Goal: Find specific page/section: Find specific page/section

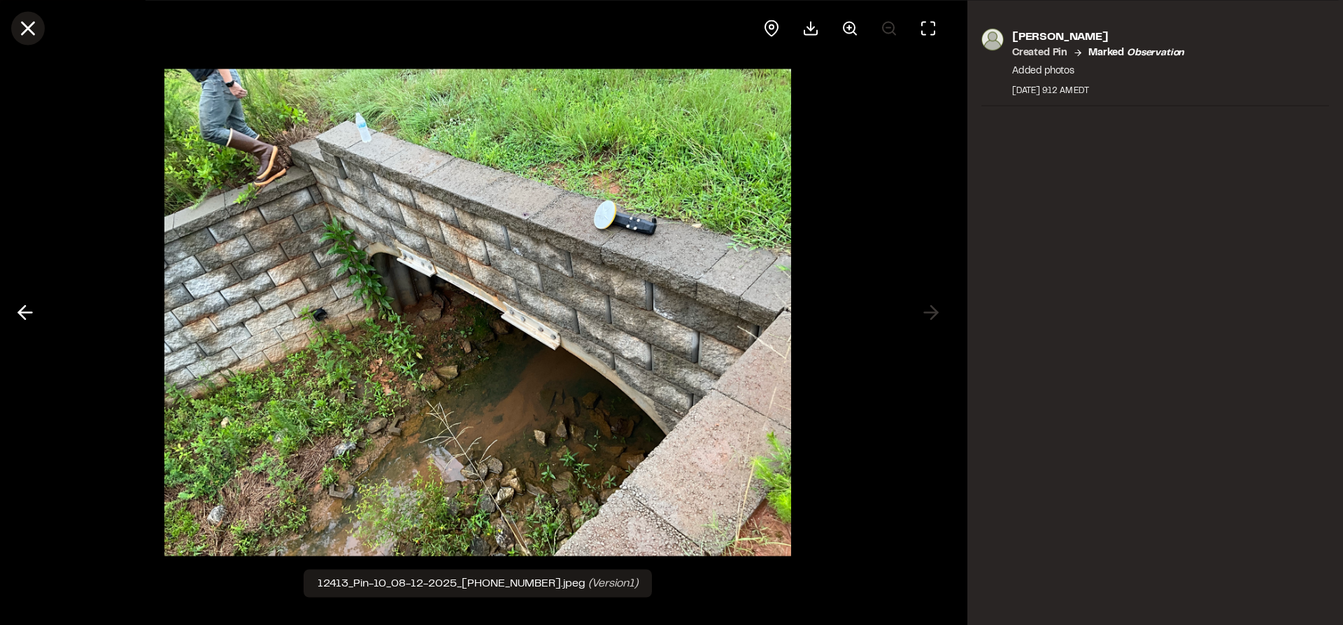
click at [27, 25] on line at bounding box center [28, 28] width 12 height 12
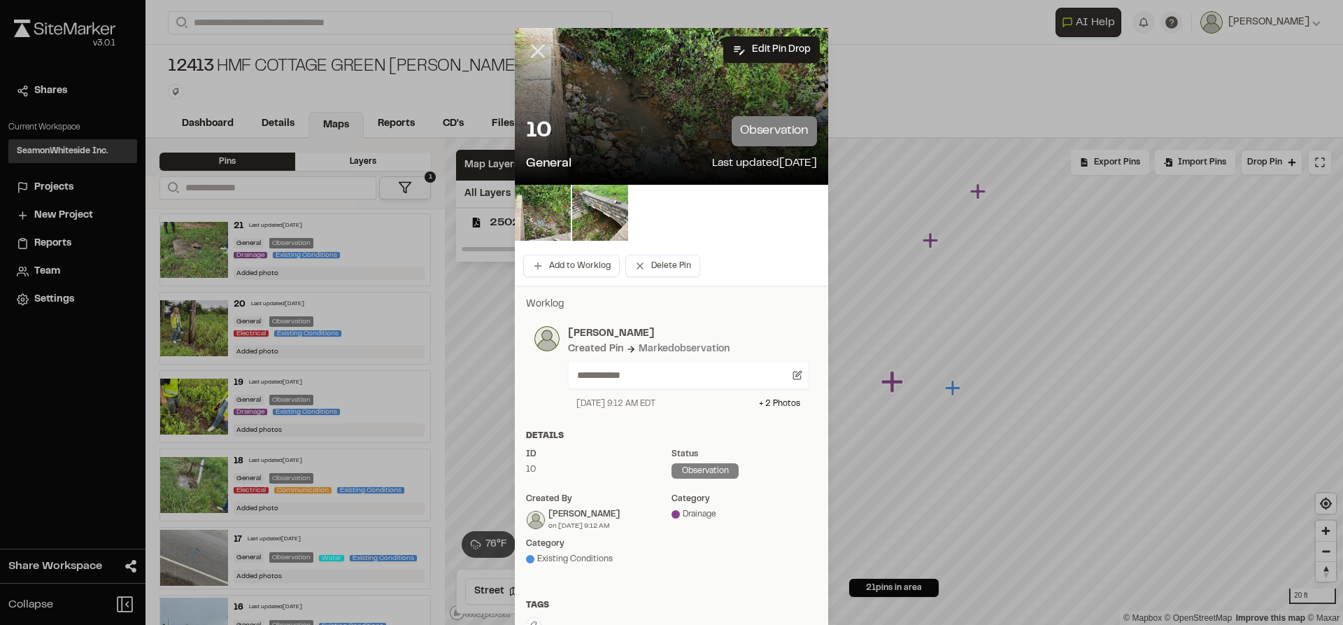
click at [528, 48] on icon at bounding box center [538, 51] width 24 height 24
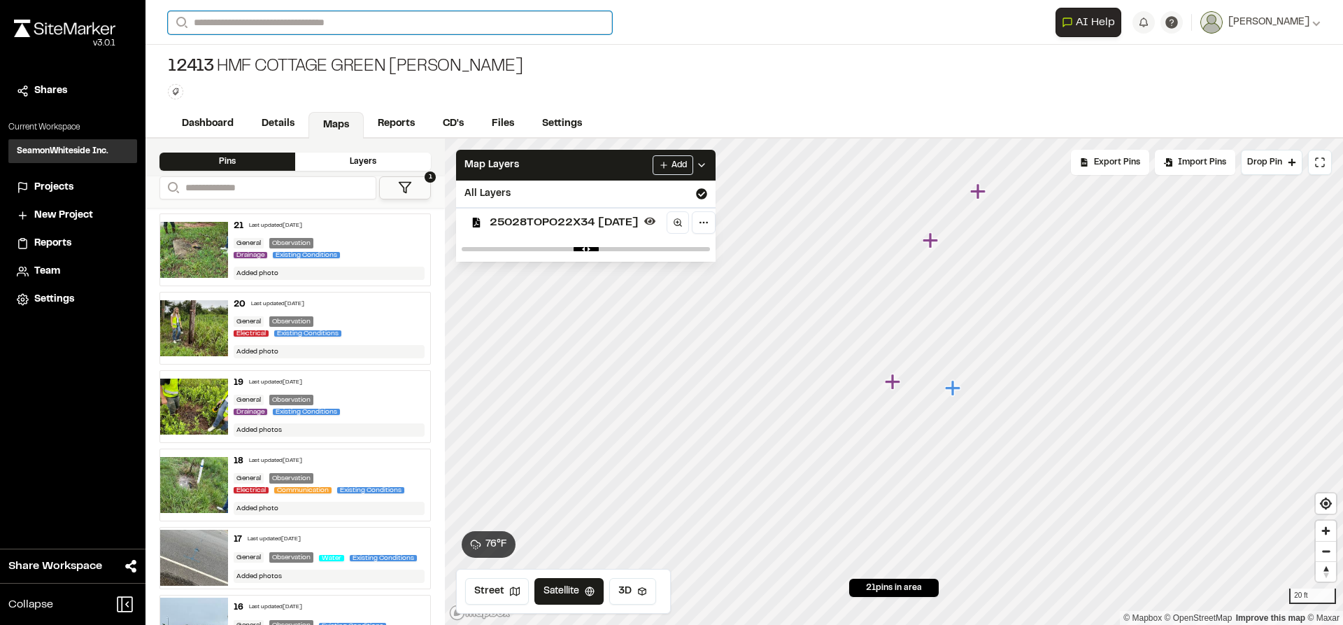
click at [370, 24] on input "Search" at bounding box center [390, 22] width 444 height 23
type input "********"
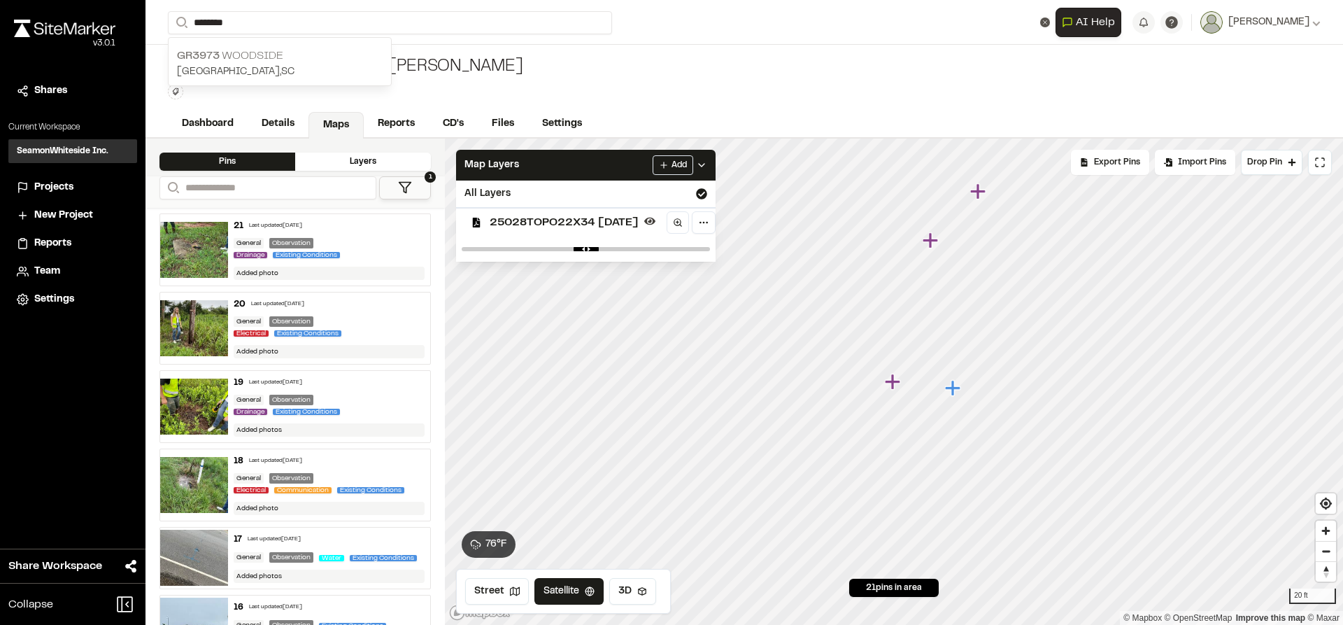
click at [306, 52] on p "GR3973 WOODSIDE" at bounding box center [280, 56] width 206 height 17
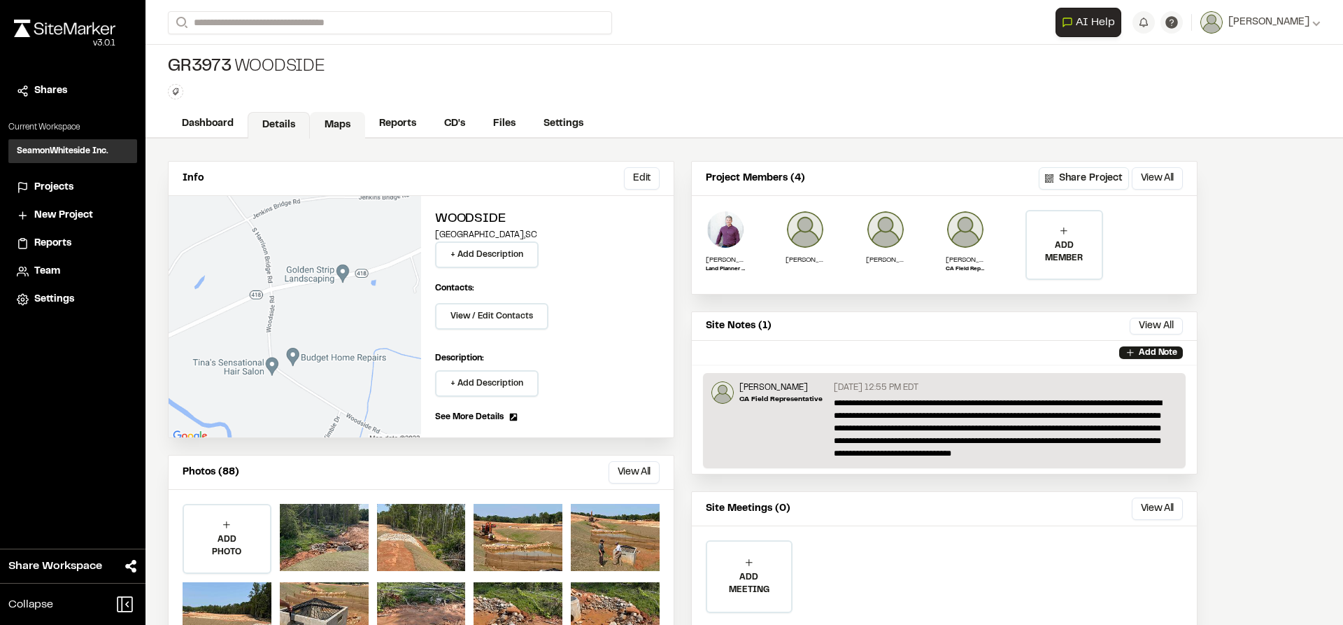
click at [325, 122] on link "Maps" at bounding box center [337, 125] width 55 height 27
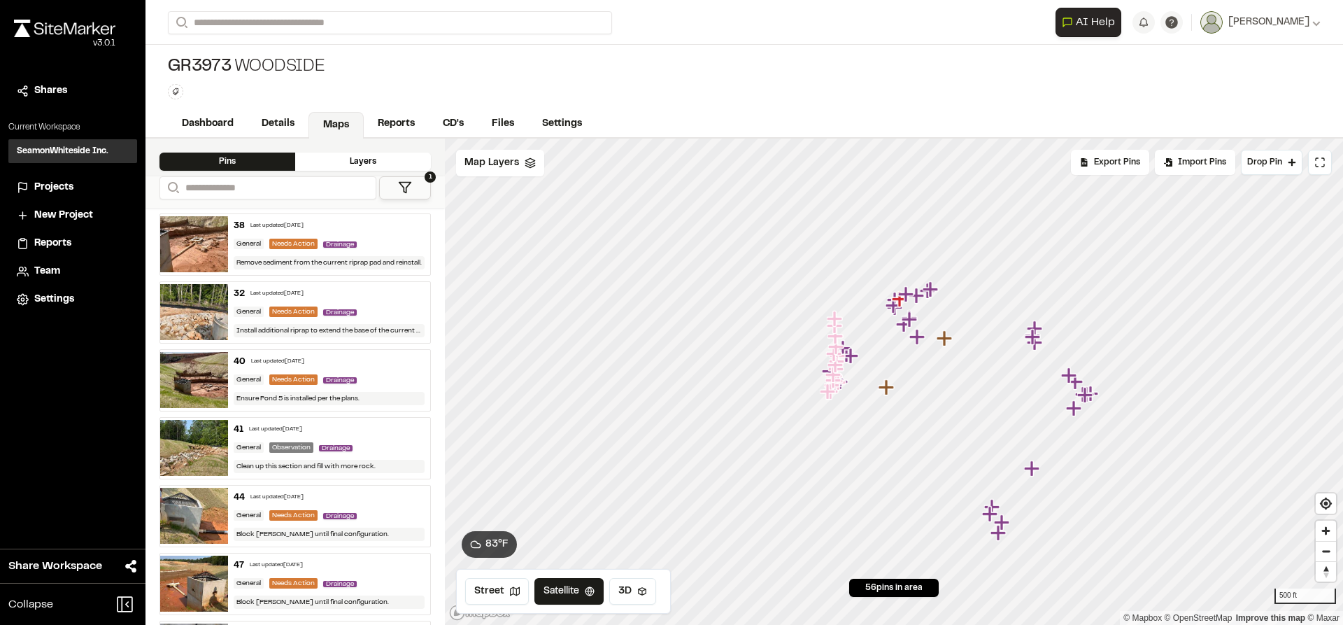
click at [292, 227] on div "Last updated [DATE]" at bounding box center [276, 226] width 53 height 8
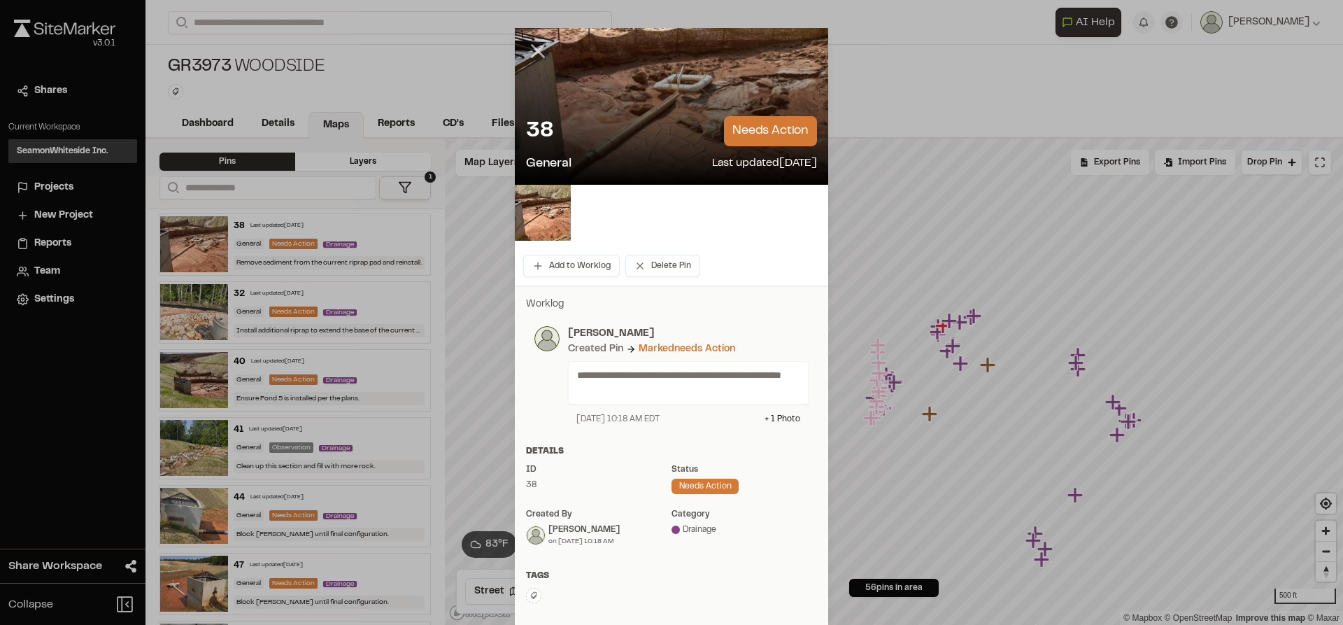
click at [531, 51] on icon at bounding box center [538, 51] width 24 height 24
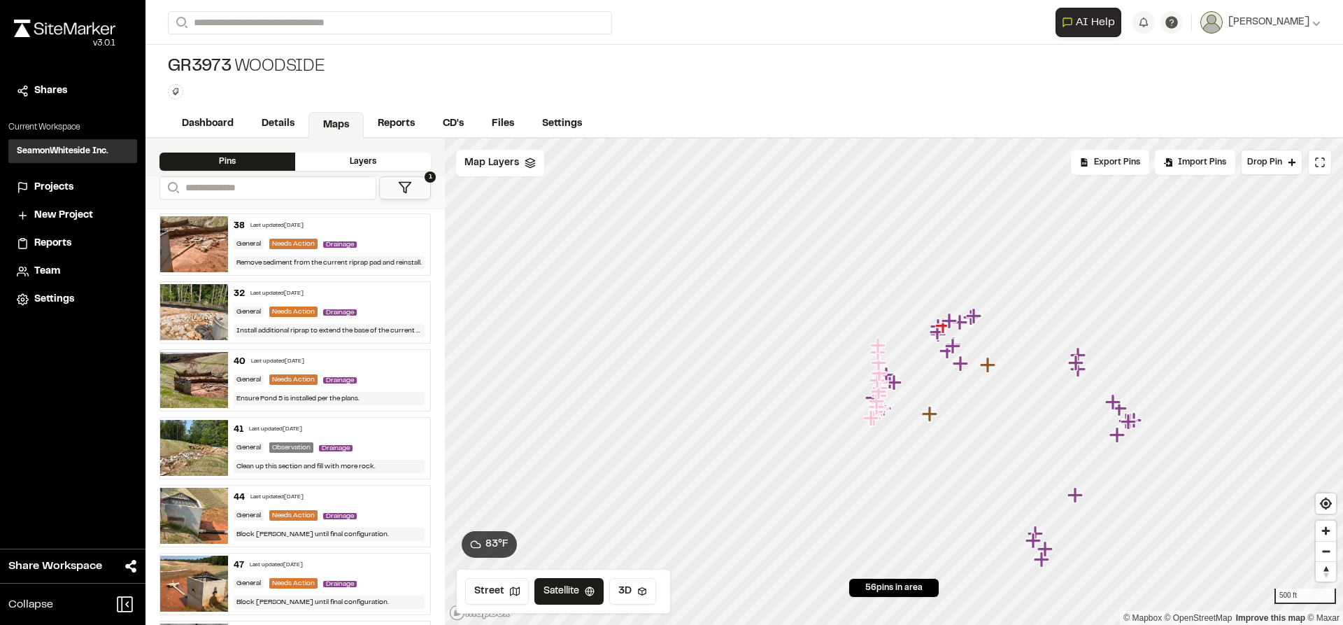
click at [195, 258] on img at bounding box center [194, 244] width 68 height 56
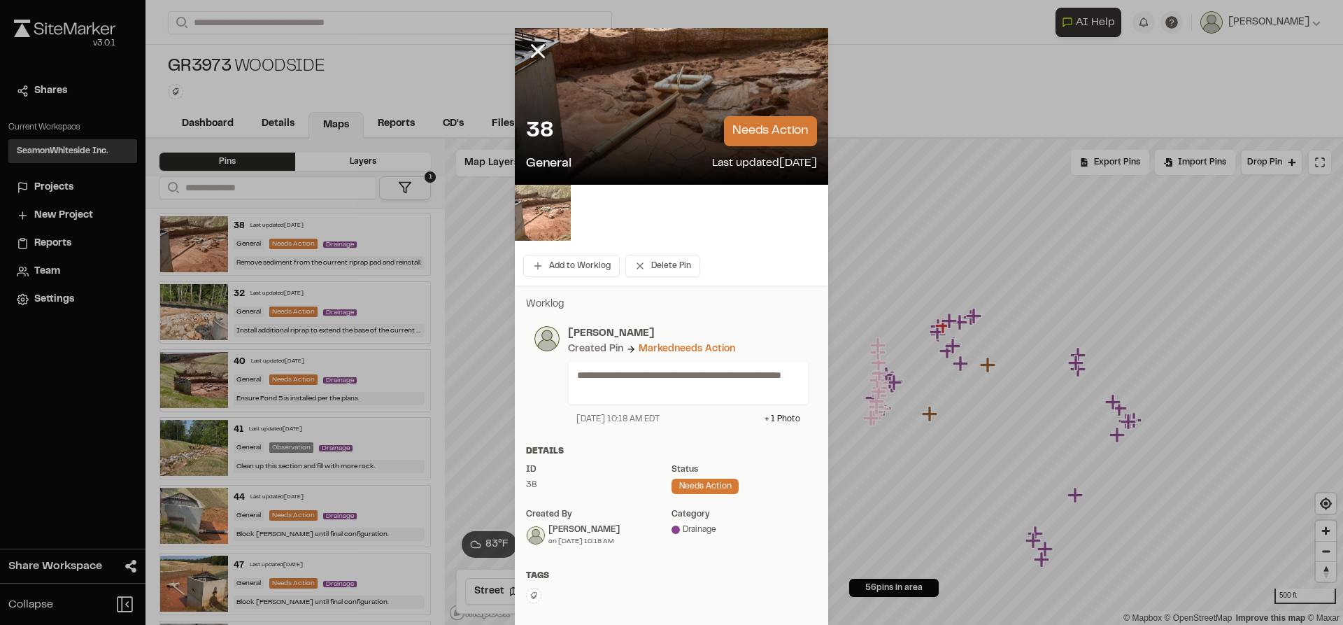
click at [535, 224] on img at bounding box center [543, 213] width 56 height 56
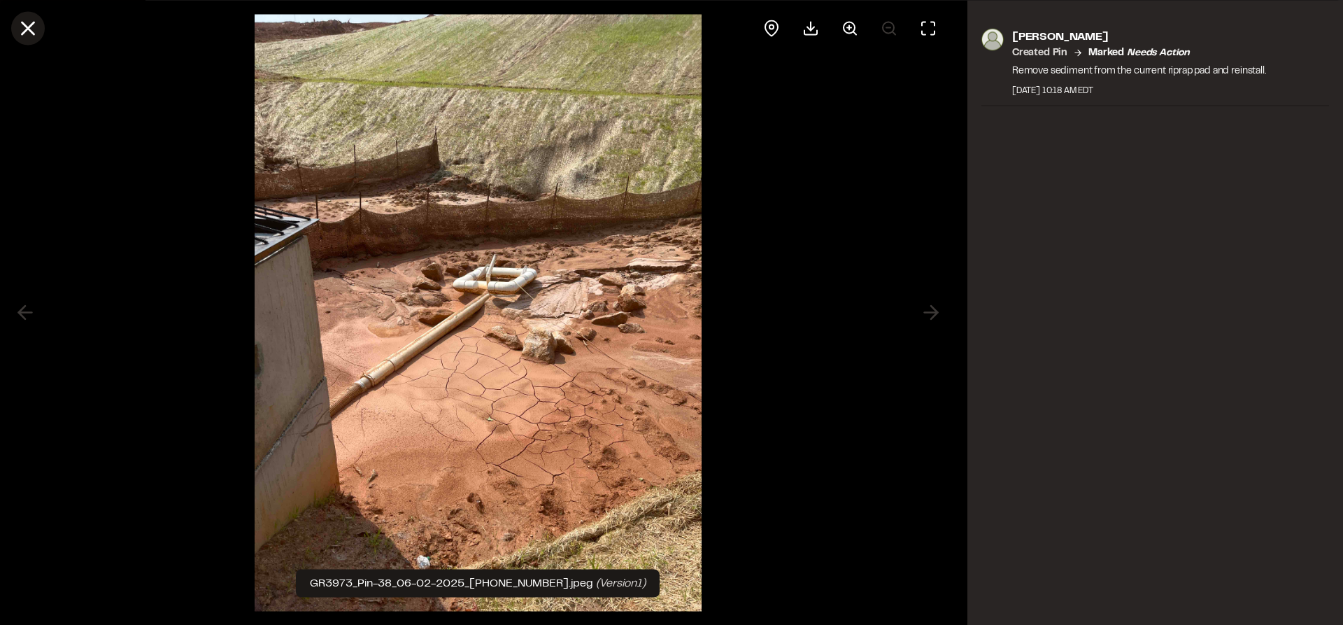
click at [28, 31] on icon at bounding box center [28, 28] width 24 height 24
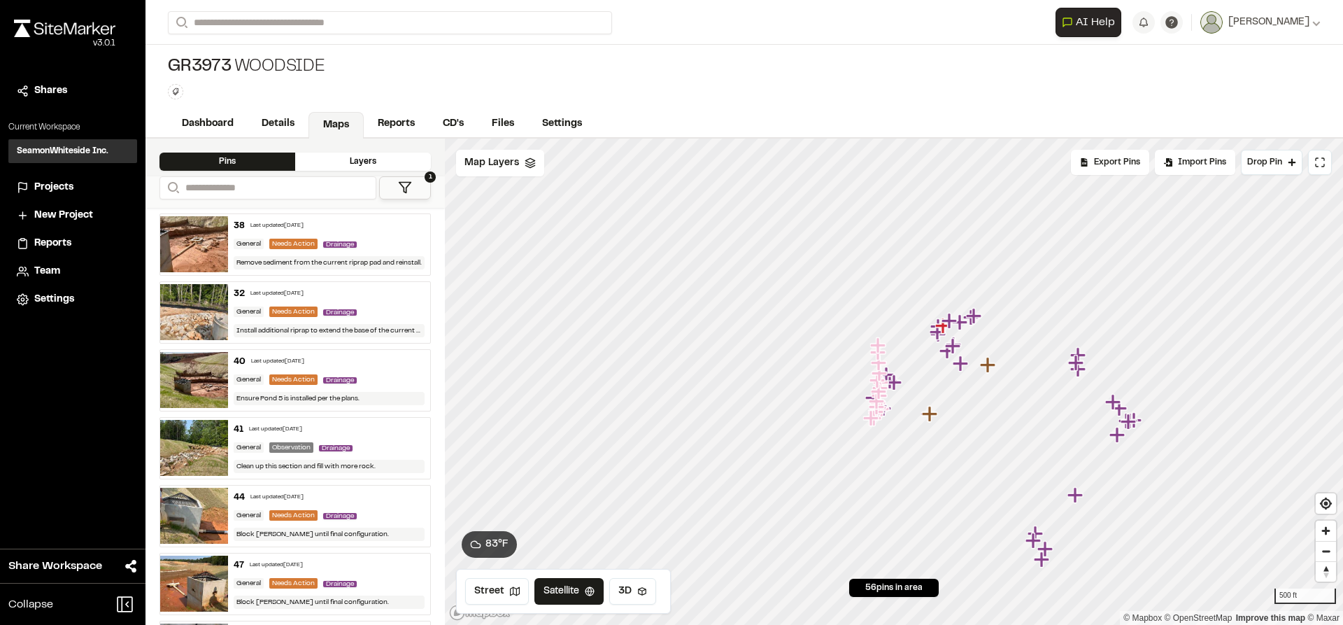
click at [207, 310] on img at bounding box center [194, 312] width 68 height 56
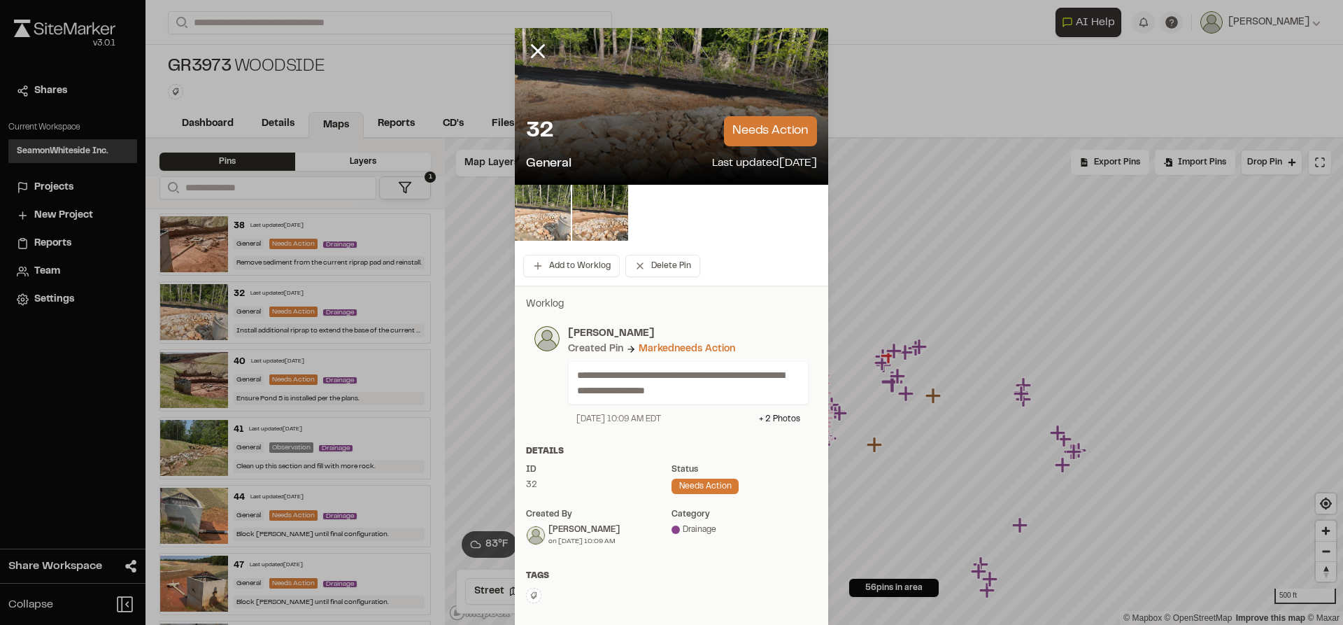
click at [523, 220] on img at bounding box center [543, 213] width 56 height 56
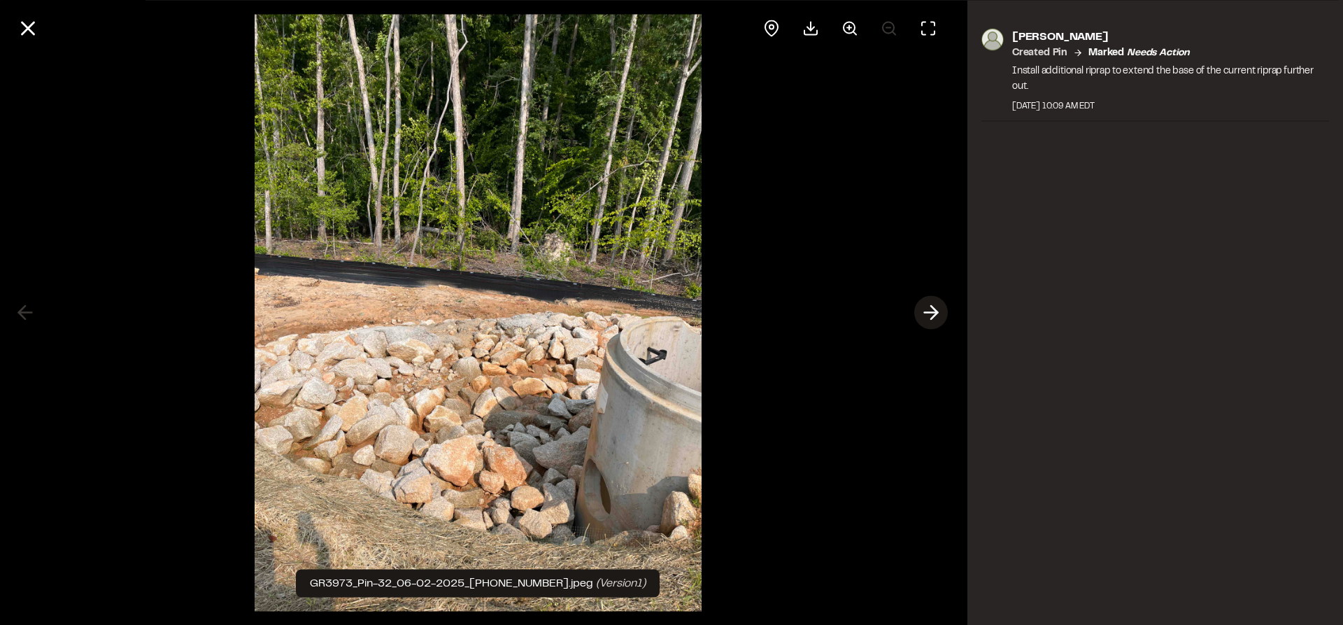
click at [926, 313] on icon at bounding box center [931, 313] width 22 height 24
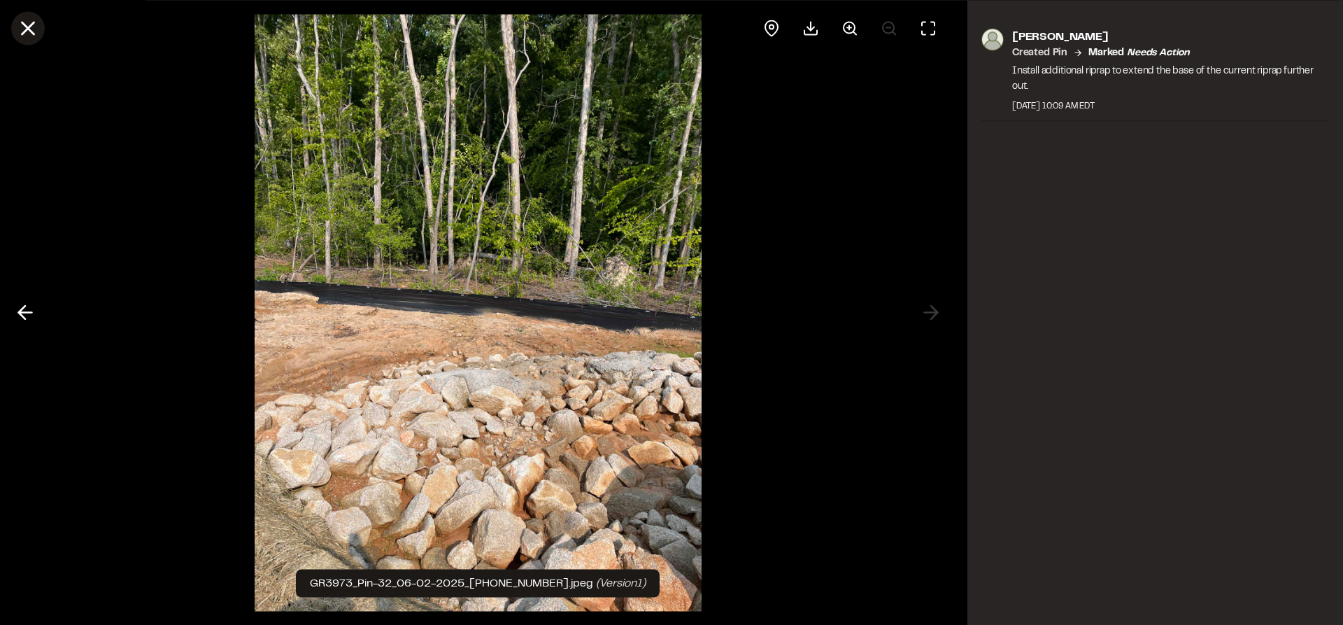
click at [22, 38] on icon at bounding box center [28, 28] width 24 height 24
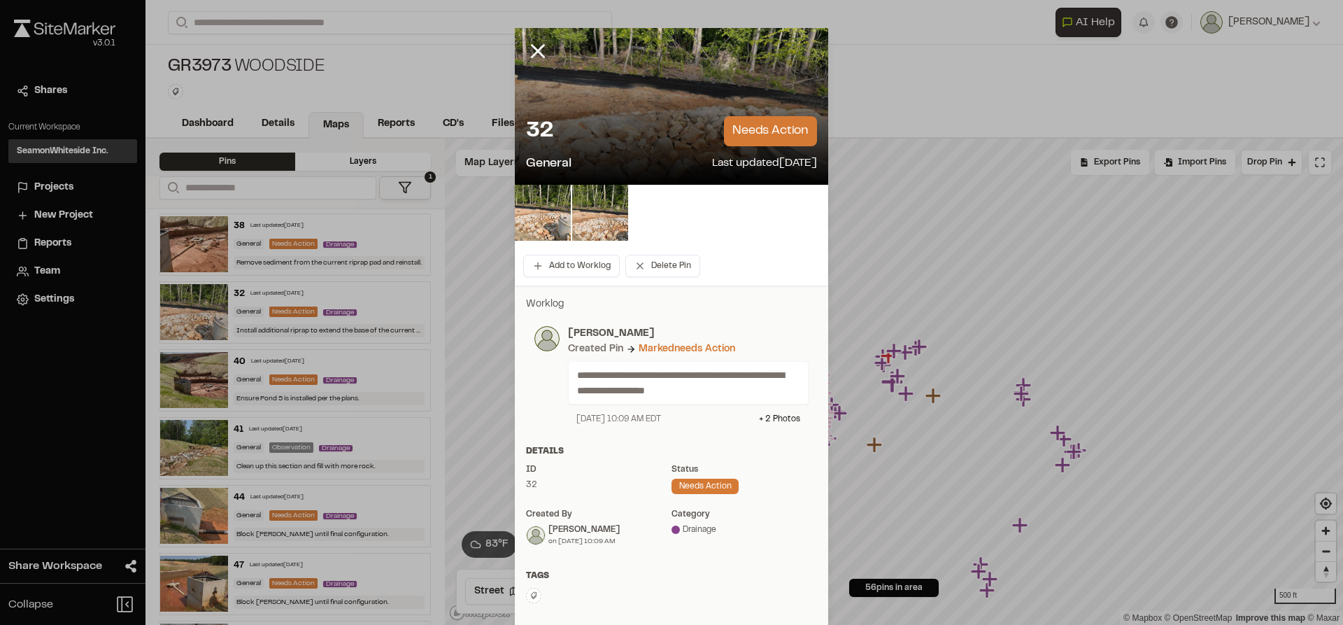
click at [535, 50] on icon at bounding box center [538, 51] width 24 height 24
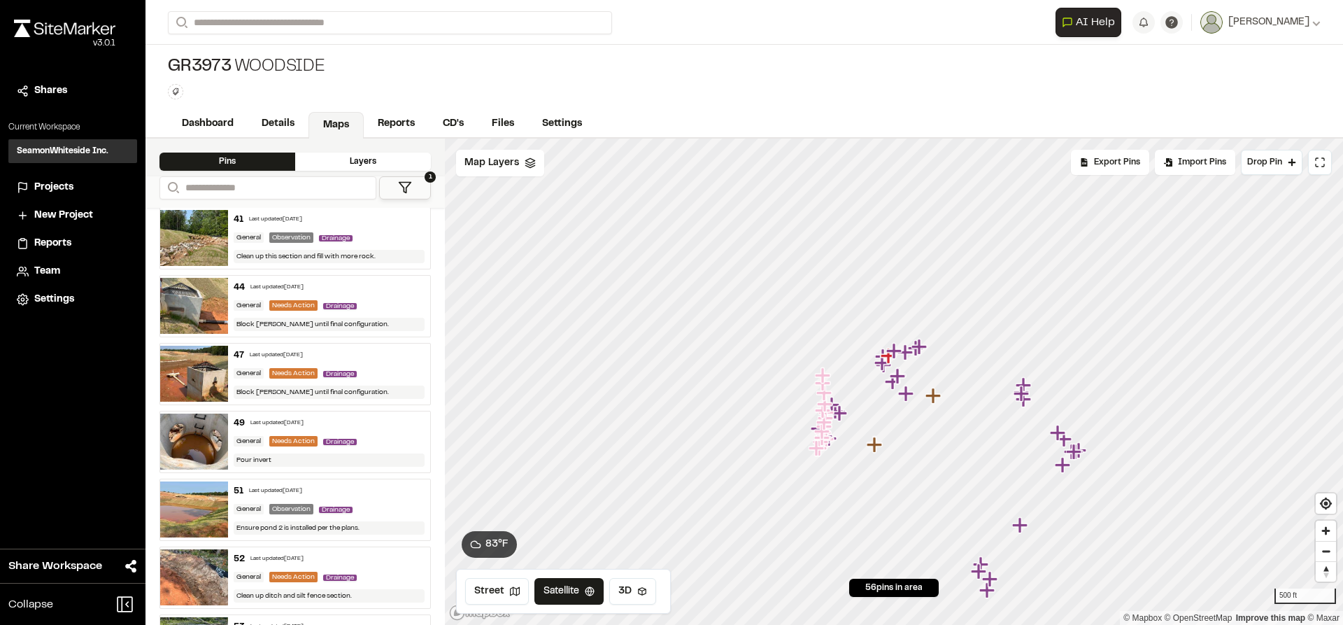
scroll to position [280, 0]
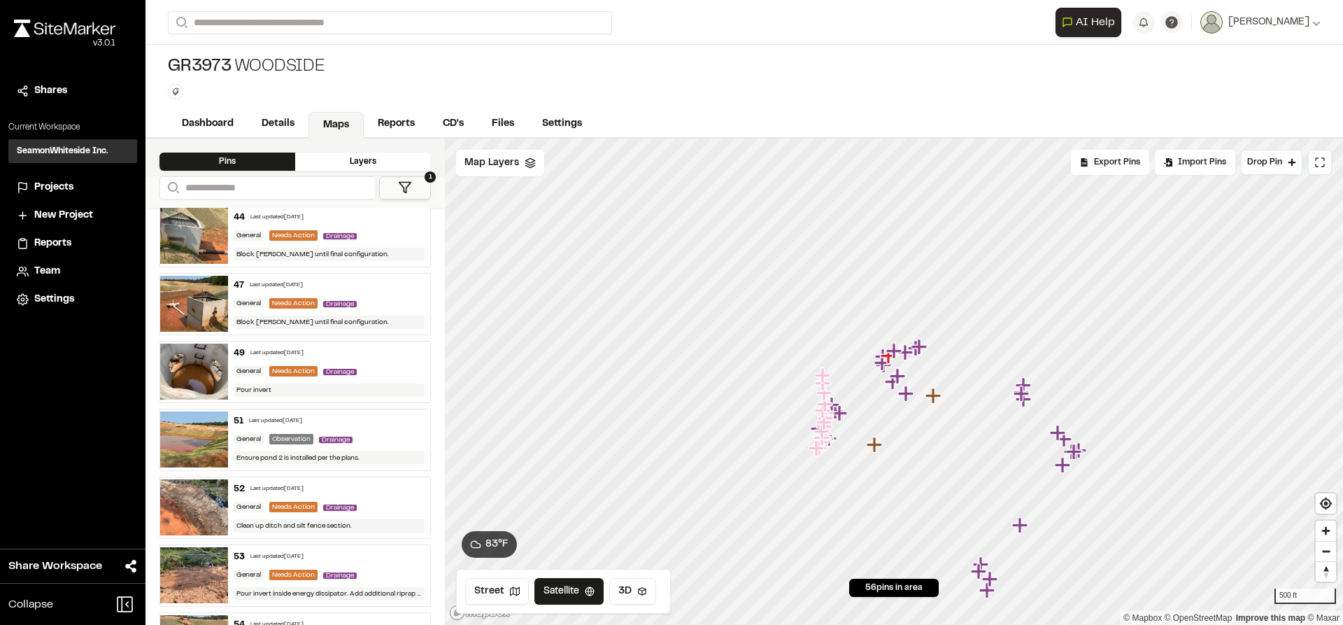
click at [201, 444] on img at bounding box center [194, 439] width 68 height 56
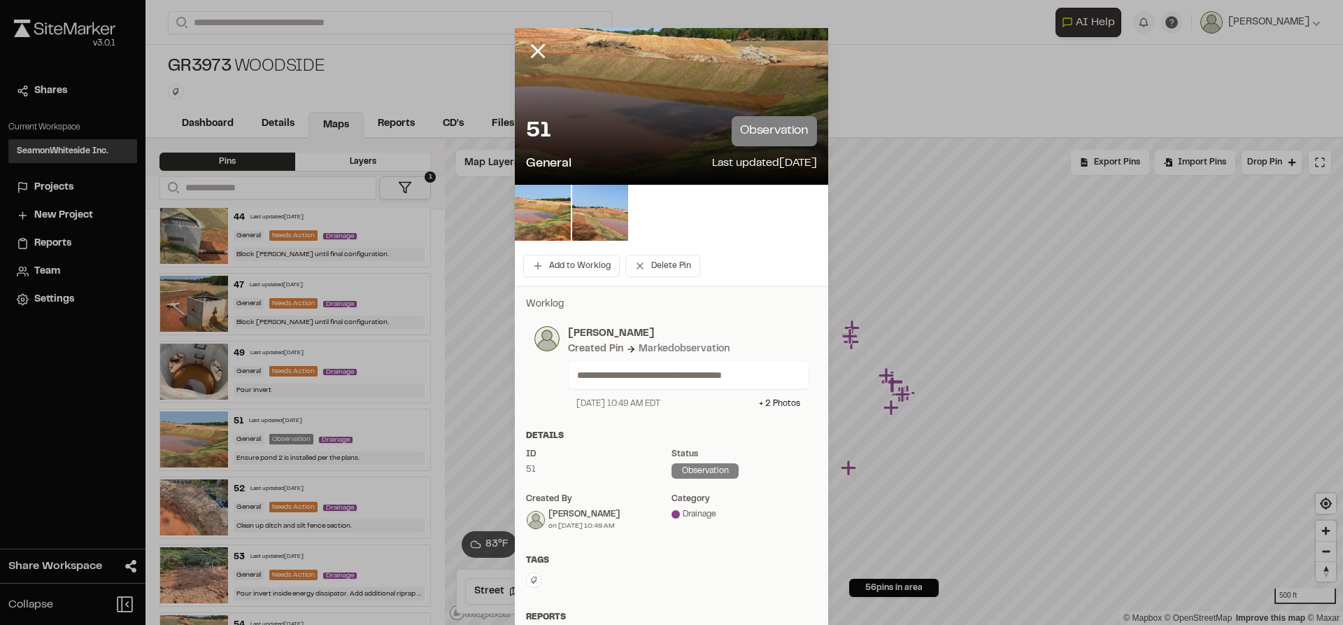
click at [536, 54] on line at bounding box center [538, 51] width 12 height 12
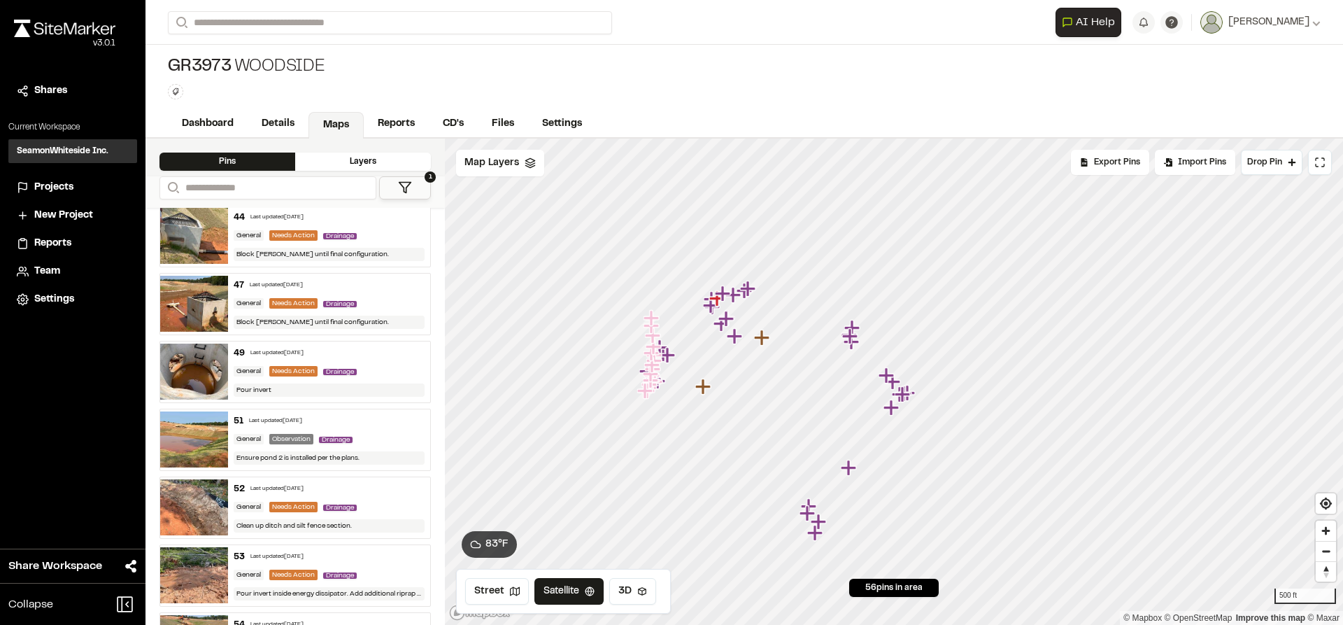
click at [204, 566] on img at bounding box center [194, 575] width 68 height 56
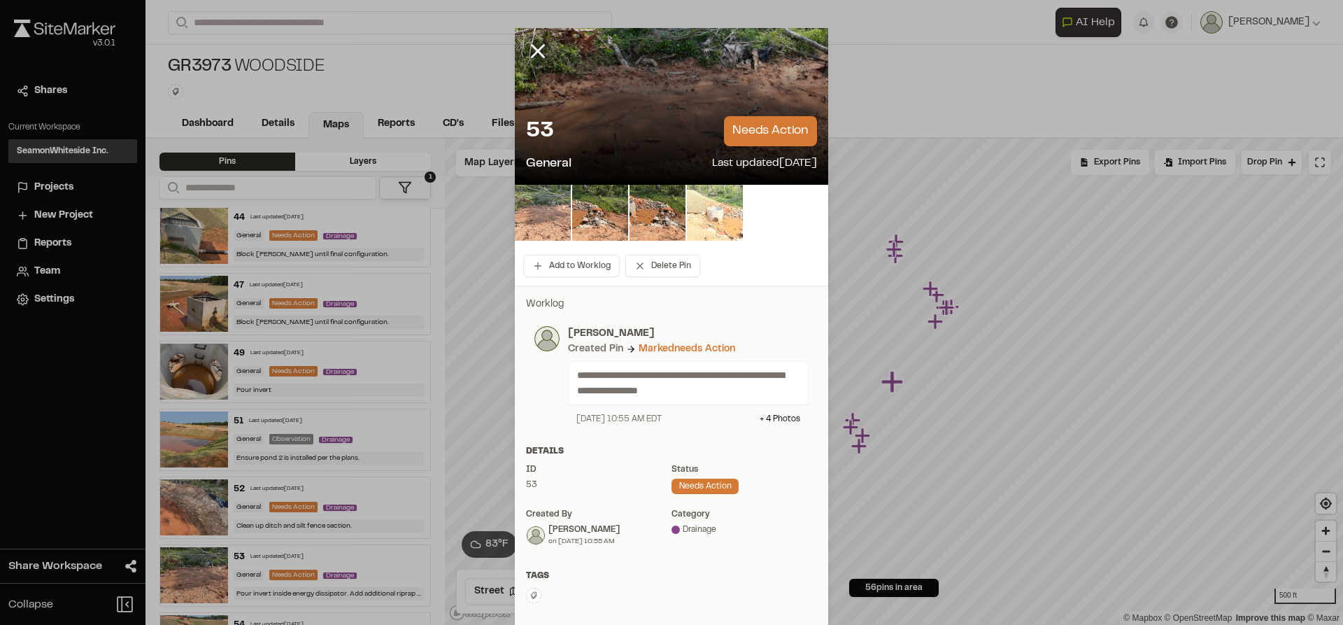
click at [553, 218] on img at bounding box center [543, 213] width 56 height 56
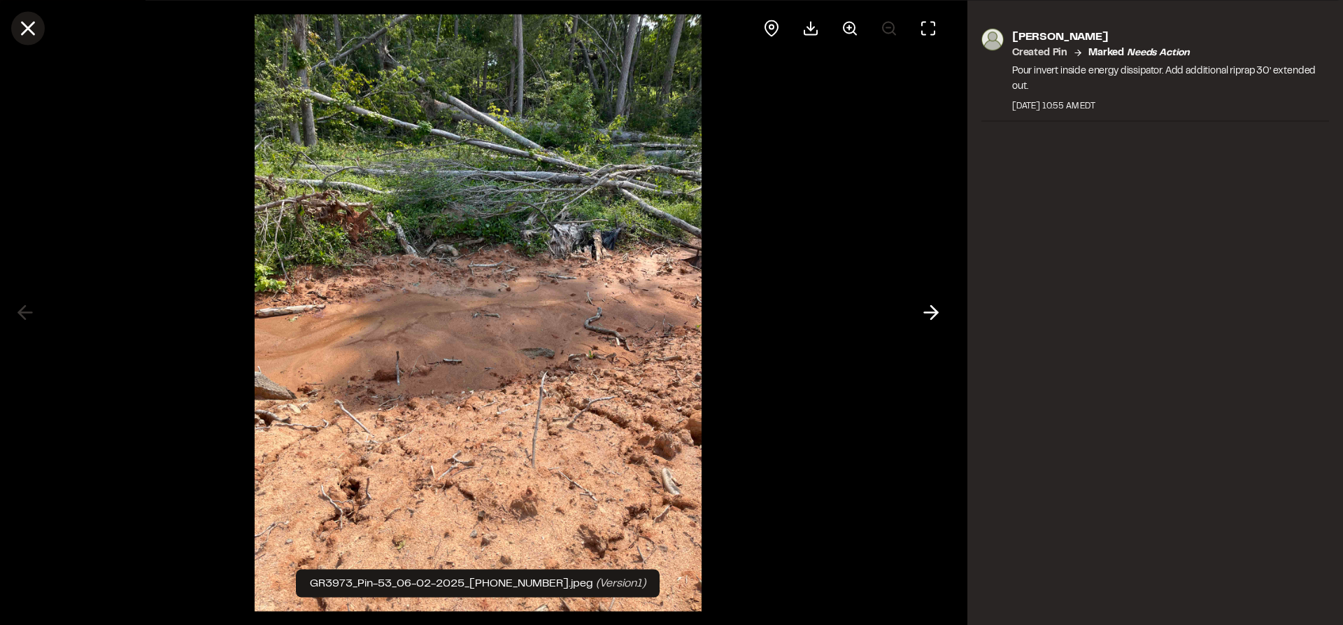
click at [34, 29] on icon at bounding box center [28, 28] width 24 height 24
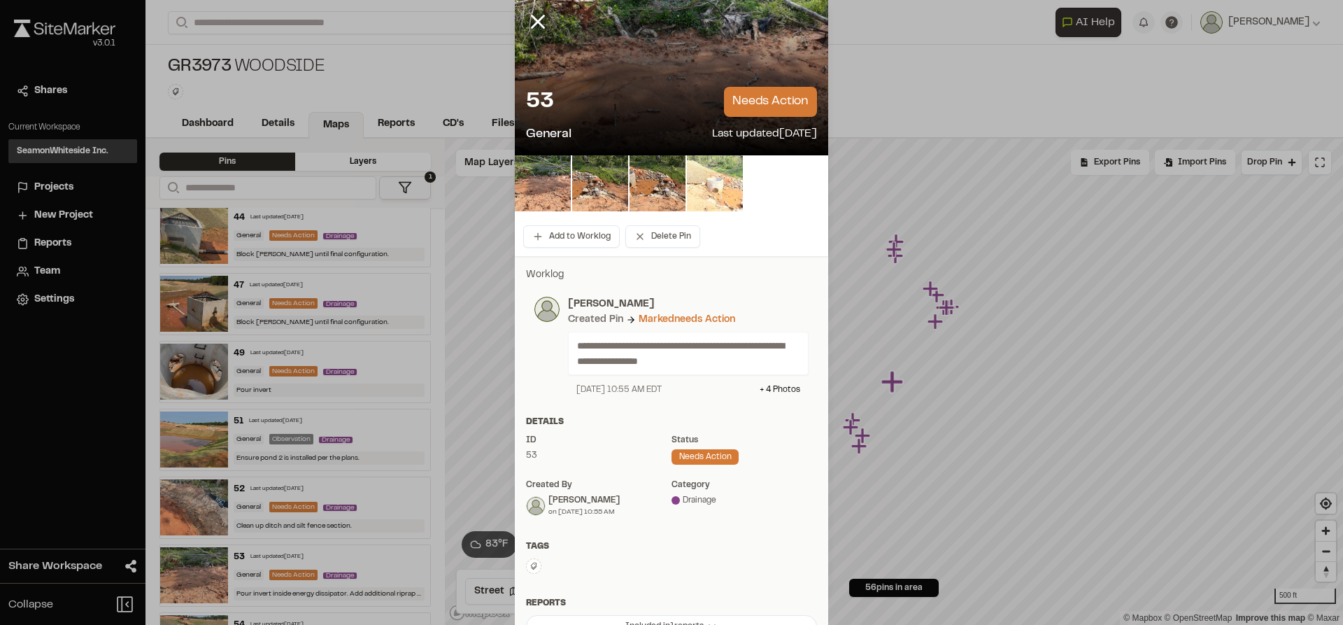
scroll to position [0, 0]
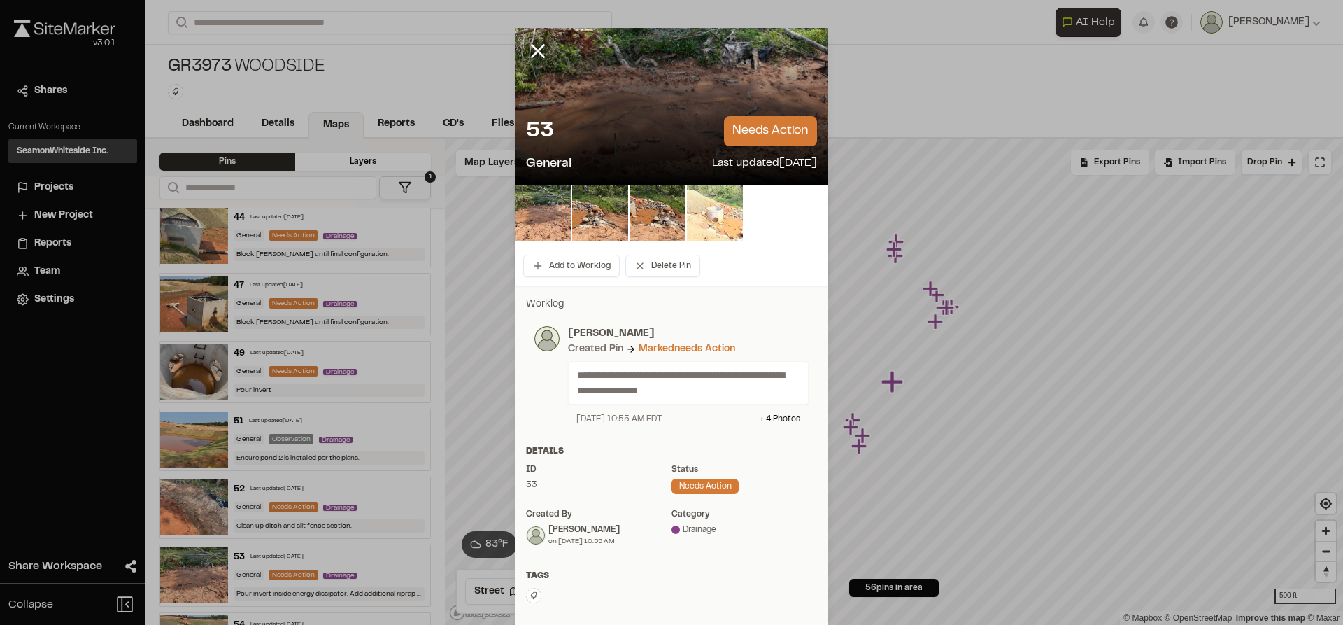
click at [532, 39] on icon at bounding box center [538, 51] width 24 height 24
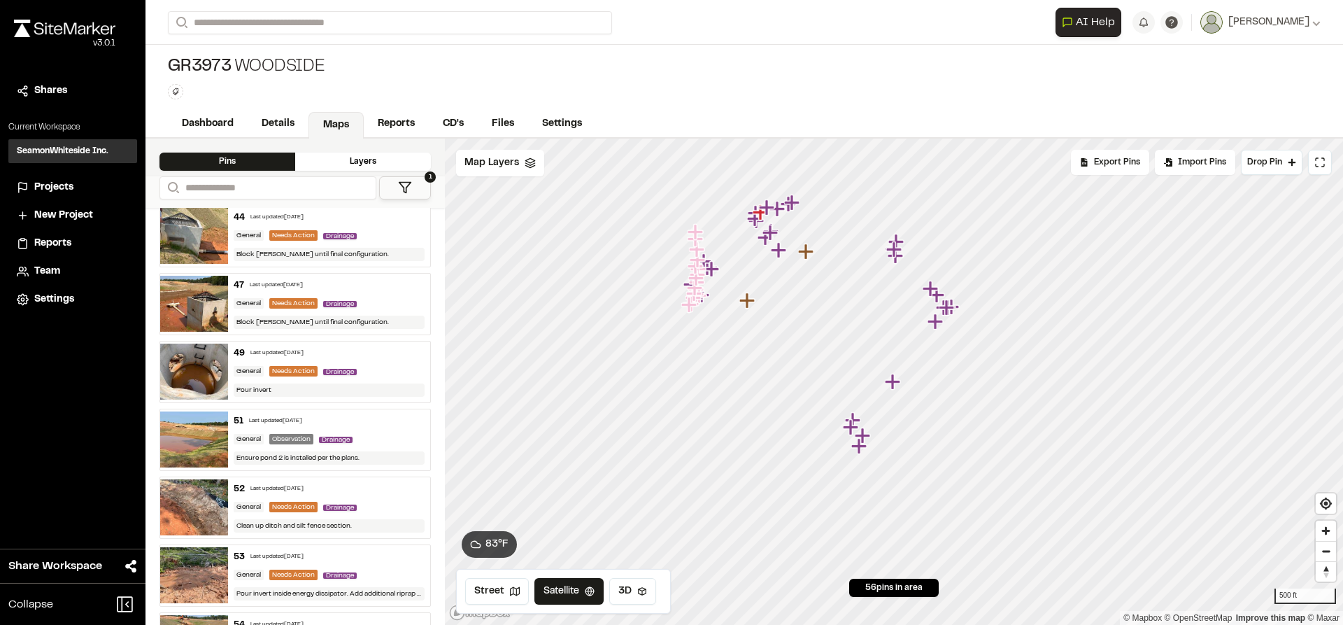
click at [411, 191] on icon at bounding box center [405, 188] width 14 height 14
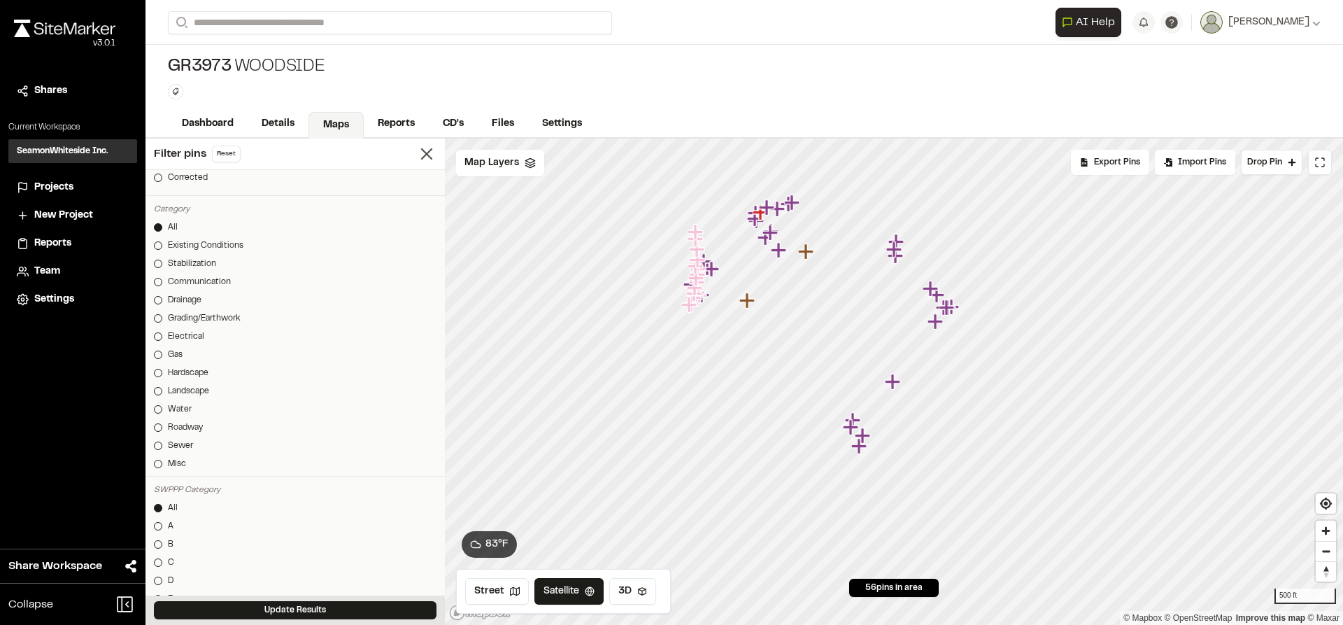
scroll to position [420, 0]
click at [158, 248] on div at bounding box center [158, 251] width 8 height 8
click at [163, 306] on link "Grading/Earthwork" at bounding box center [295, 305] width 283 height 13
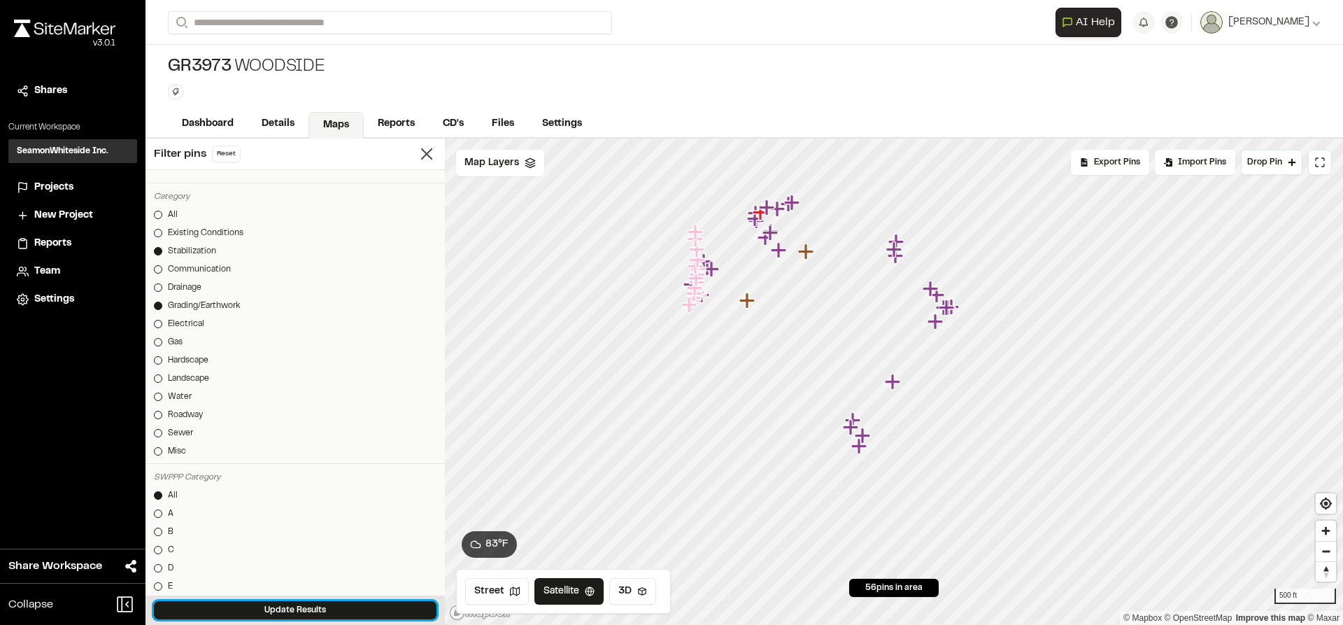
click at [284, 608] on button "Update Results" at bounding box center [295, 610] width 283 height 18
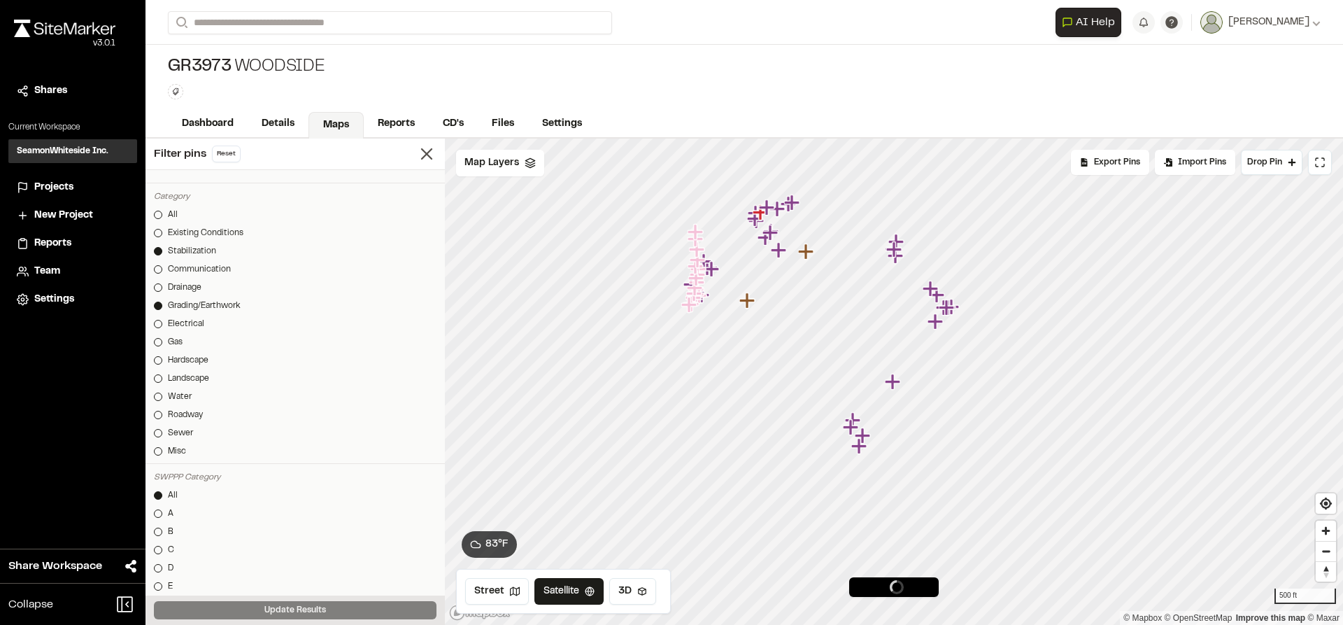
scroll to position [0, 0]
click at [748, 305] on icon "Map marker" at bounding box center [746, 299] width 15 height 15
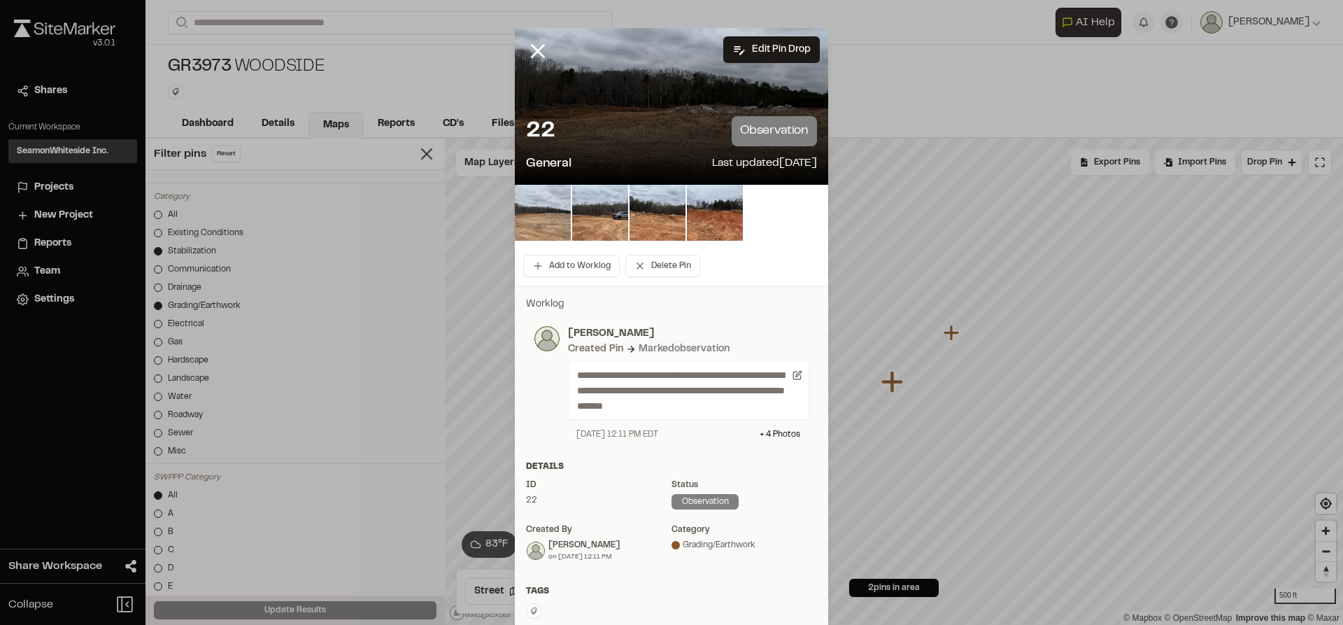
click at [528, 200] on img at bounding box center [543, 213] width 56 height 56
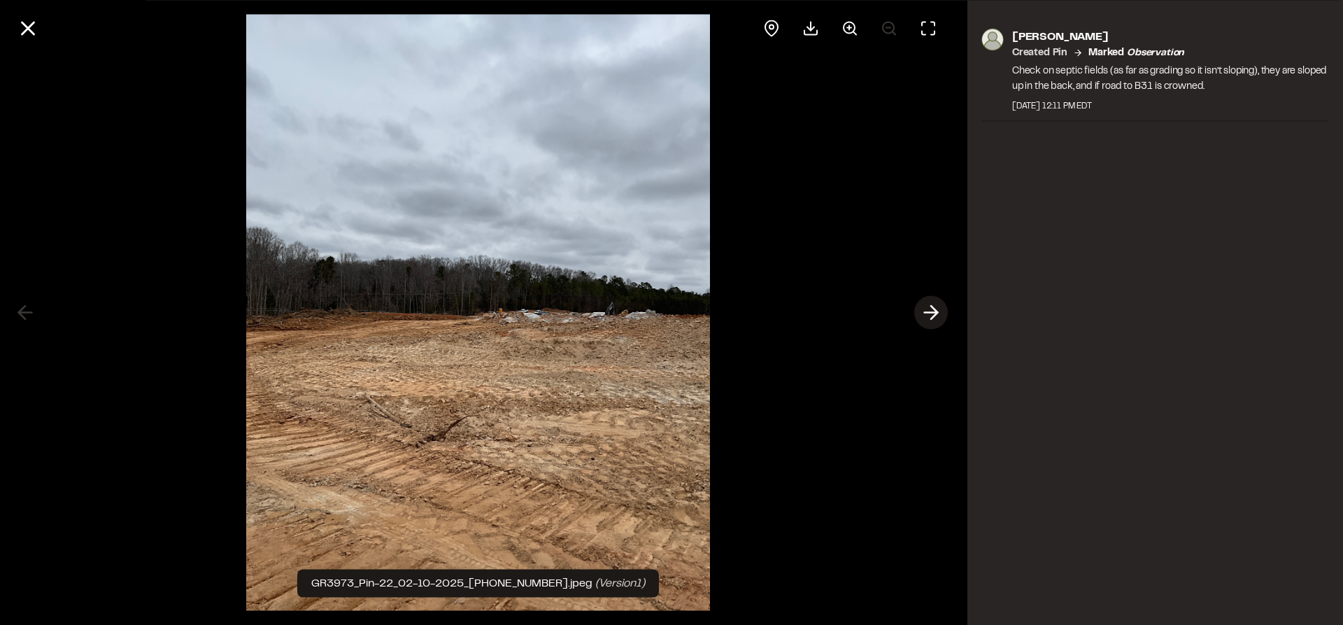
click at [926, 315] on icon at bounding box center [931, 313] width 22 height 24
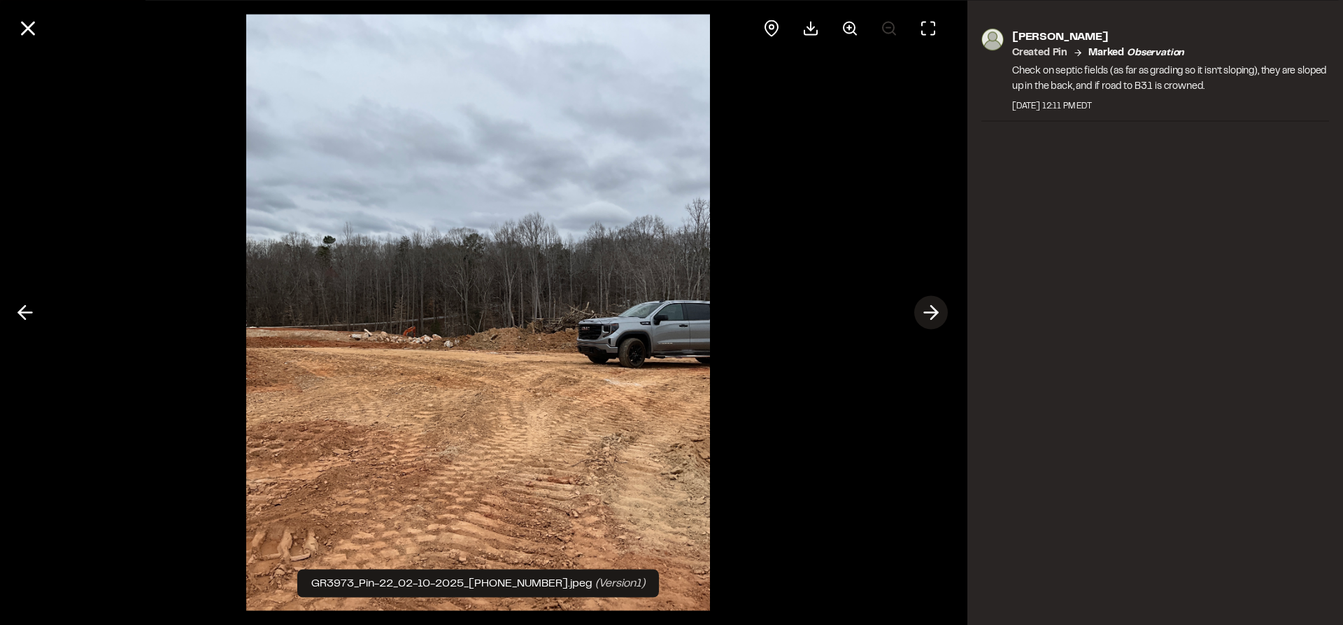
click at [926, 315] on icon at bounding box center [931, 313] width 22 height 24
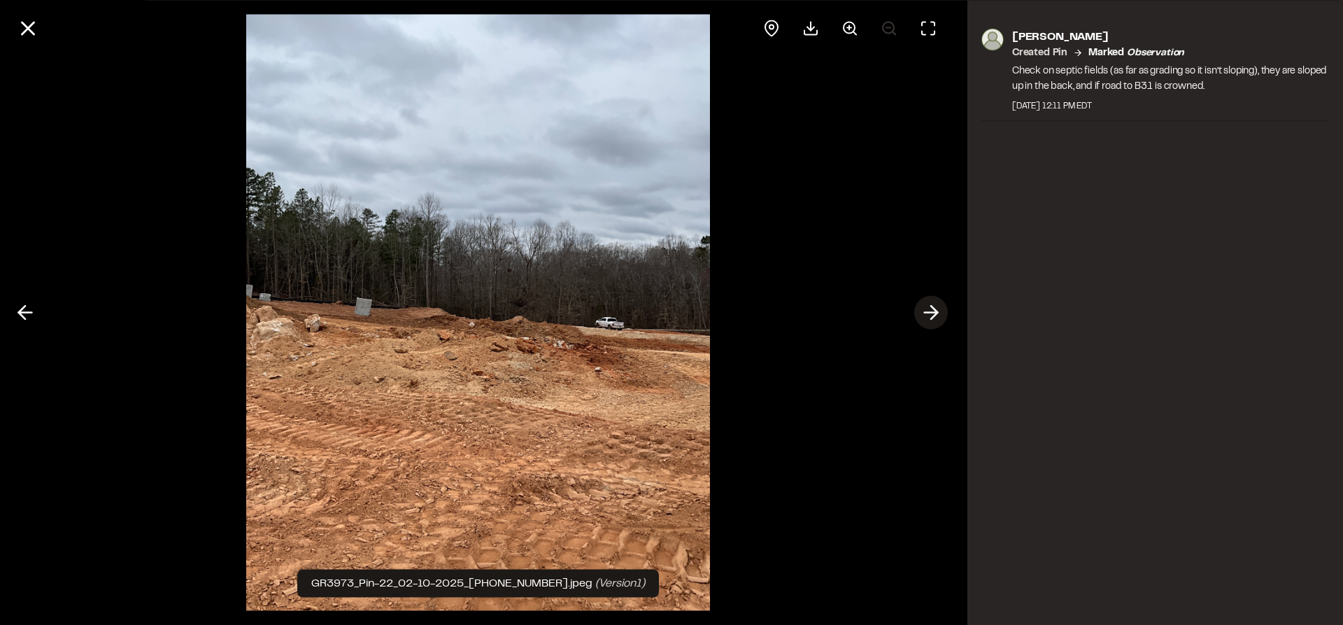
click at [926, 315] on icon at bounding box center [931, 313] width 22 height 24
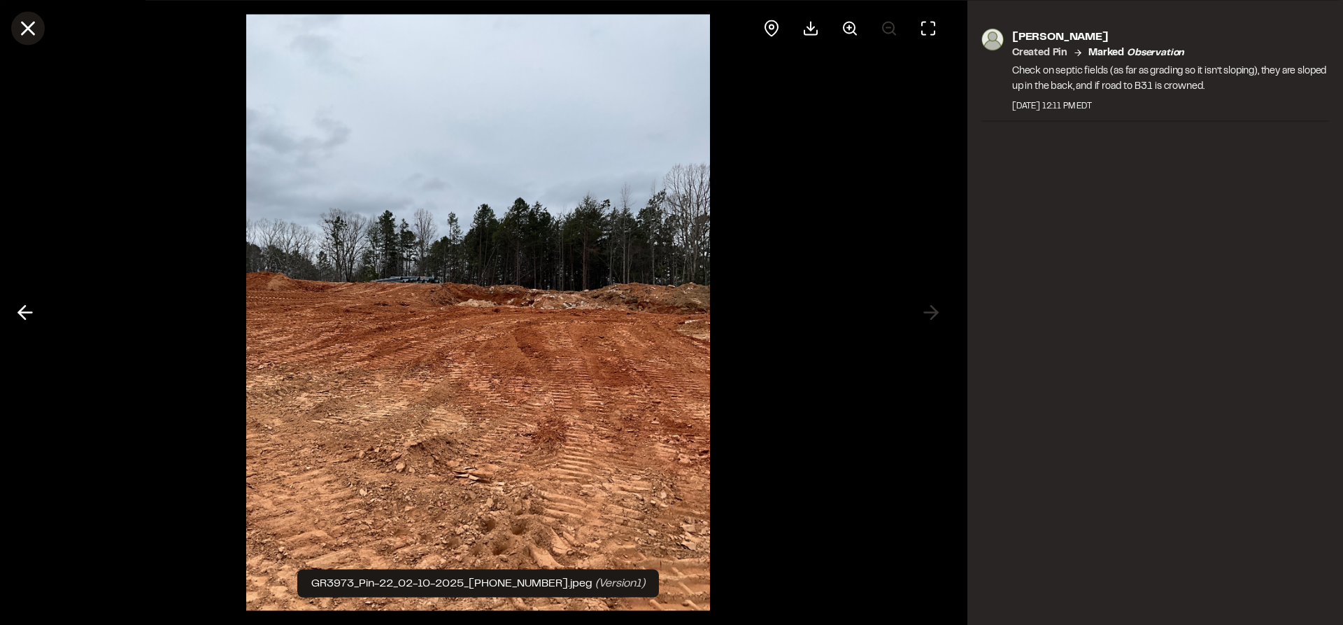
click at [25, 33] on icon at bounding box center [28, 28] width 24 height 24
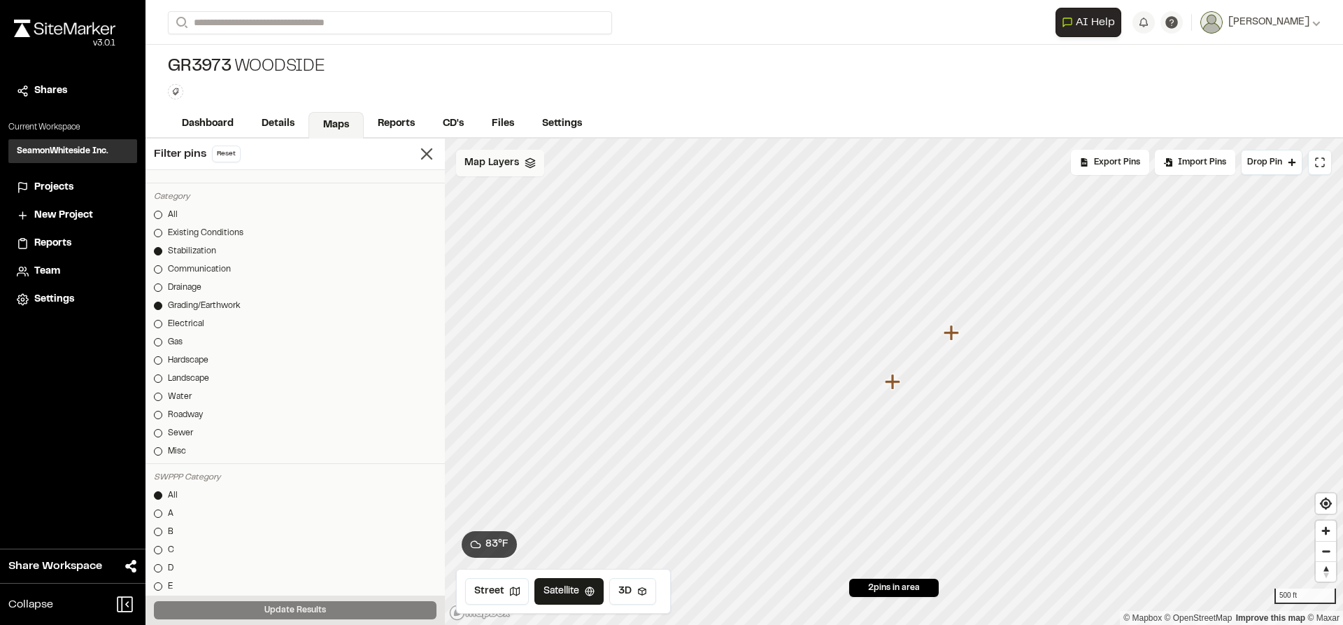
click at [495, 160] on span "Map Layers" at bounding box center [492, 162] width 55 height 15
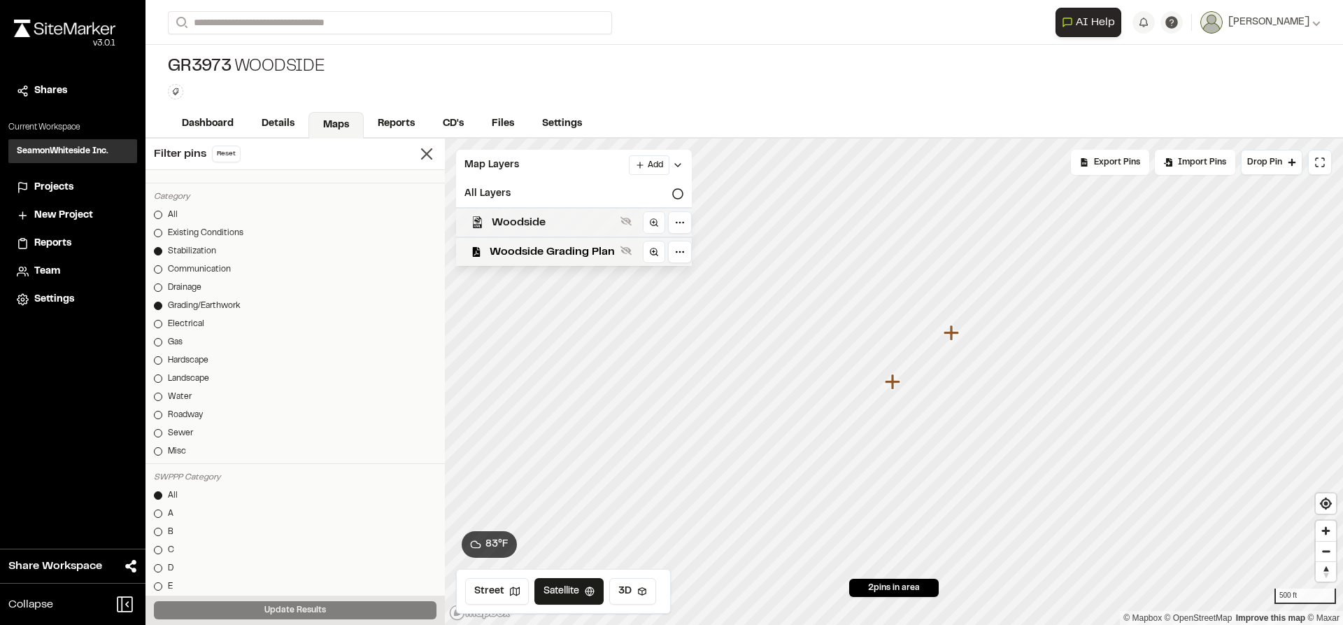
click at [515, 222] on span "Woodside" at bounding box center [553, 222] width 123 height 17
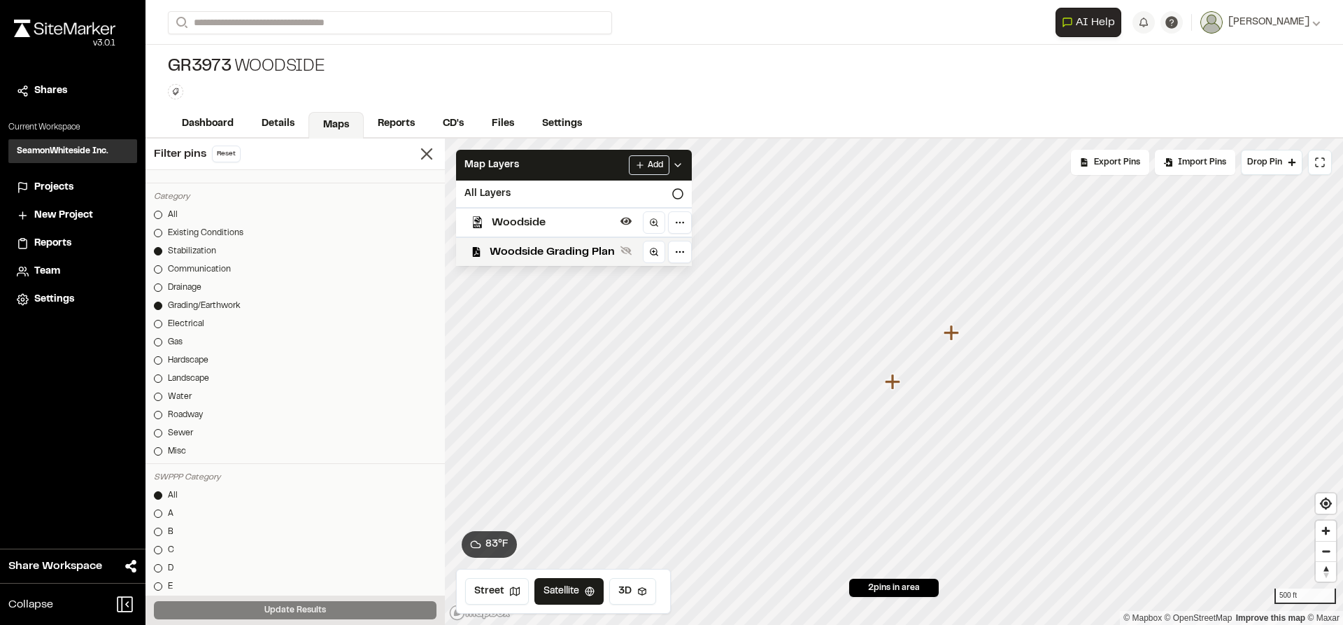
click at [515, 222] on span "Woodside" at bounding box center [553, 222] width 123 height 17
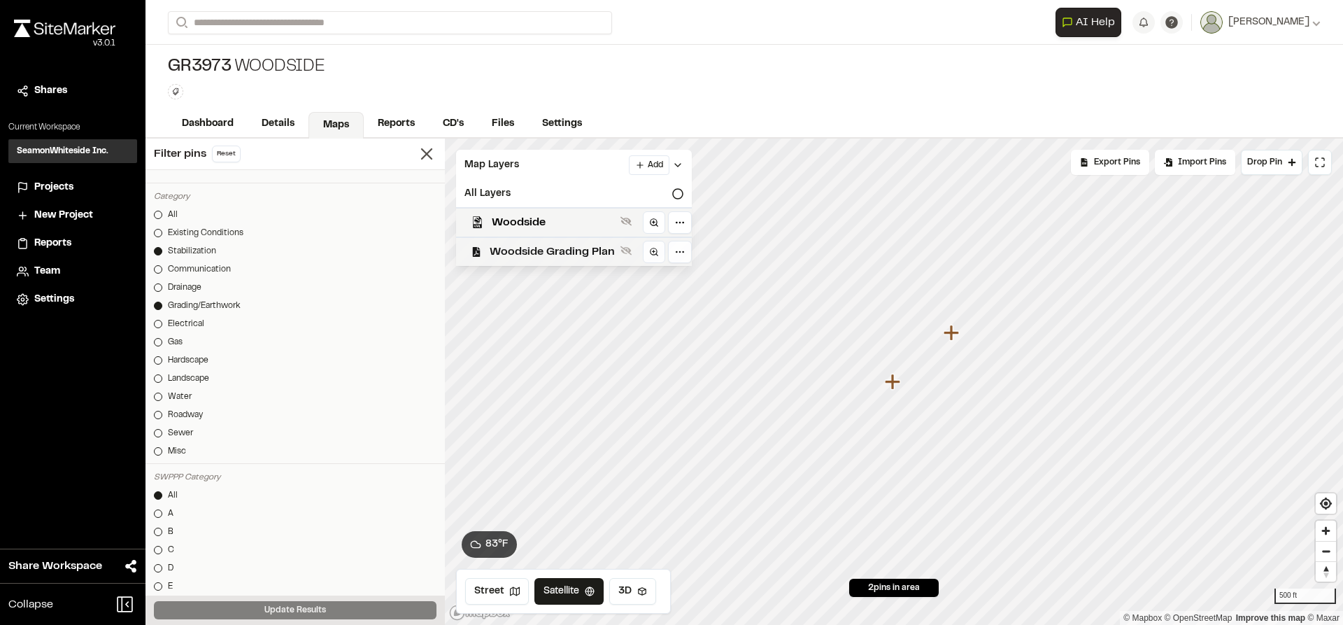
click at [522, 245] on span "Woodside Grading Plan" at bounding box center [552, 251] width 125 height 17
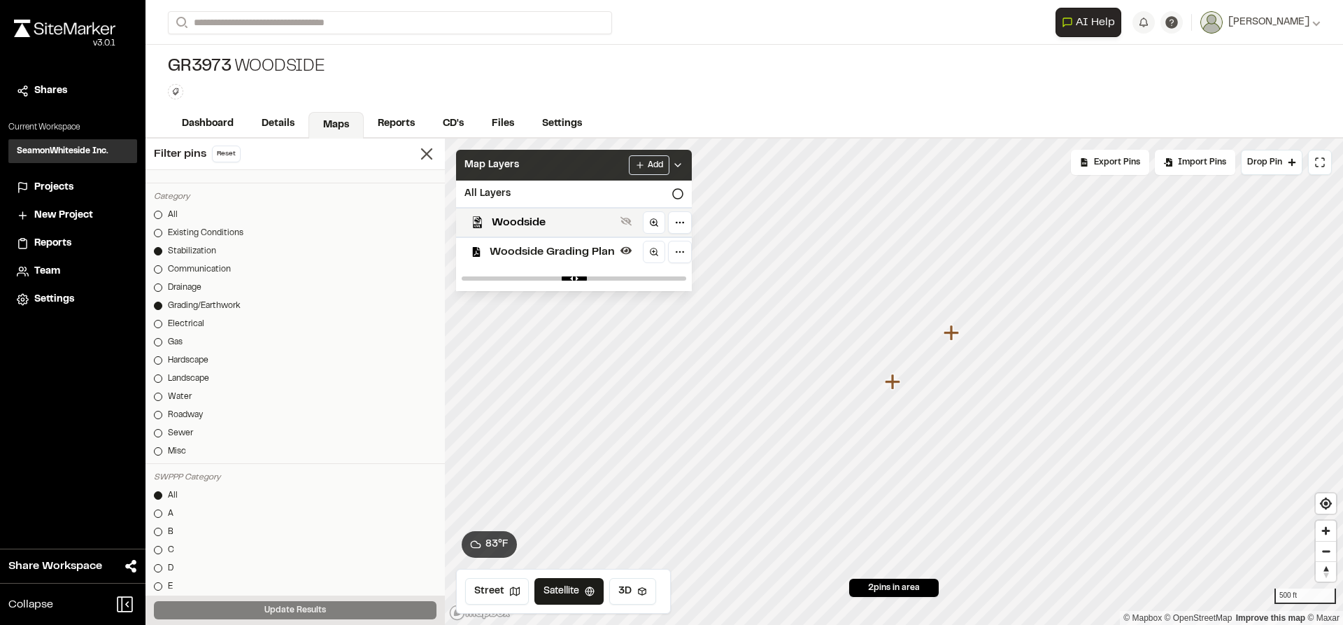
click at [678, 160] on icon at bounding box center [677, 165] width 11 height 11
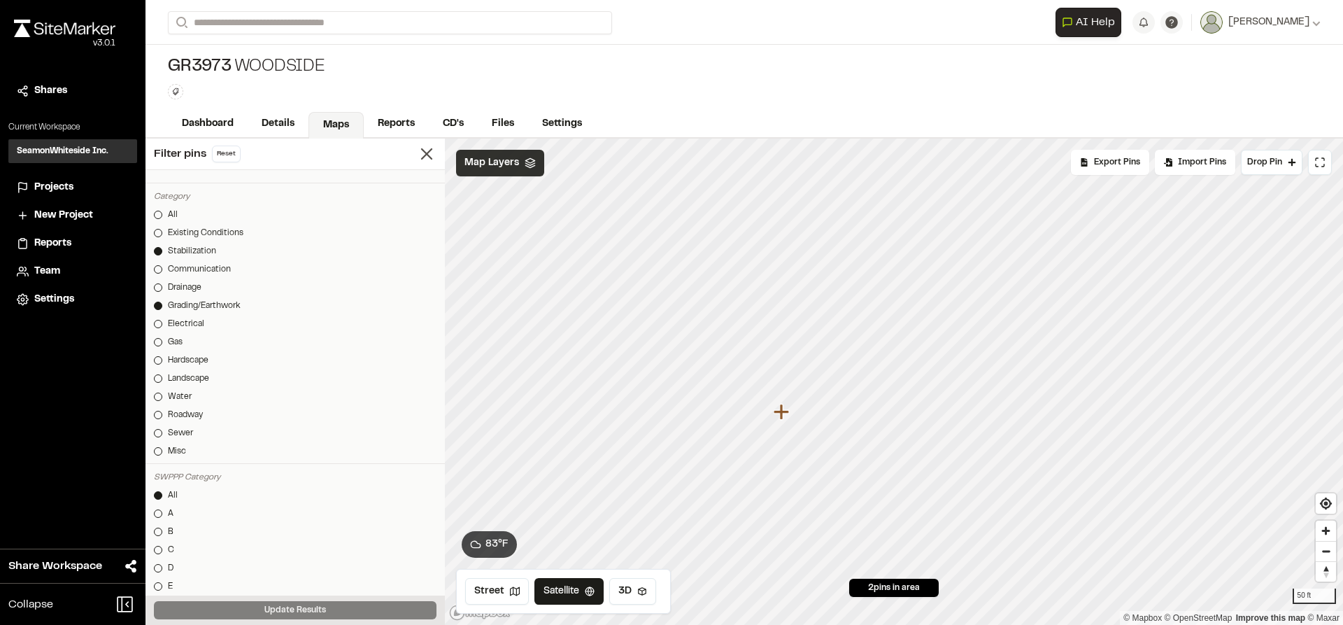
click at [784, 412] on icon "Map marker" at bounding box center [781, 411] width 15 height 15
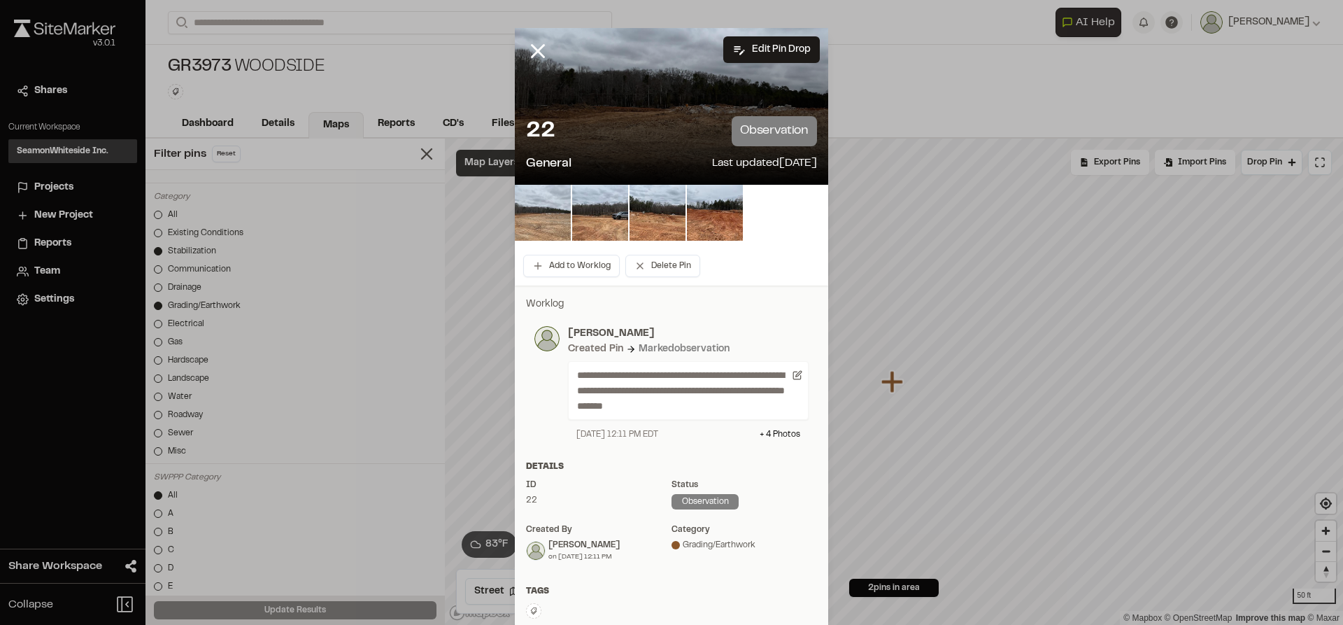
click at [544, 219] on img at bounding box center [543, 213] width 56 height 56
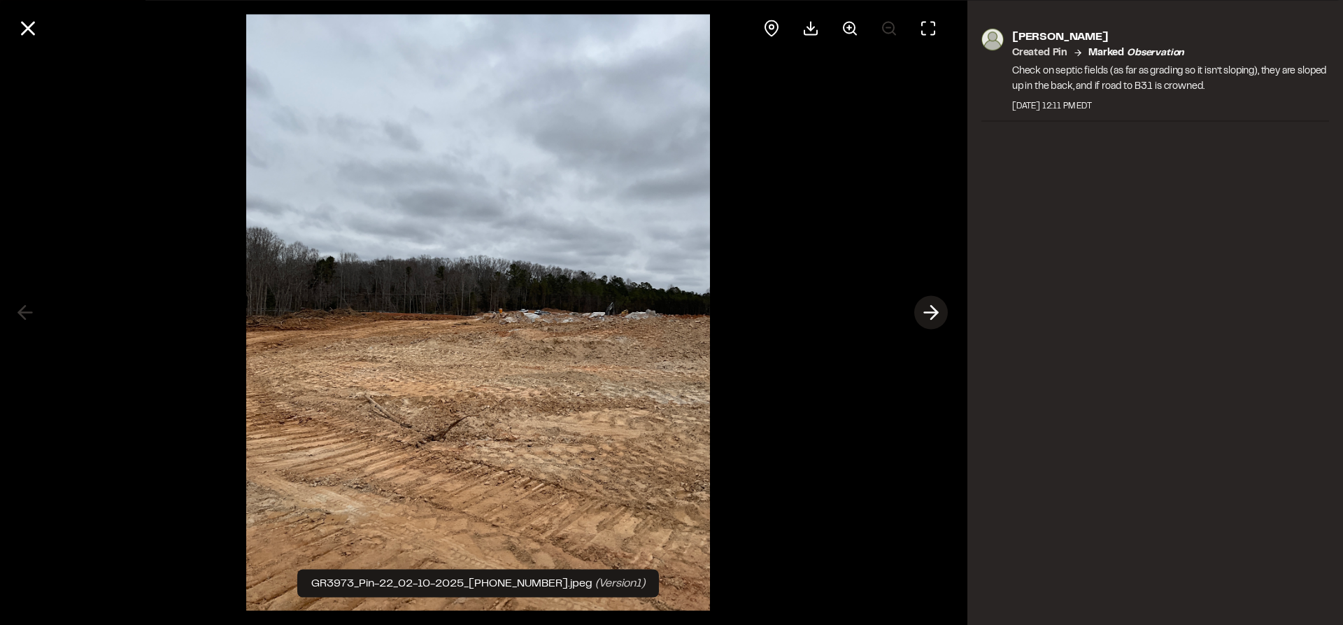
click at [930, 308] on icon at bounding box center [931, 313] width 22 height 24
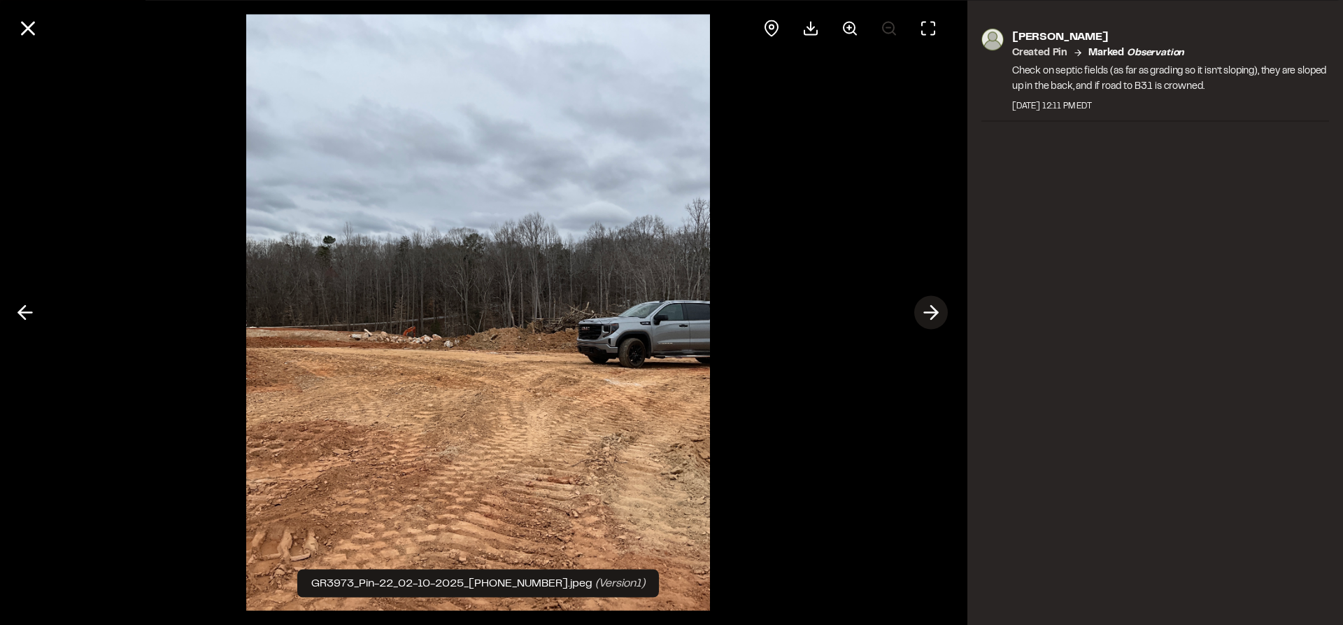
click at [930, 308] on icon at bounding box center [931, 313] width 22 height 24
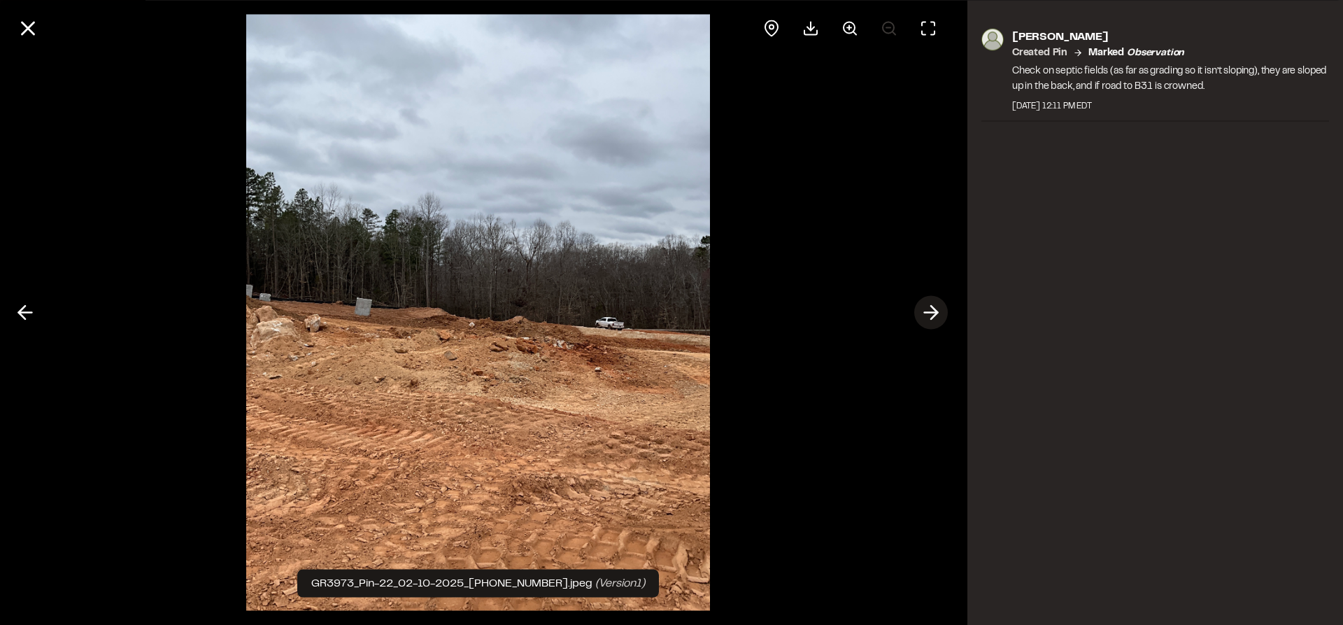
click at [930, 308] on icon at bounding box center [931, 313] width 22 height 24
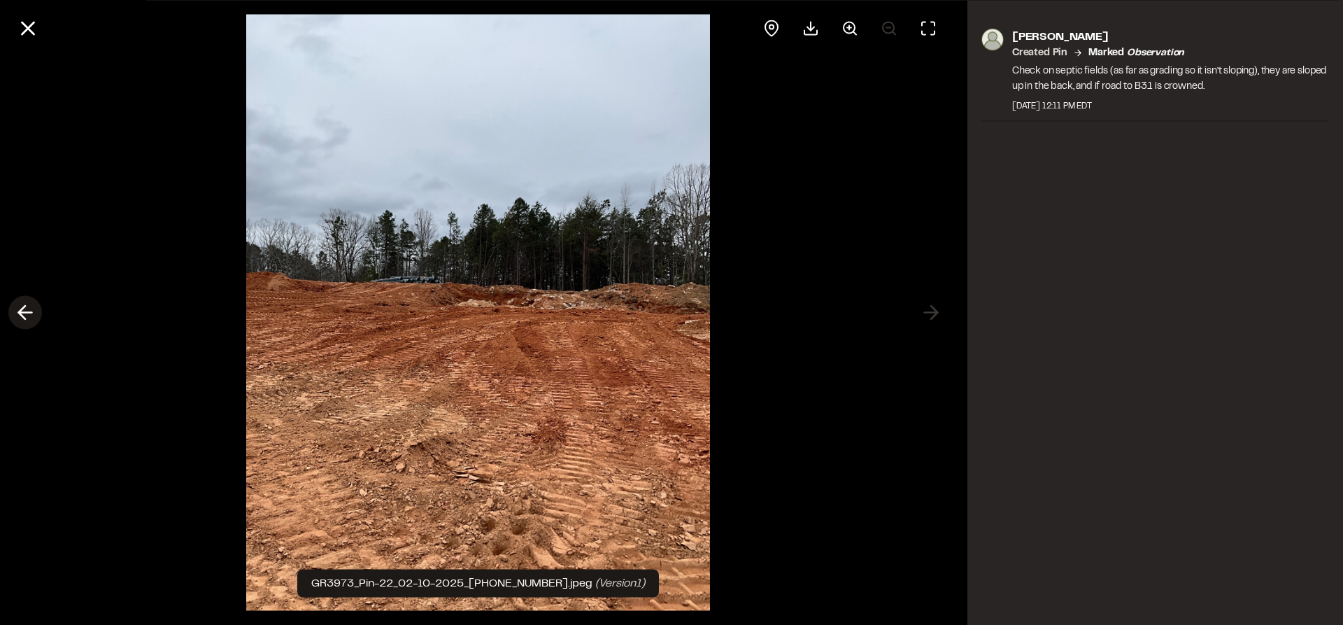
click at [27, 311] on icon at bounding box center [25, 313] width 22 height 24
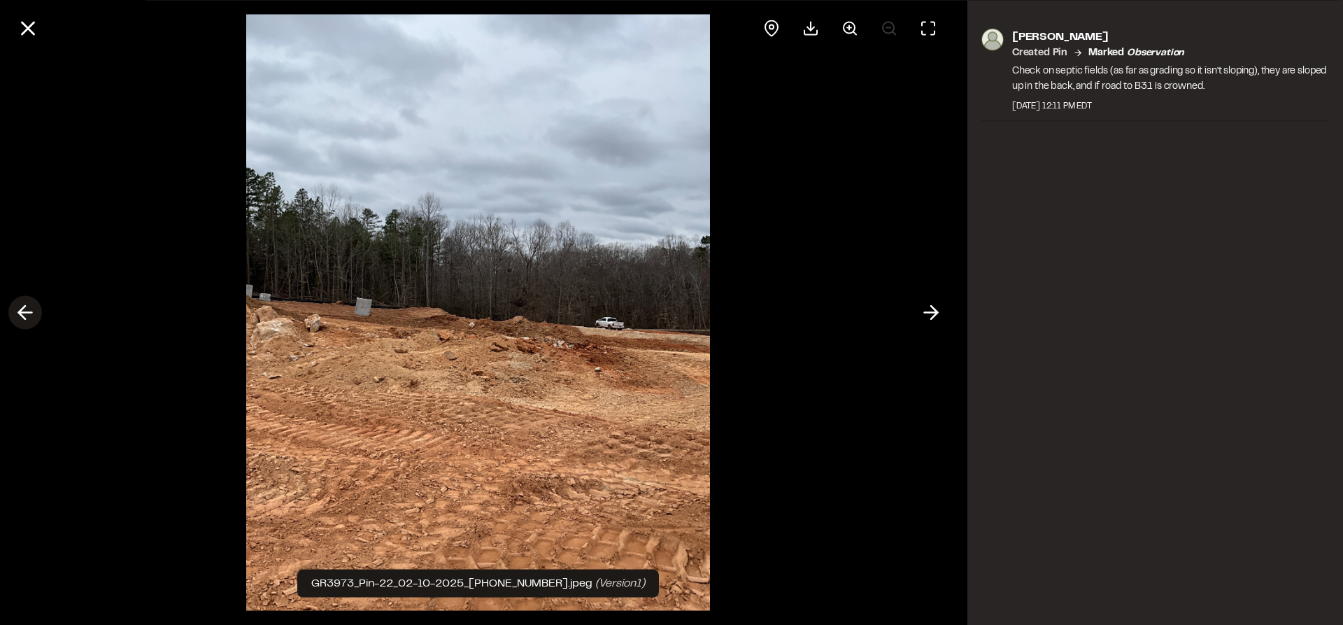
click at [27, 311] on icon at bounding box center [25, 313] width 22 height 24
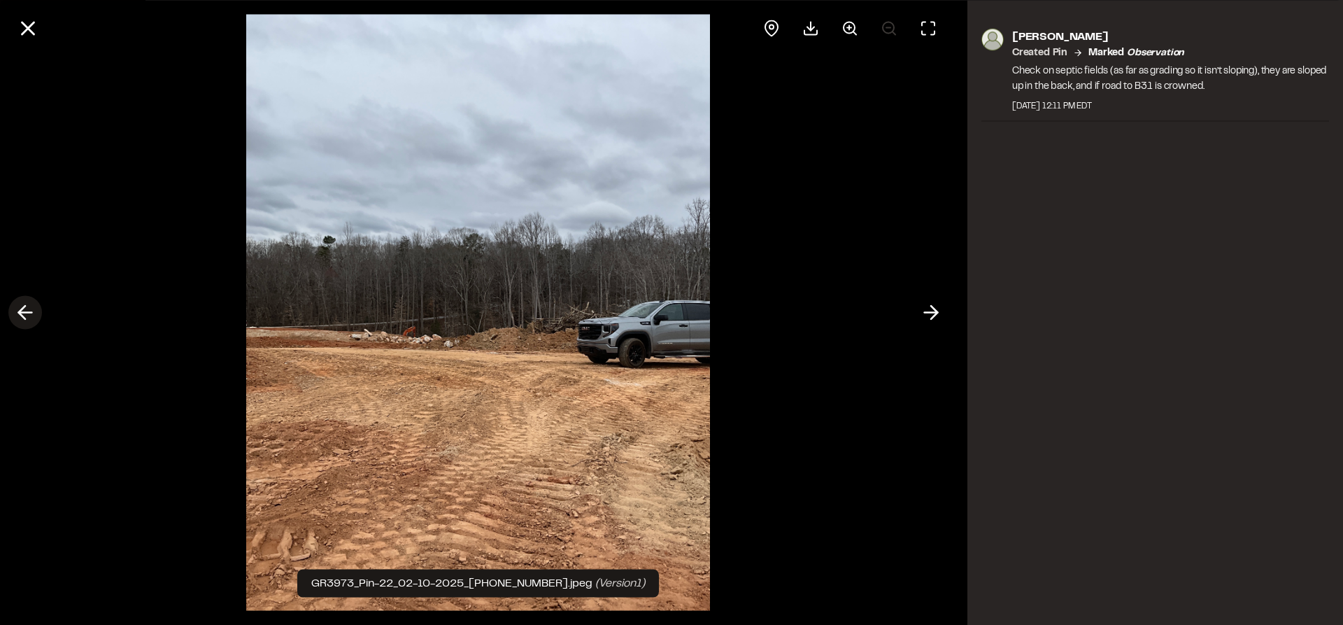
click at [27, 311] on icon at bounding box center [25, 313] width 22 height 24
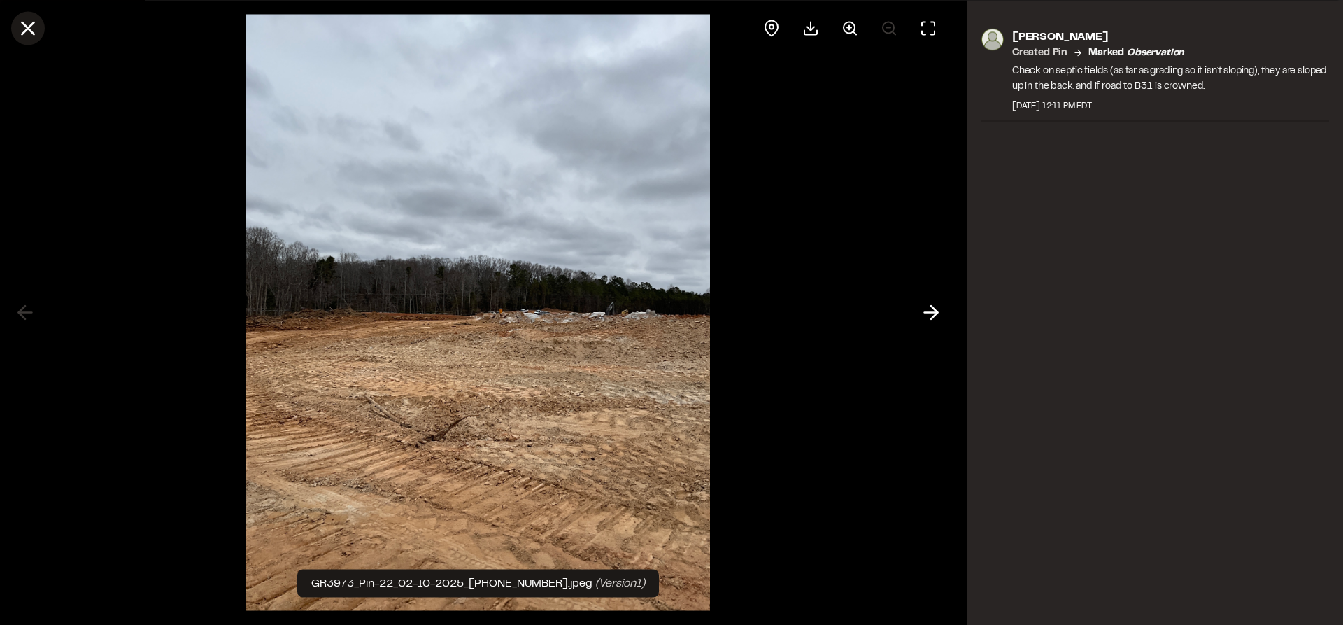
click at [34, 17] on icon at bounding box center [28, 28] width 24 height 24
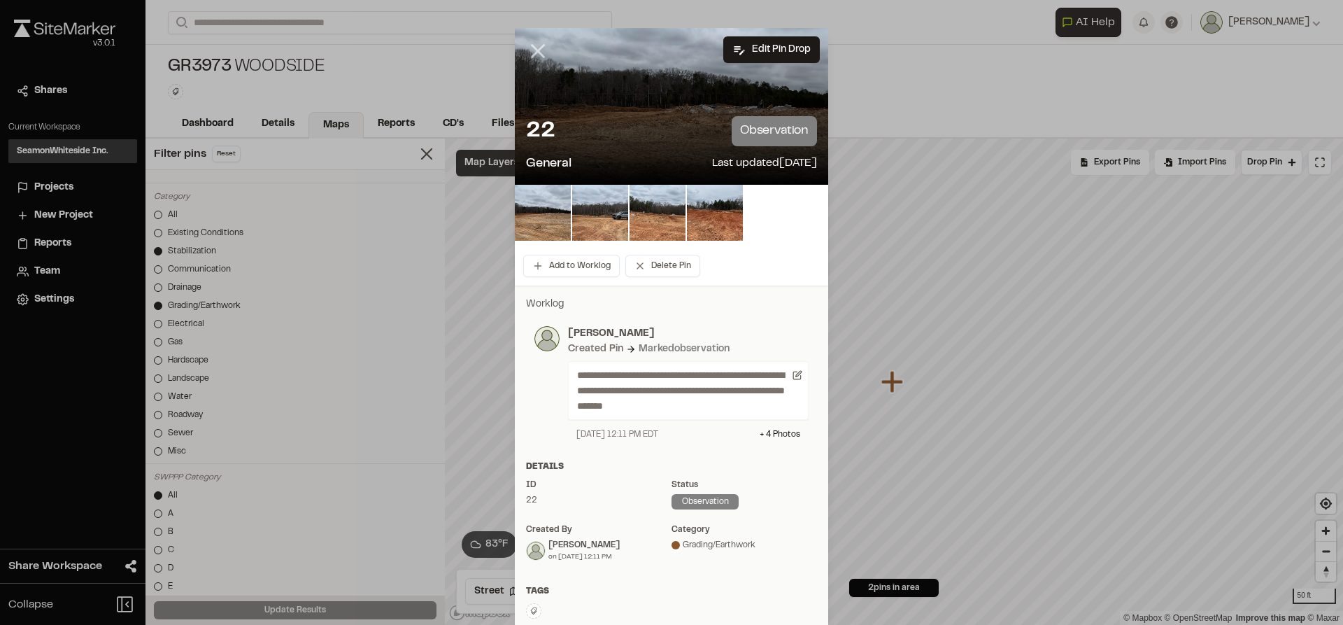
click at [542, 50] on icon at bounding box center [538, 51] width 24 height 24
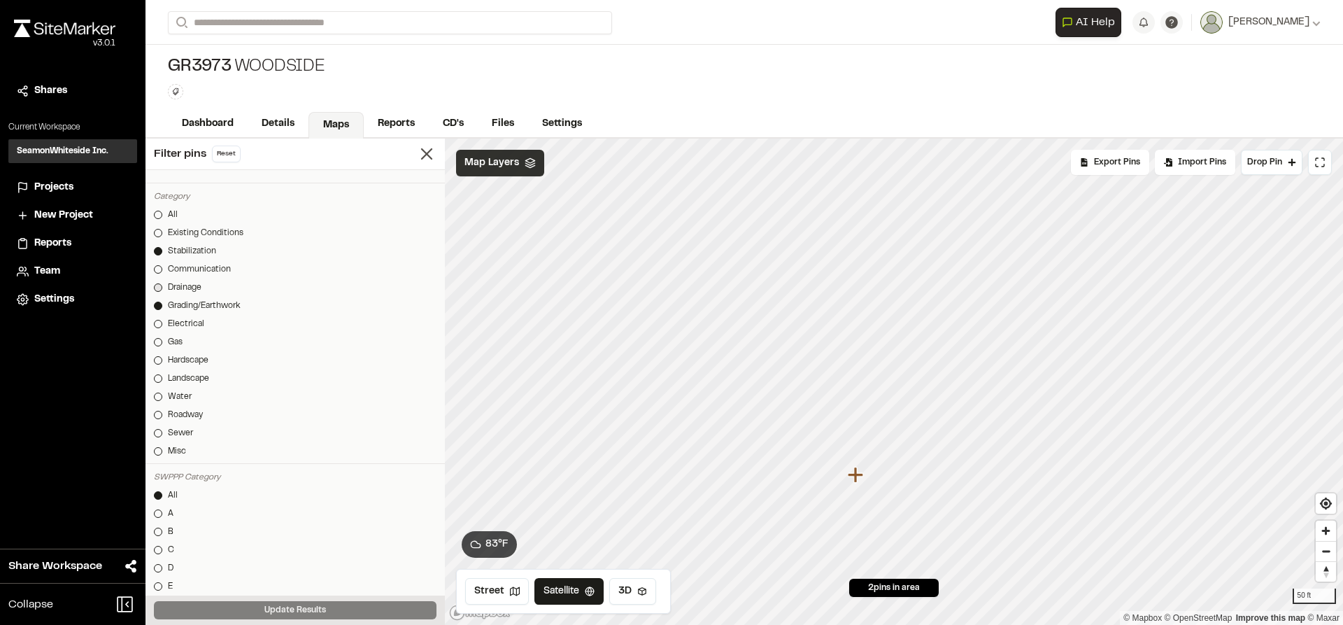
click at [159, 285] on div at bounding box center [158, 287] width 8 height 8
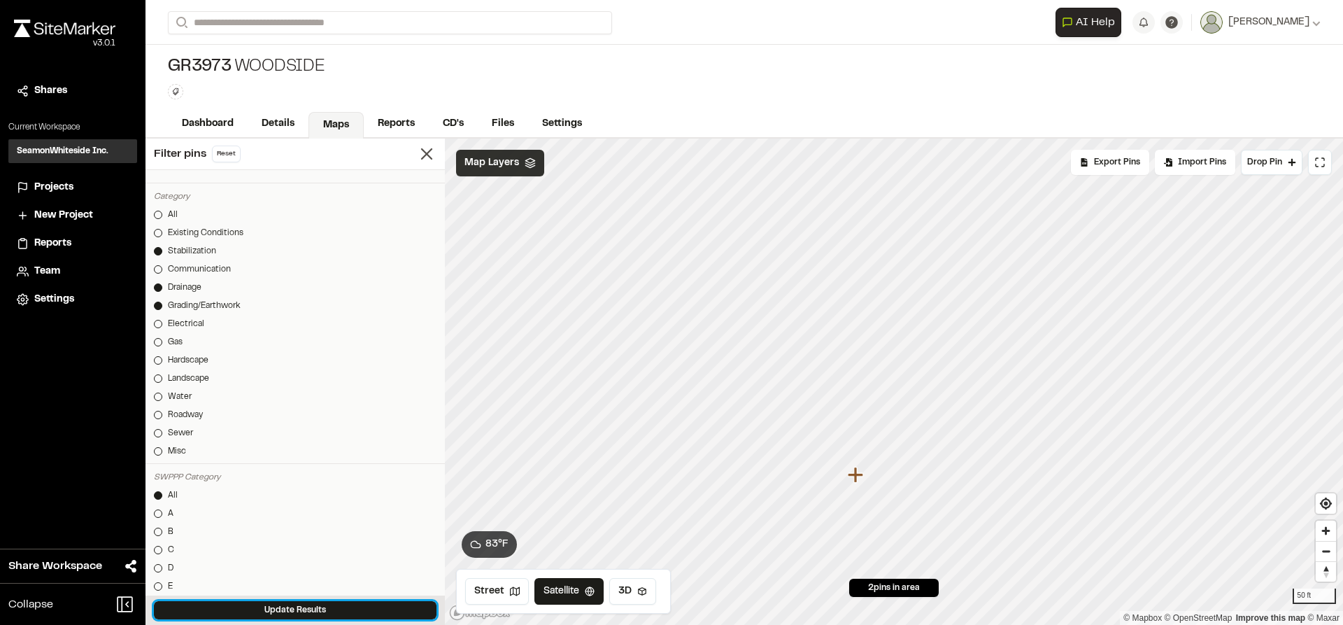
click at [410, 610] on button "Update Results" at bounding box center [295, 610] width 283 height 18
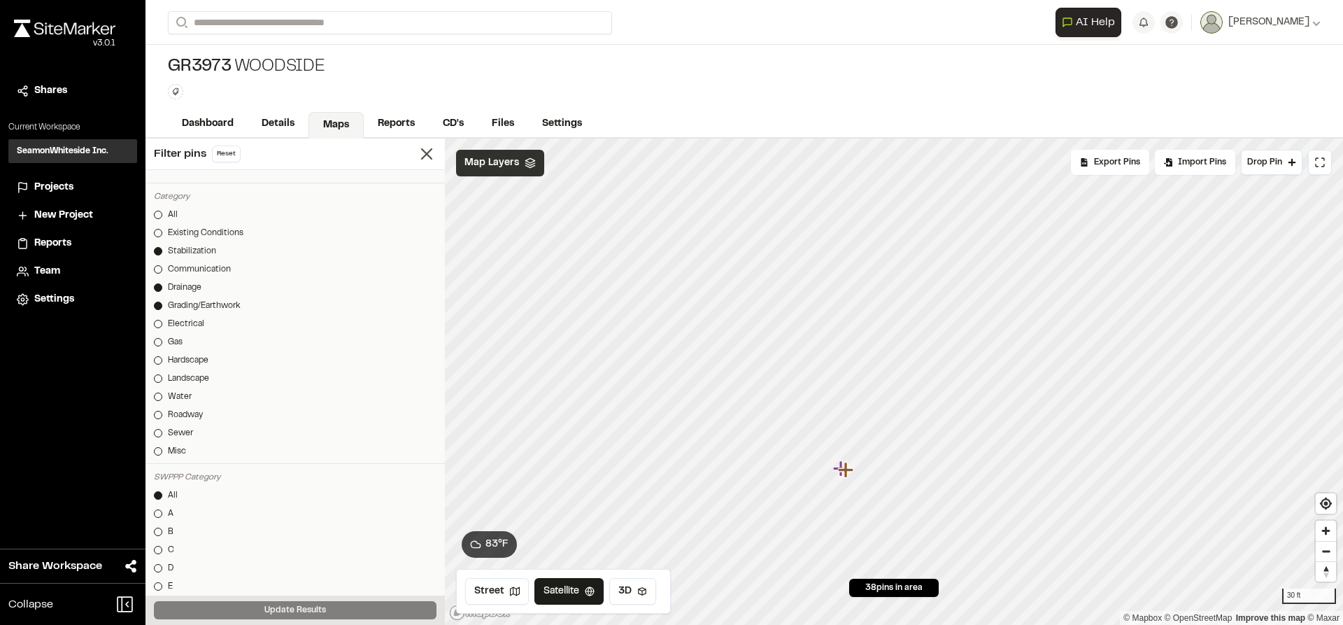
click at [840, 468] on icon "Map marker" at bounding box center [845, 469] width 15 height 15
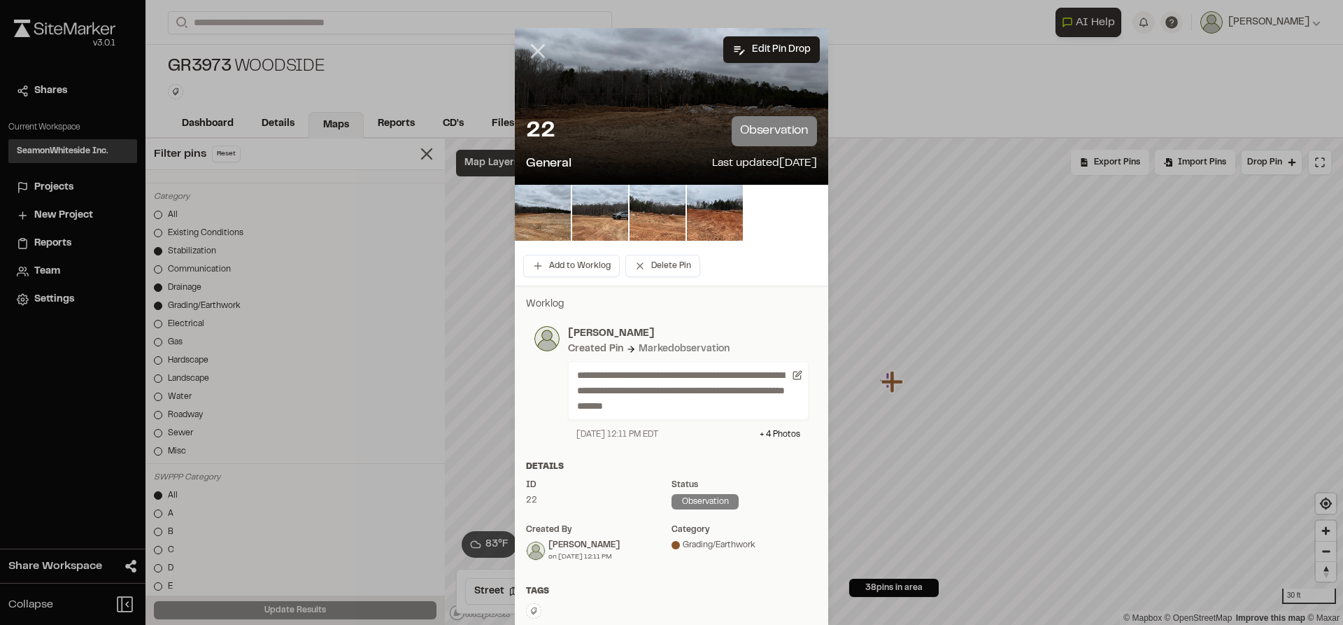
click at [532, 49] on line at bounding box center [538, 51] width 12 height 12
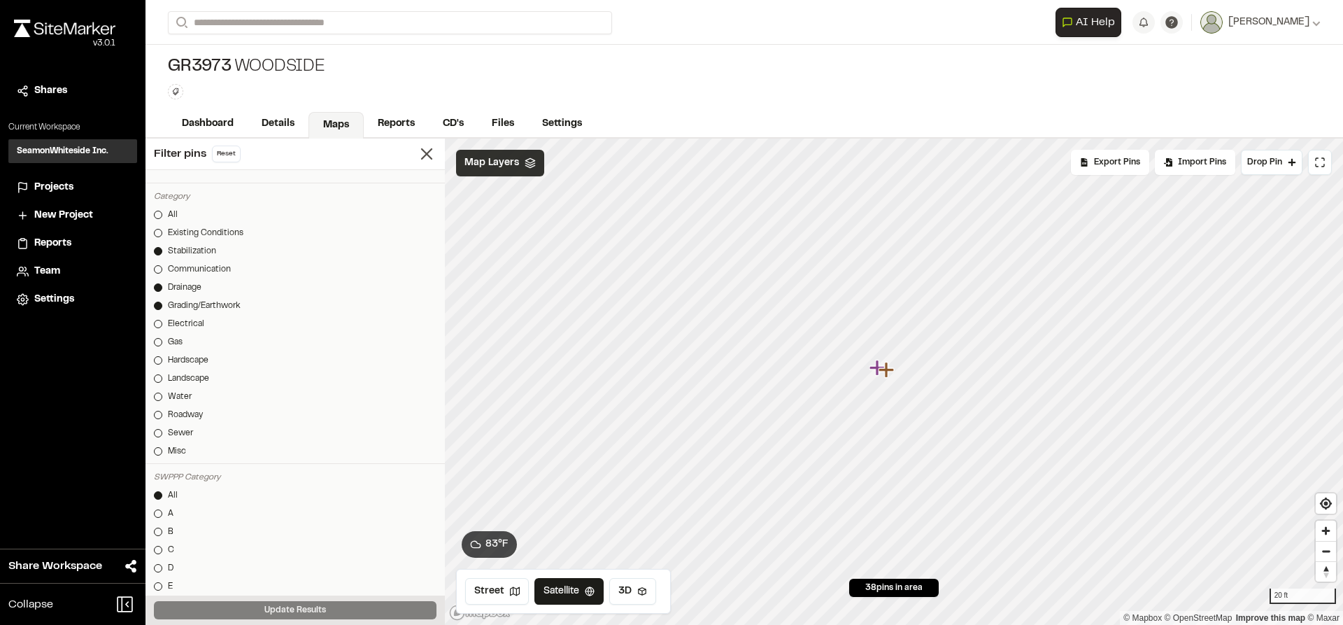
click at [872, 371] on icon "Map marker" at bounding box center [879, 368] width 18 height 18
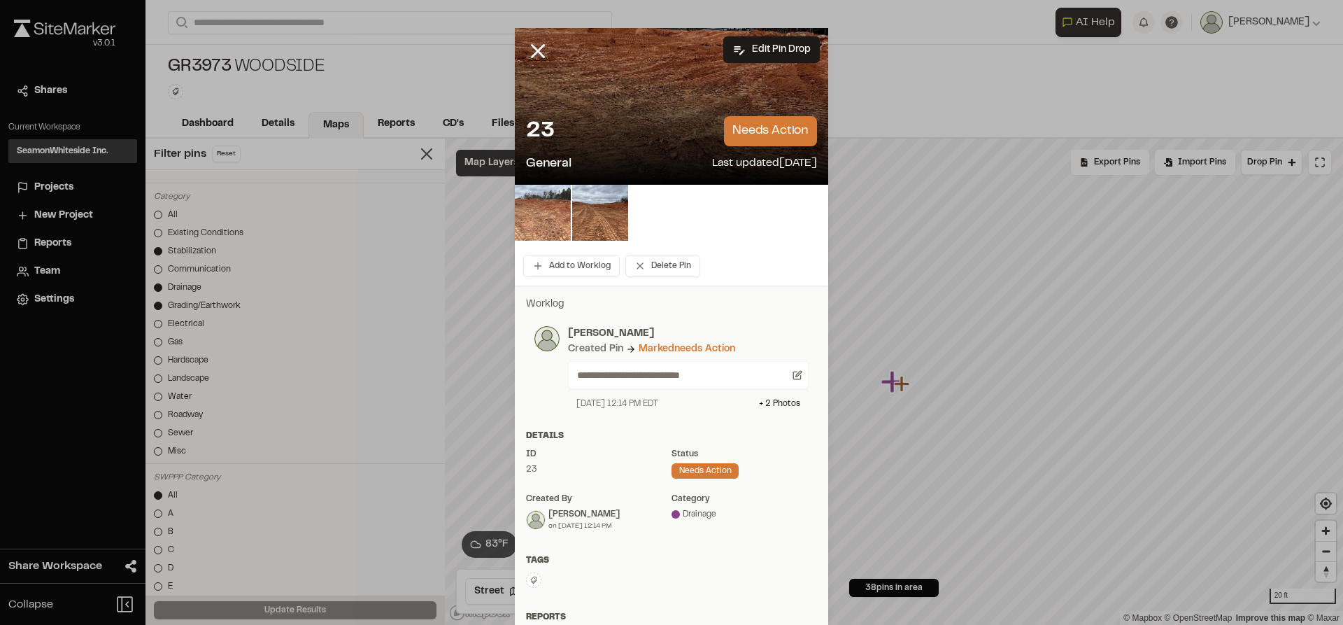
click at [546, 220] on img at bounding box center [543, 213] width 56 height 56
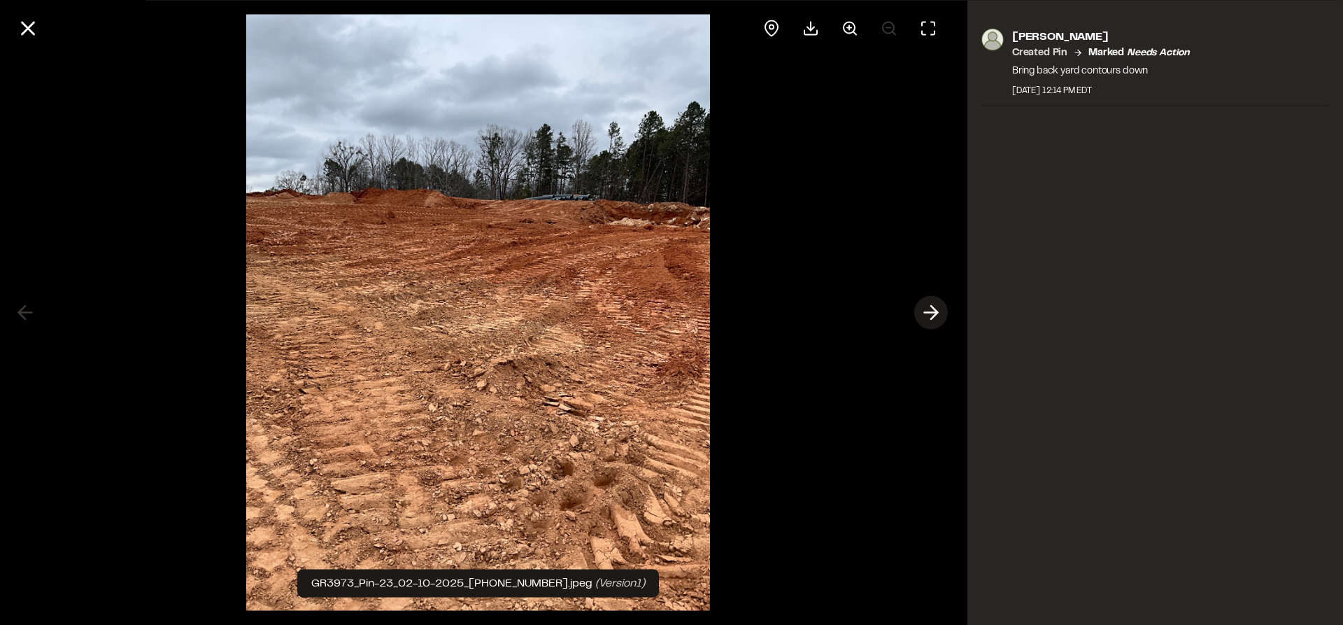
click at [928, 313] on line at bounding box center [931, 313] width 13 height 0
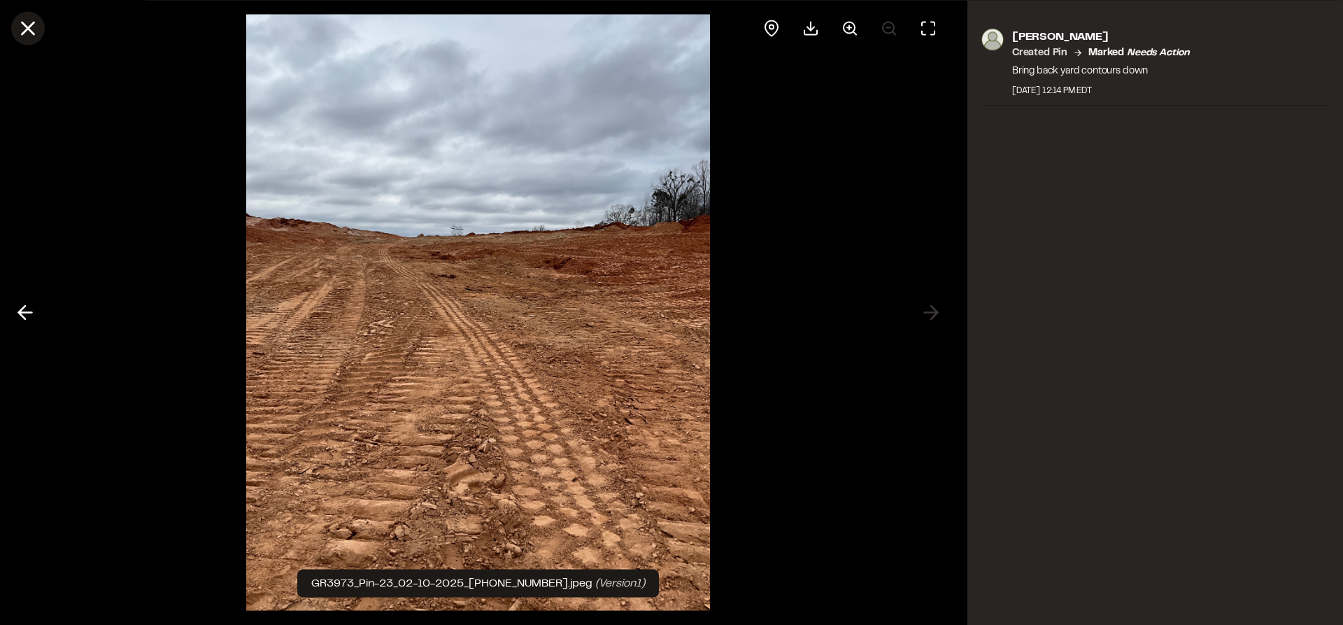
click at [32, 31] on line at bounding box center [28, 28] width 12 height 12
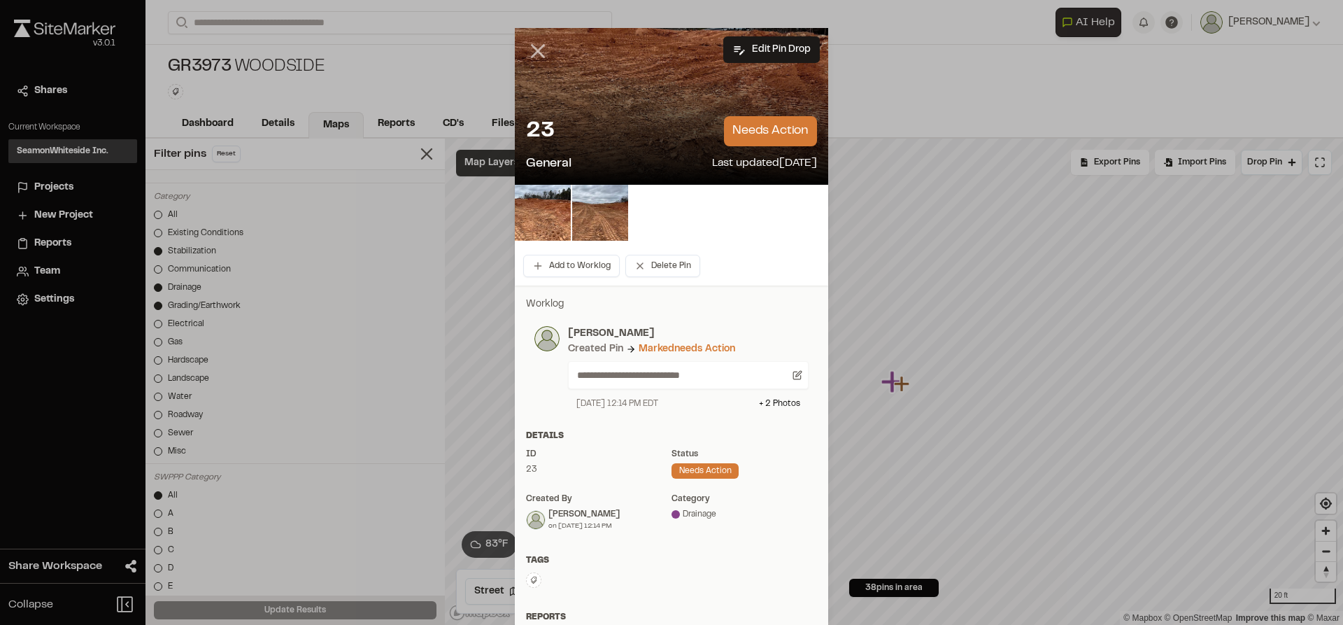
click at [536, 47] on line at bounding box center [538, 51] width 12 height 12
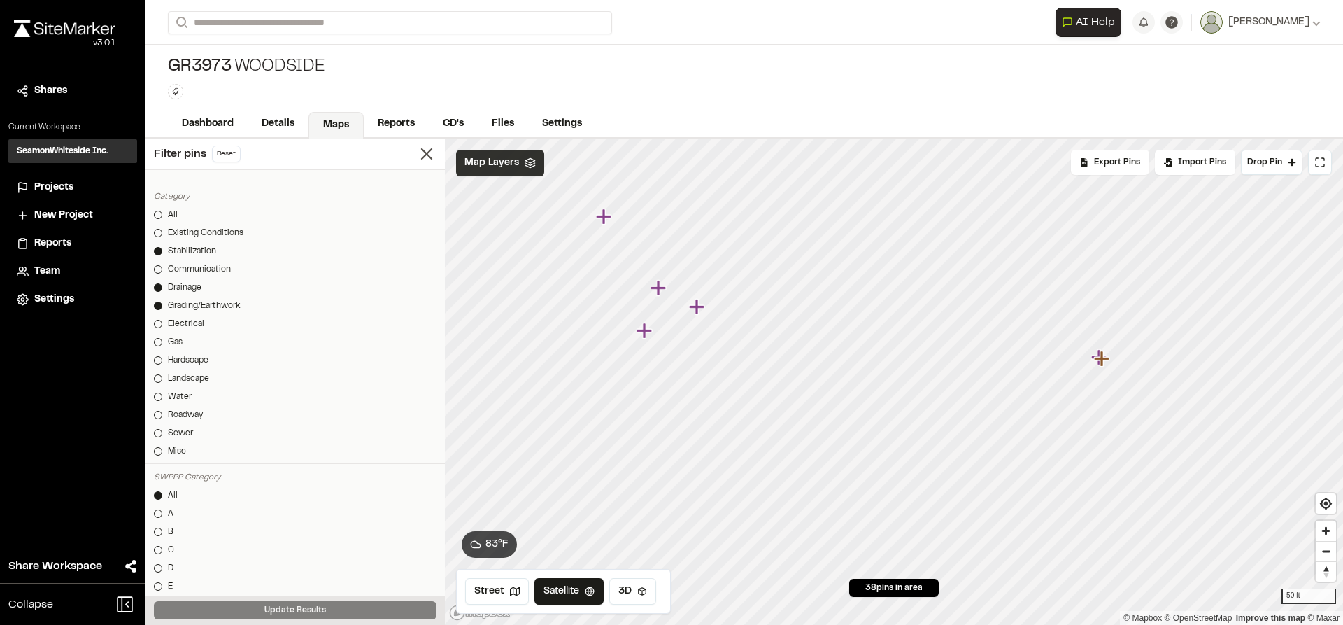
click at [699, 311] on icon "Map marker" at bounding box center [696, 306] width 15 height 15
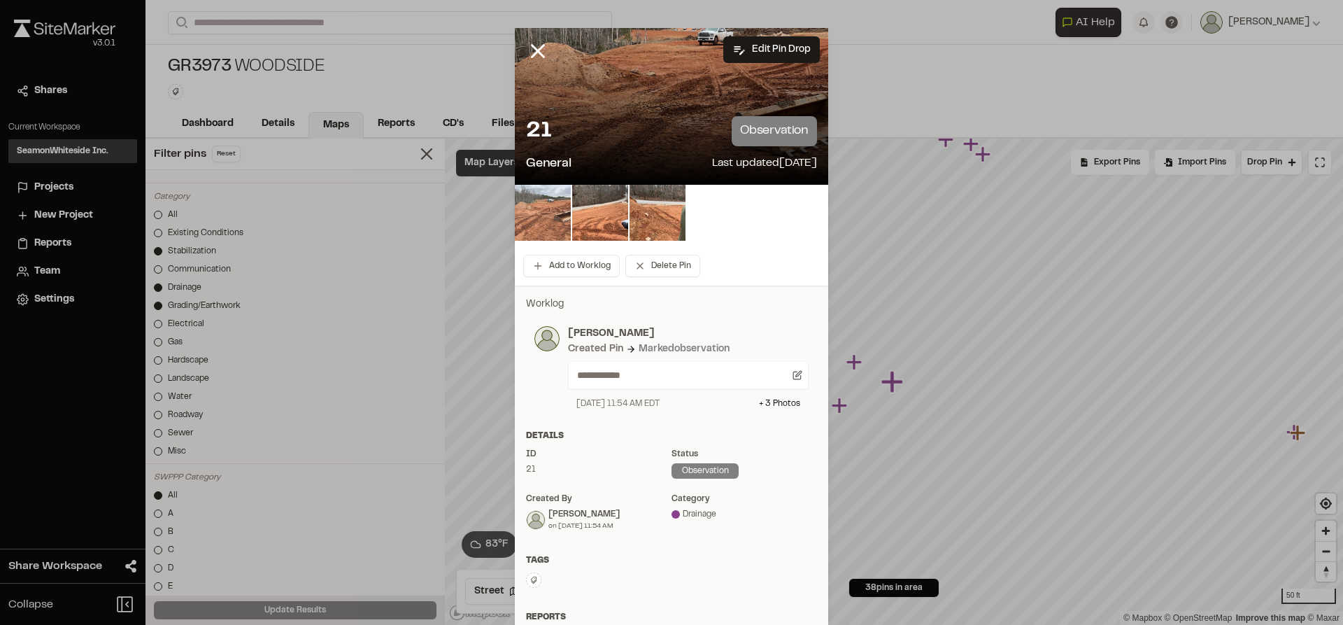
click at [537, 217] on img at bounding box center [543, 213] width 56 height 56
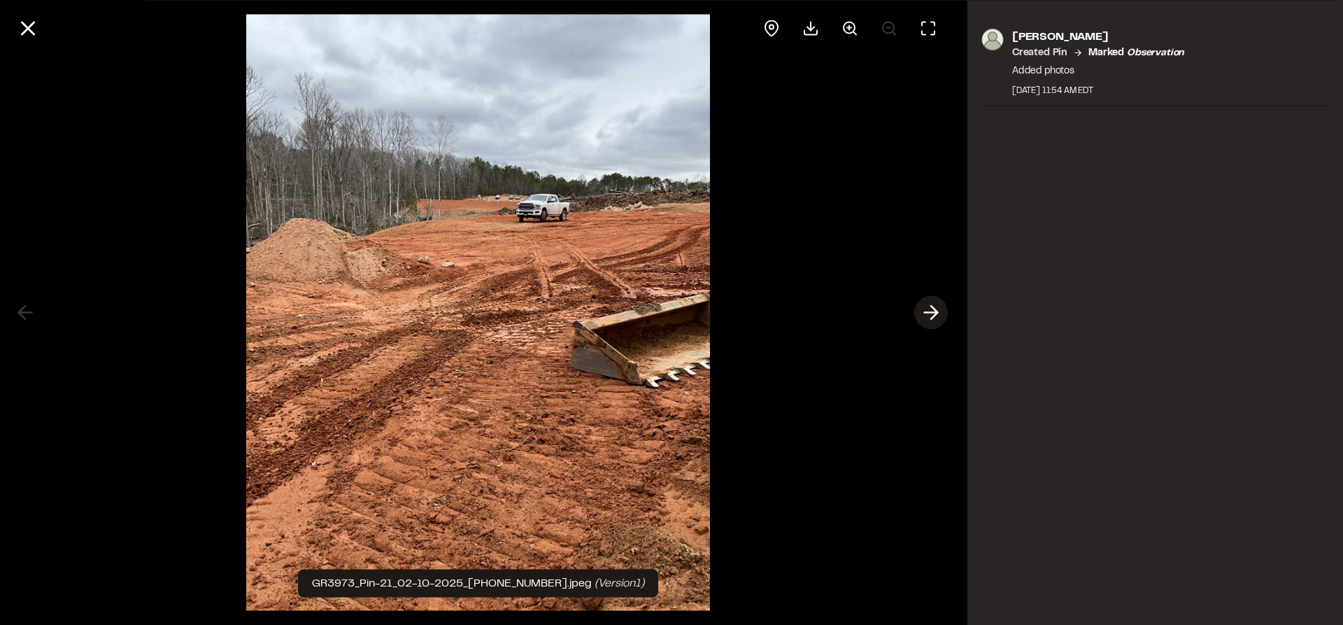
click at [934, 311] on icon at bounding box center [931, 313] width 22 height 24
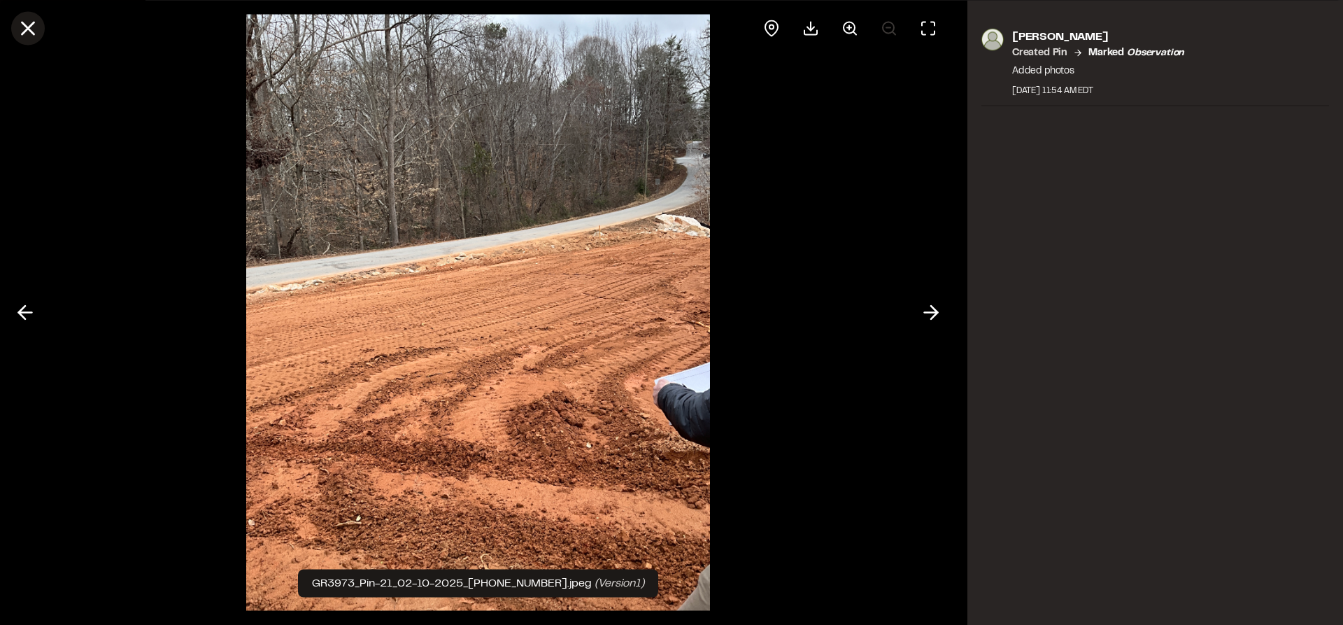
click at [27, 23] on icon at bounding box center [28, 28] width 24 height 24
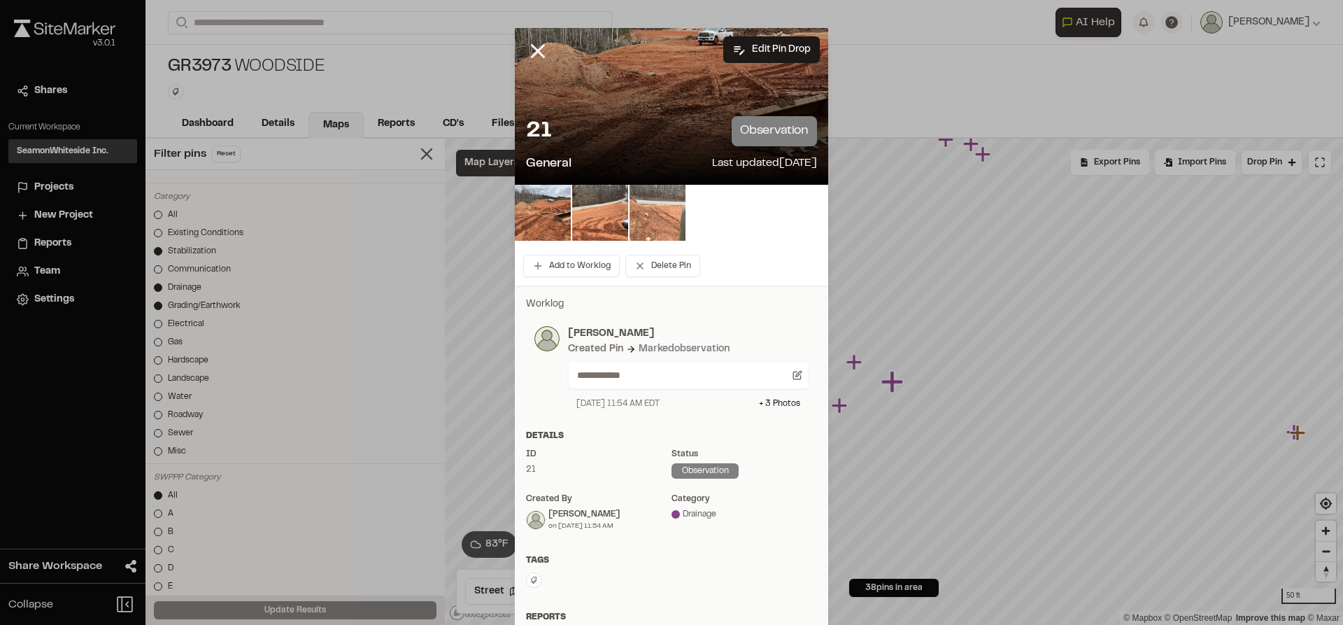
click at [663, 210] on img at bounding box center [658, 213] width 56 height 56
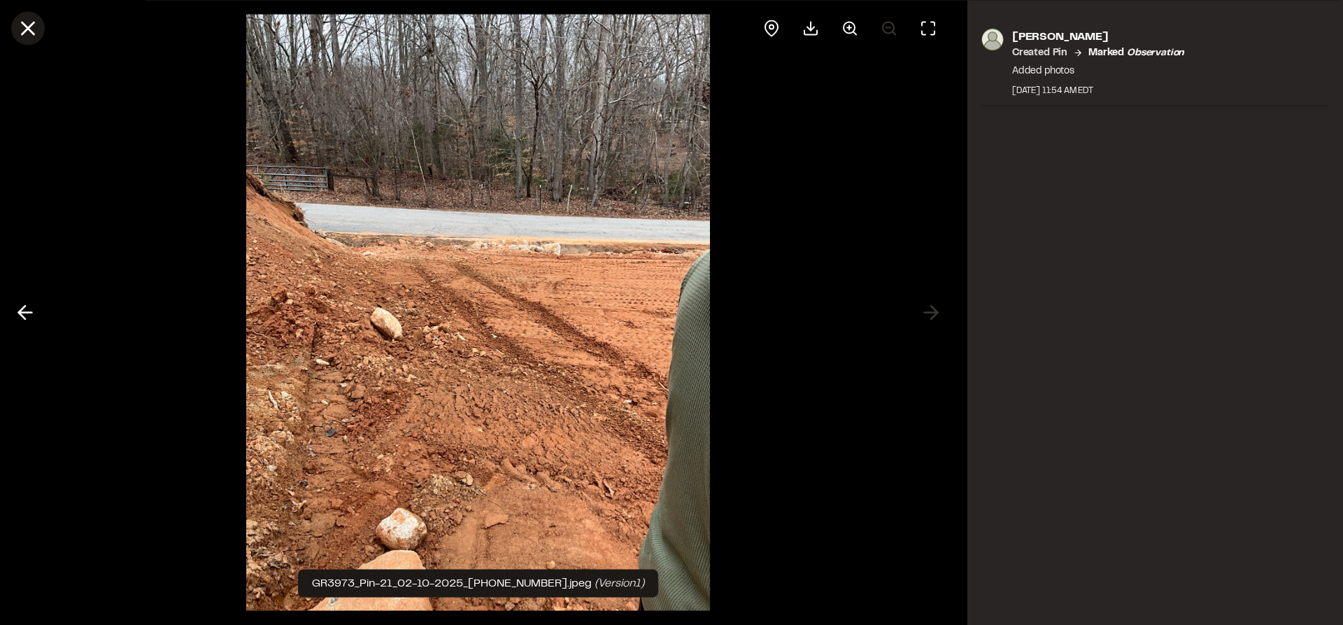
click at [24, 34] on icon at bounding box center [28, 28] width 24 height 24
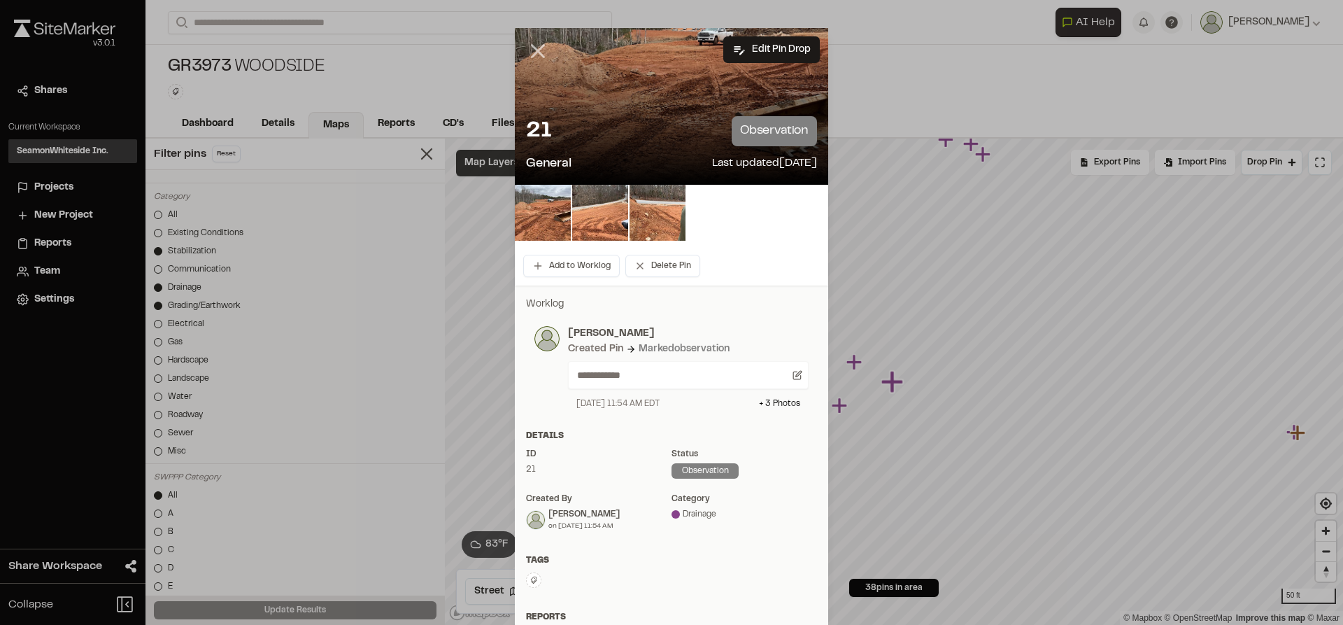
click at [532, 55] on line at bounding box center [538, 51] width 12 height 12
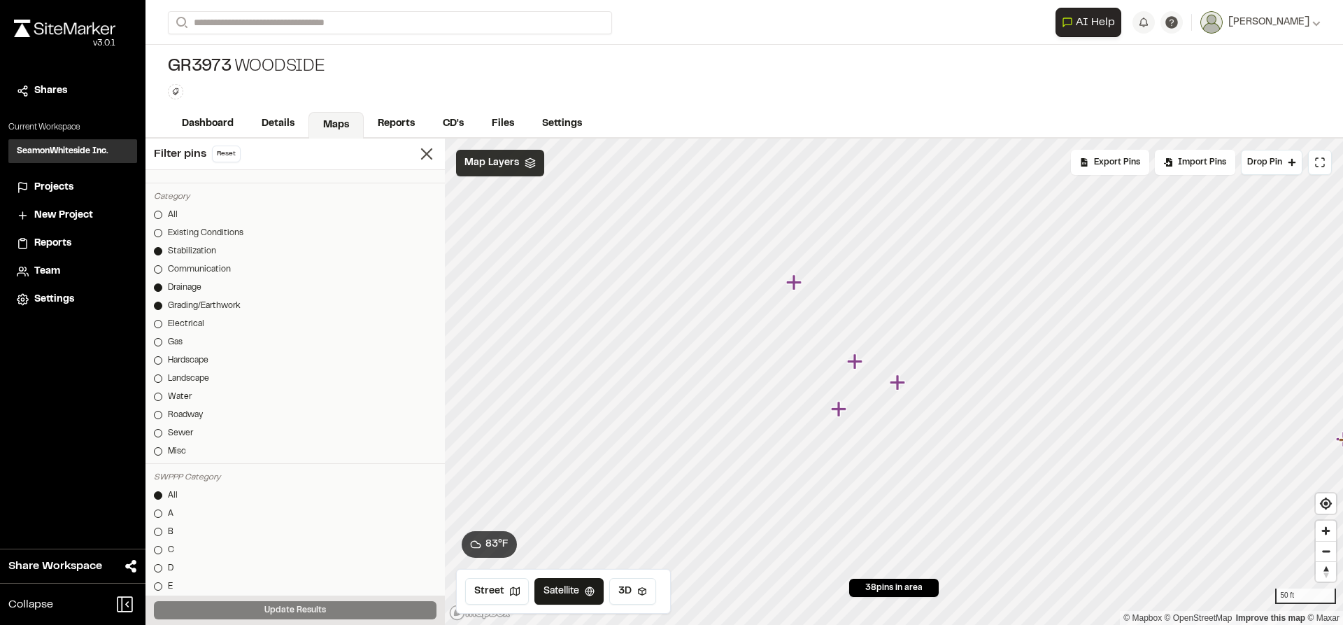
click at [856, 360] on icon "Map marker" at bounding box center [854, 360] width 15 height 15
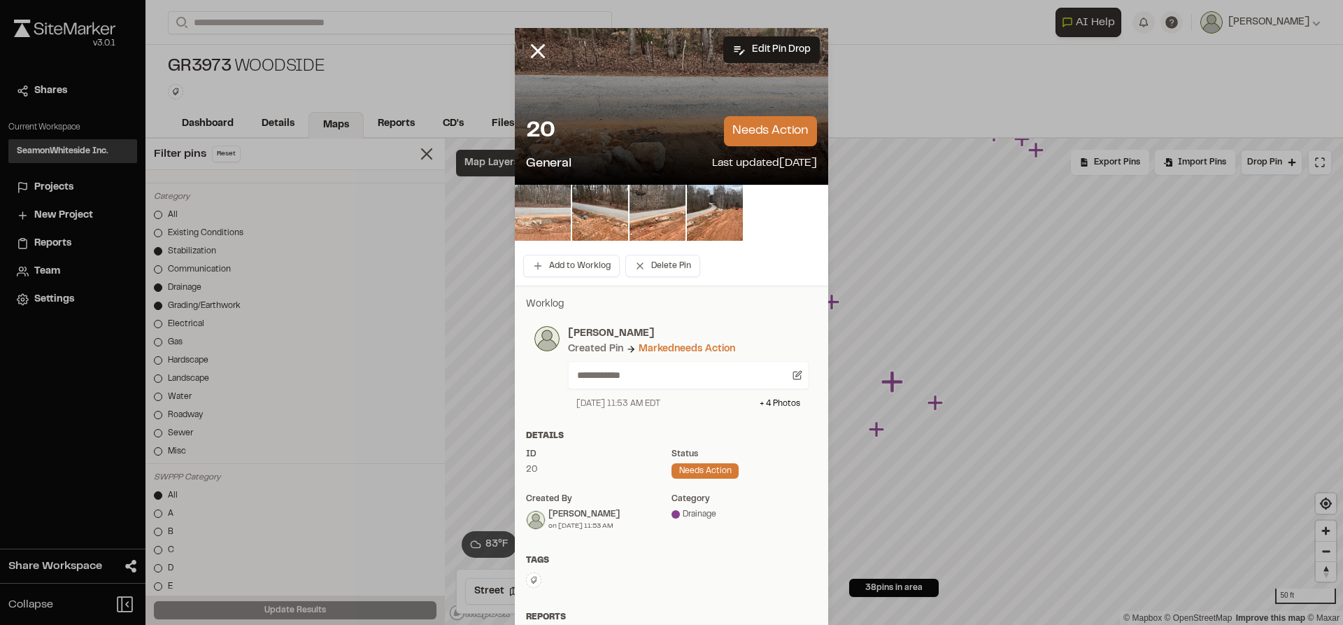
click at [532, 202] on img at bounding box center [543, 213] width 56 height 56
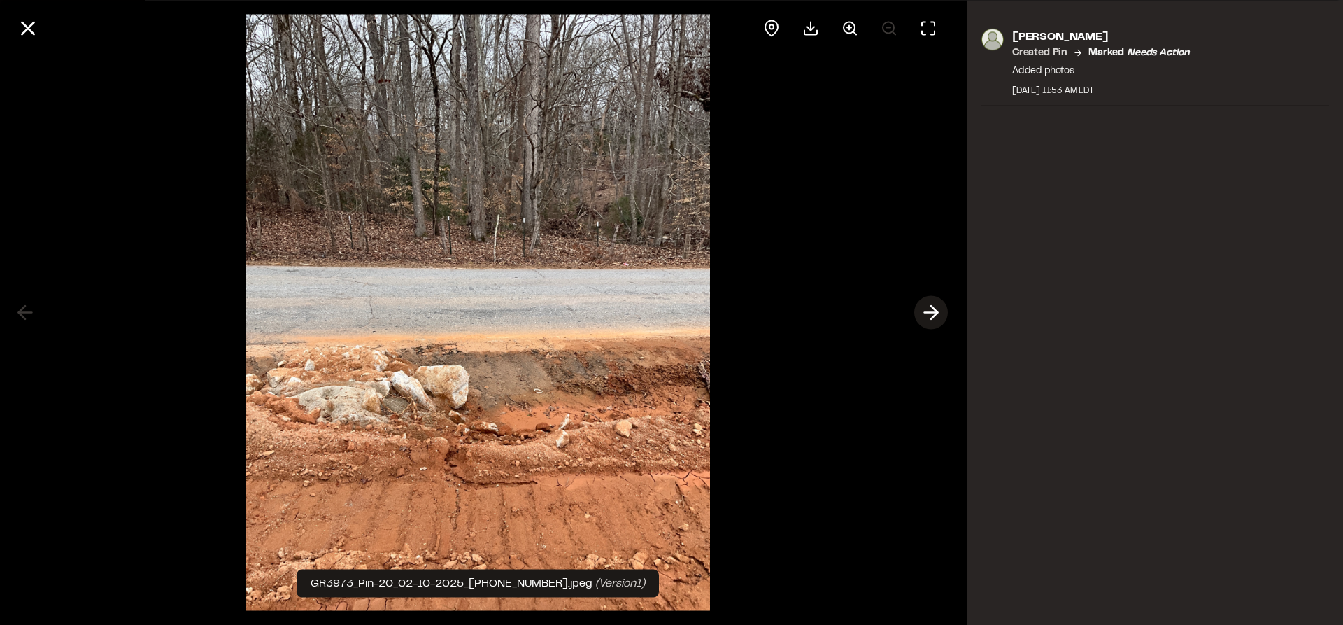
click at [924, 311] on icon at bounding box center [931, 313] width 22 height 24
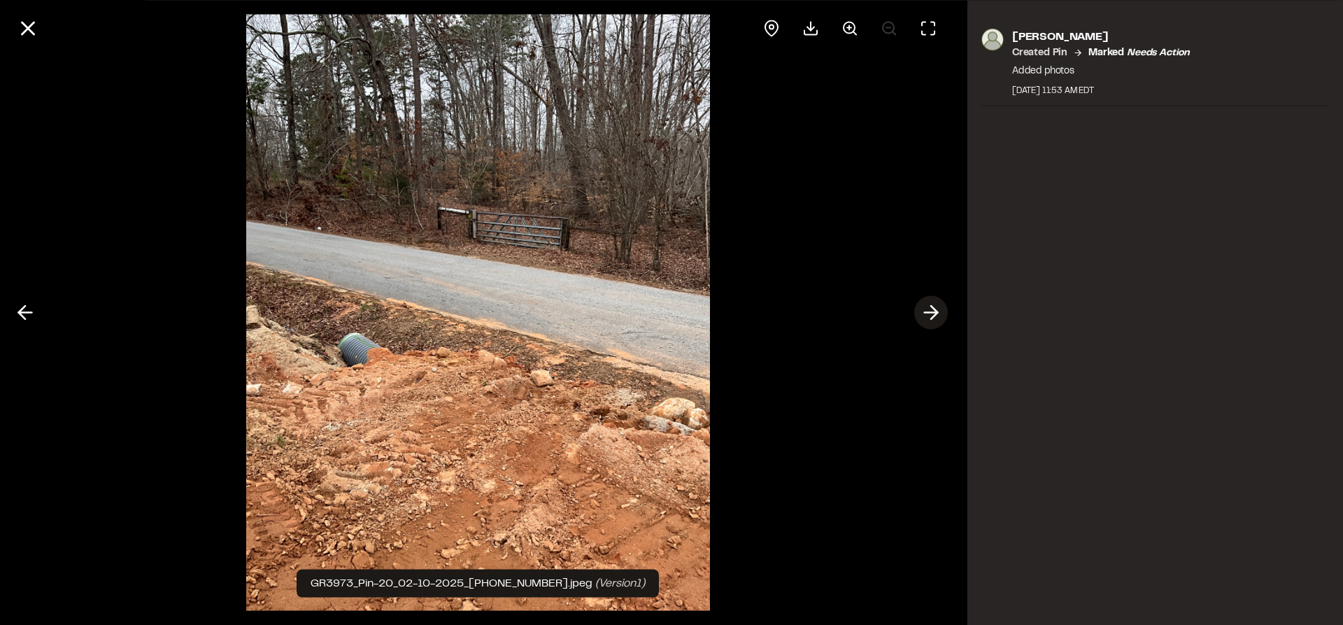
click at [924, 311] on icon at bounding box center [931, 313] width 22 height 24
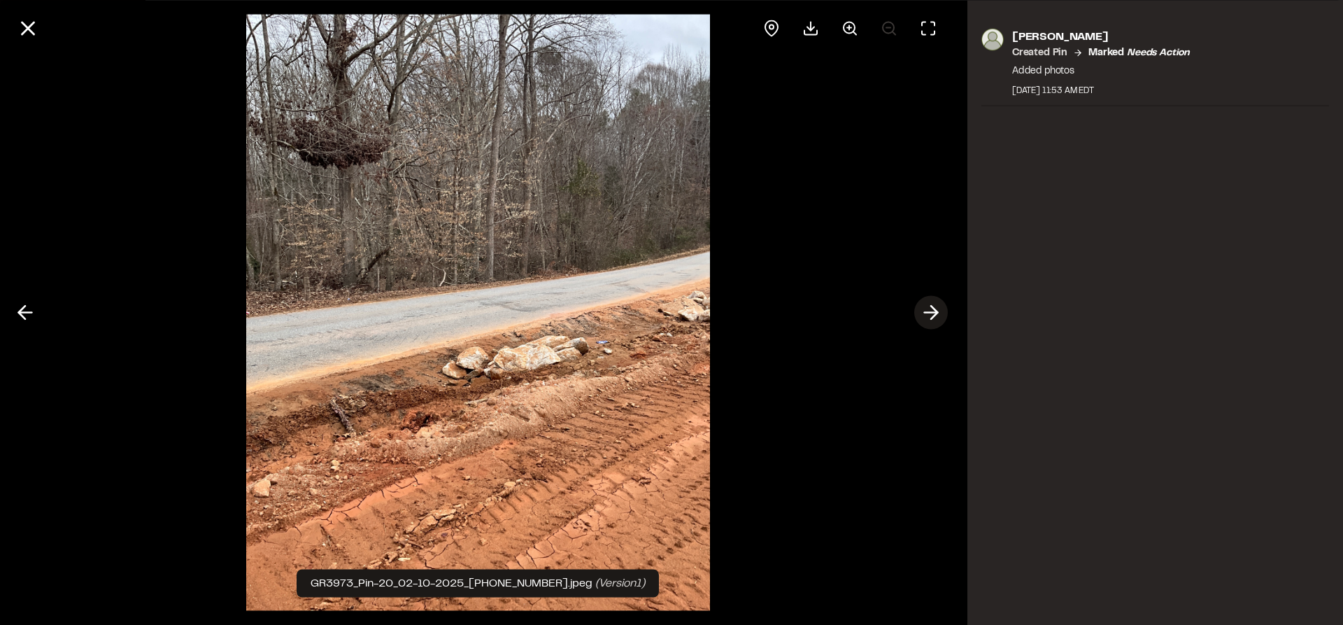
click at [924, 311] on icon at bounding box center [931, 313] width 22 height 24
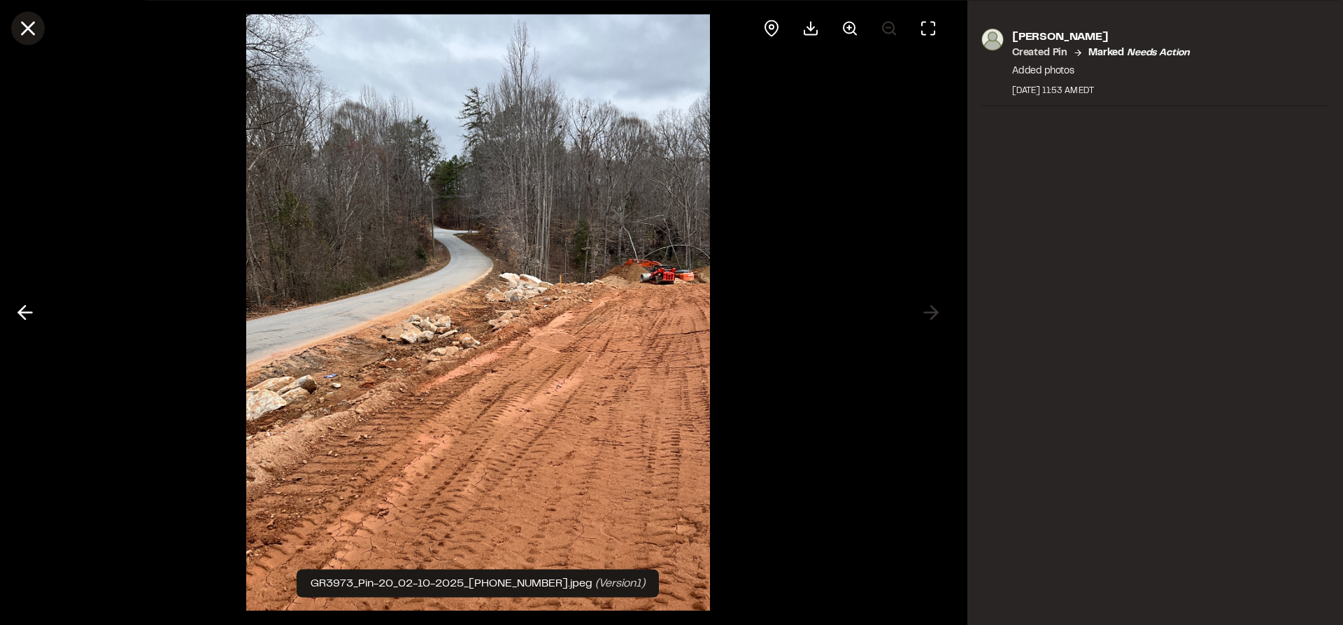
click at [25, 28] on icon at bounding box center [28, 28] width 24 height 24
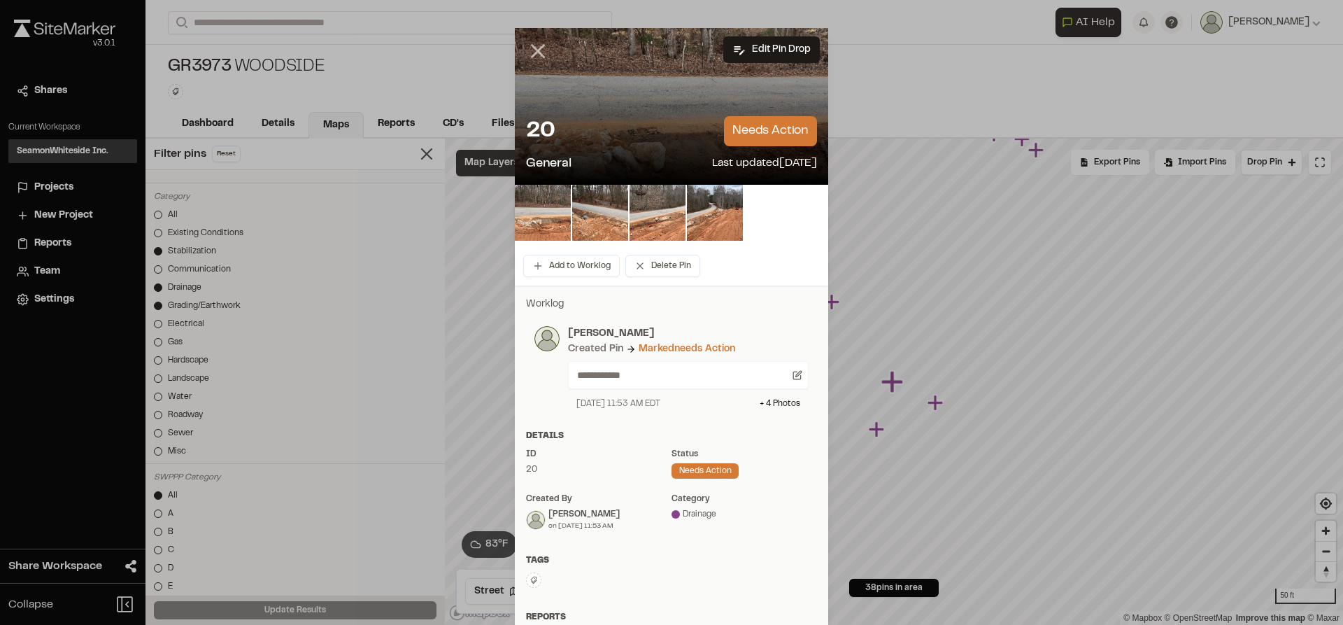
click at [532, 50] on line at bounding box center [538, 51] width 12 height 12
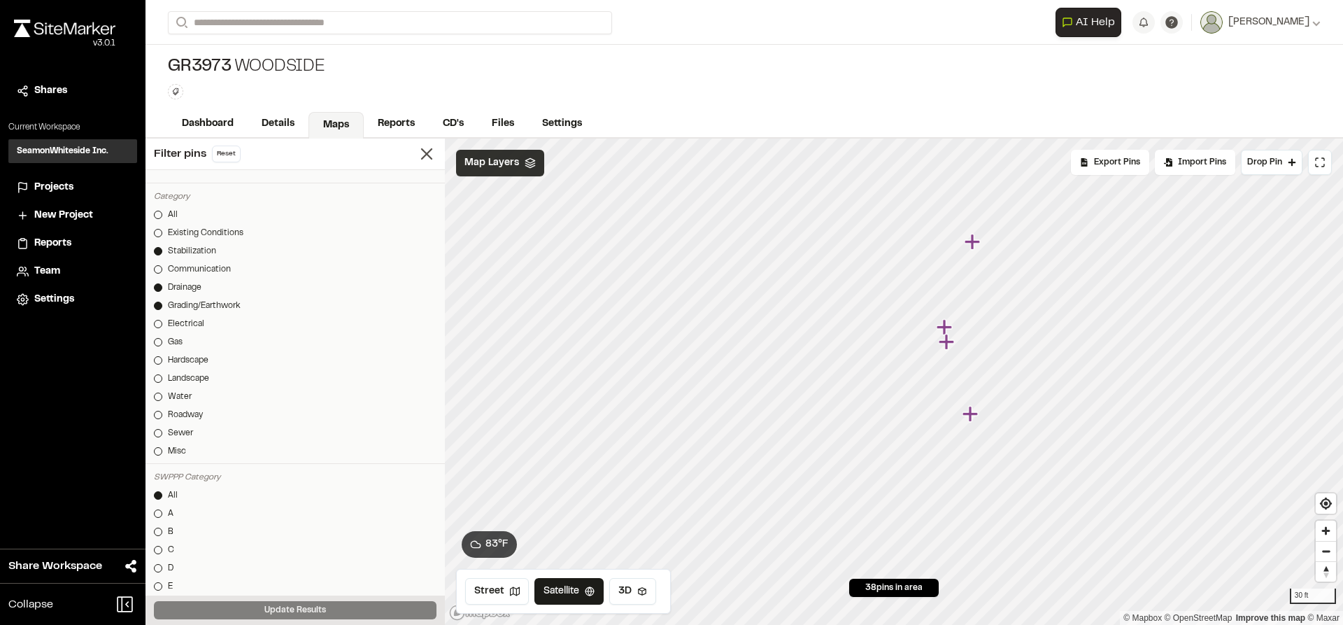
click at [949, 327] on icon "Map marker" at bounding box center [944, 326] width 15 height 15
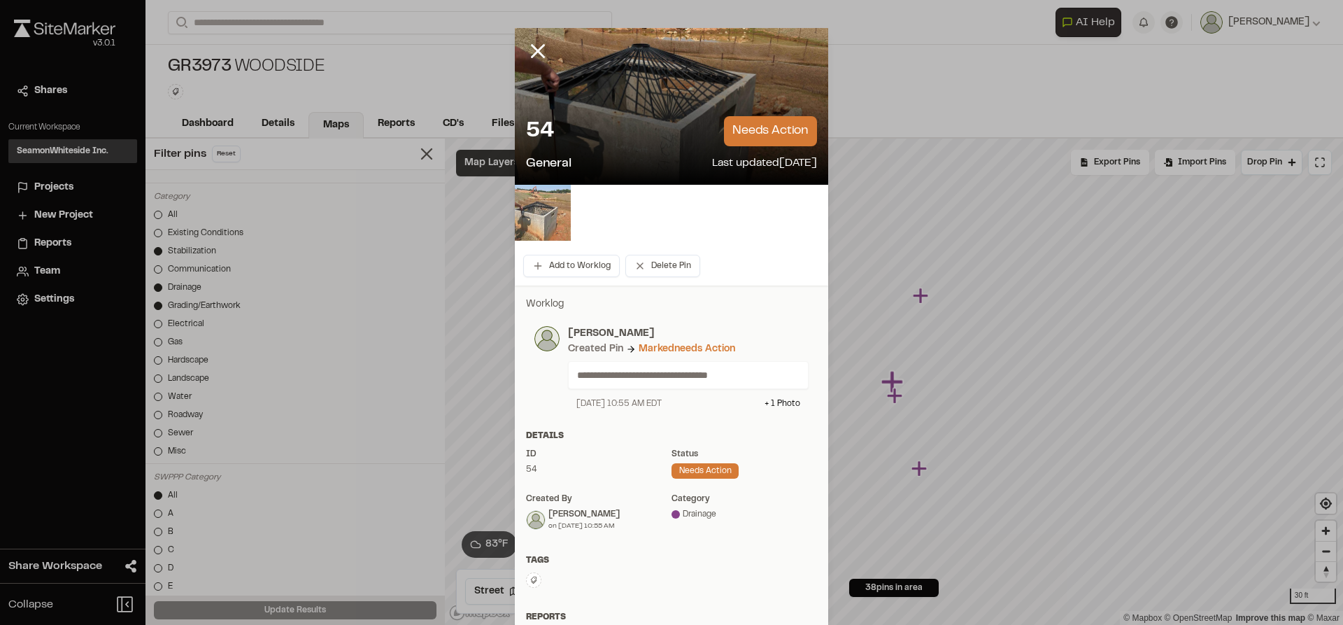
click at [532, 215] on img at bounding box center [543, 213] width 56 height 56
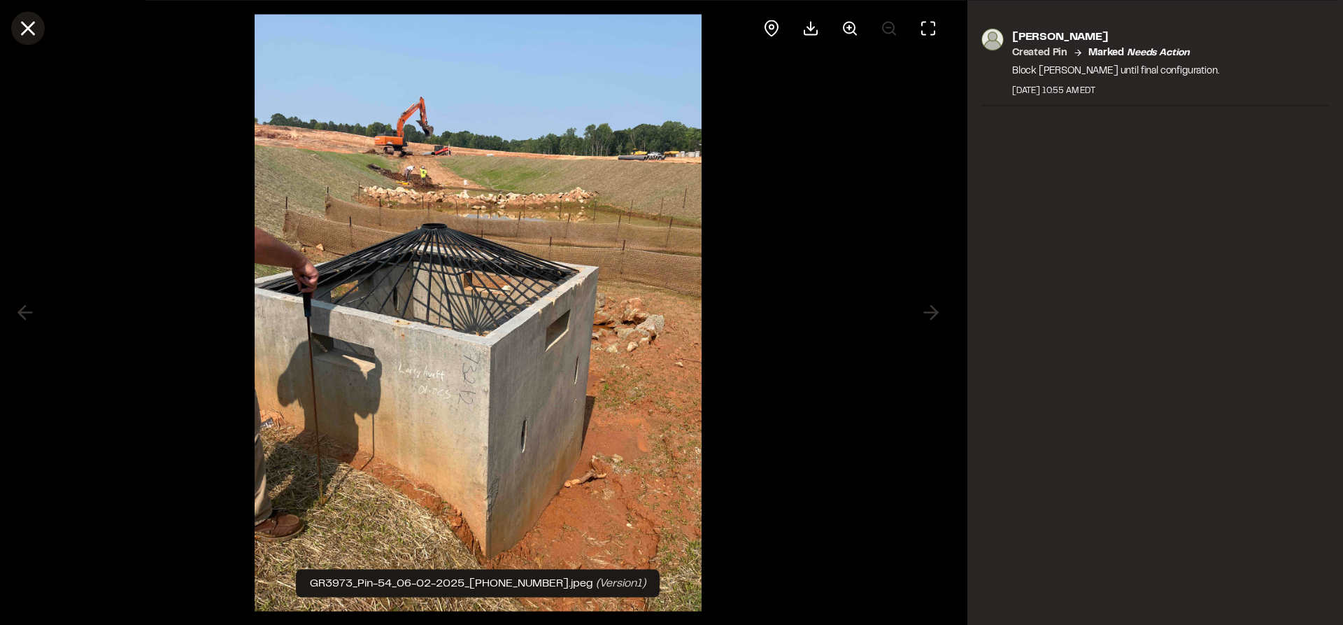
click at [32, 29] on icon at bounding box center [28, 28] width 24 height 24
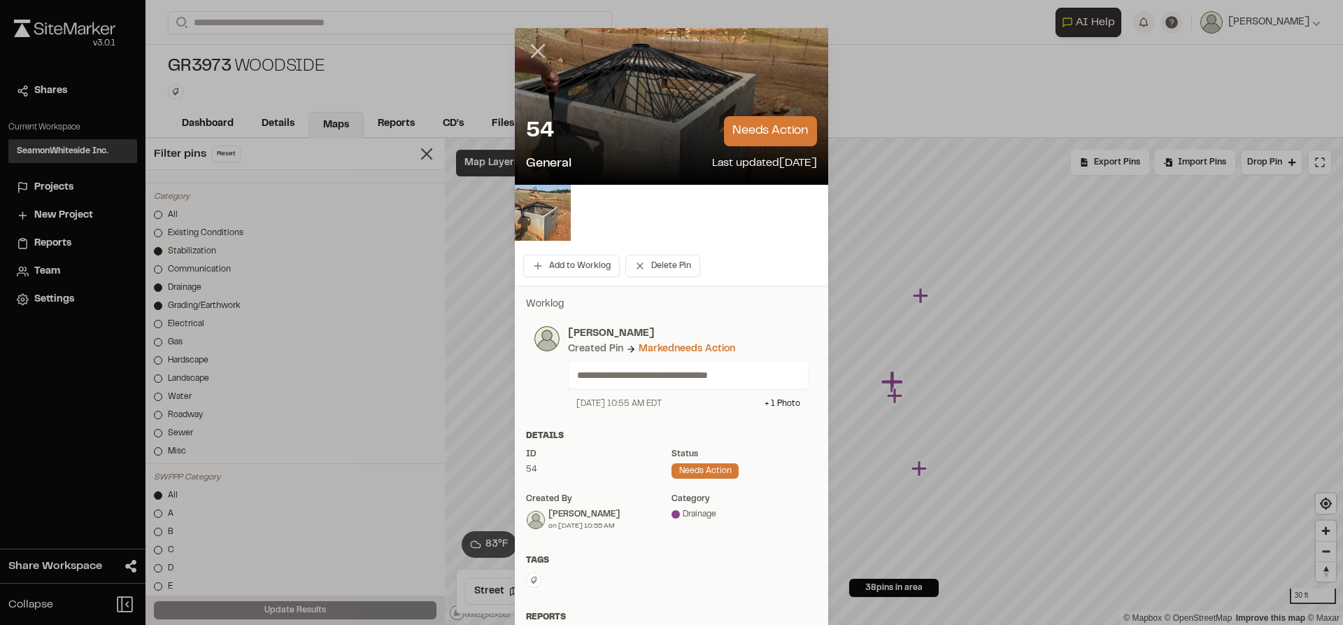
click at [533, 50] on line at bounding box center [538, 51] width 12 height 12
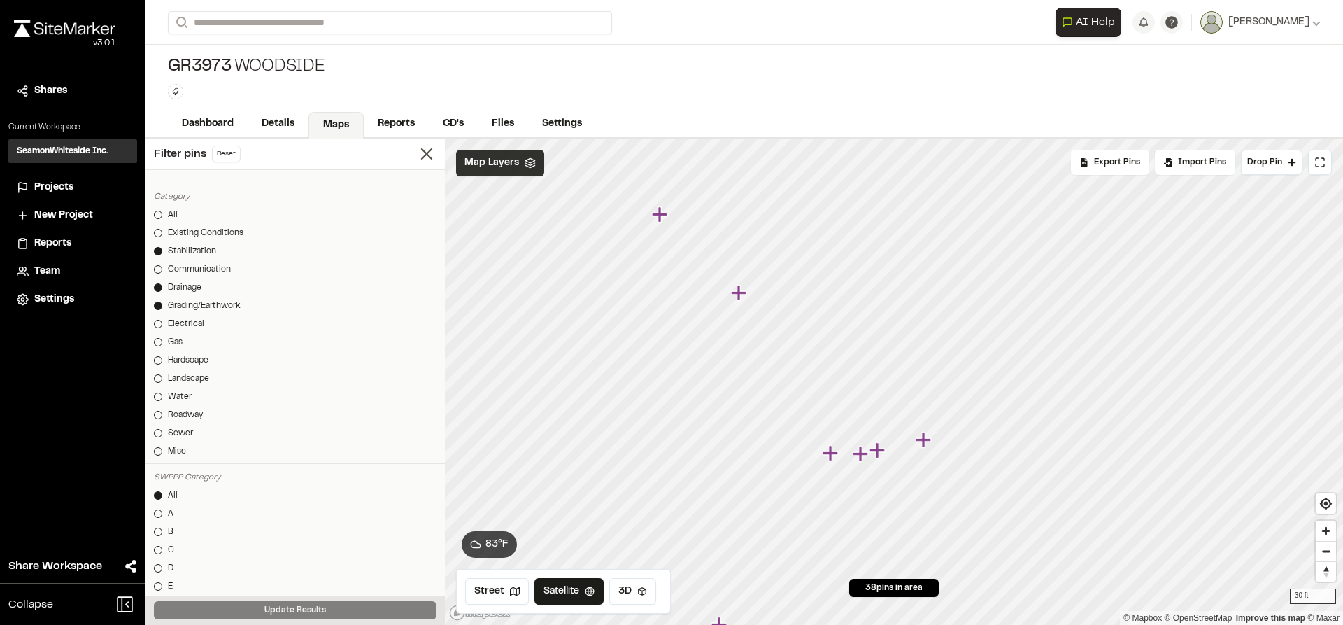
click at [737, 293] on icon "Map marker" at bounding box center [738, 292] width 15 height 15
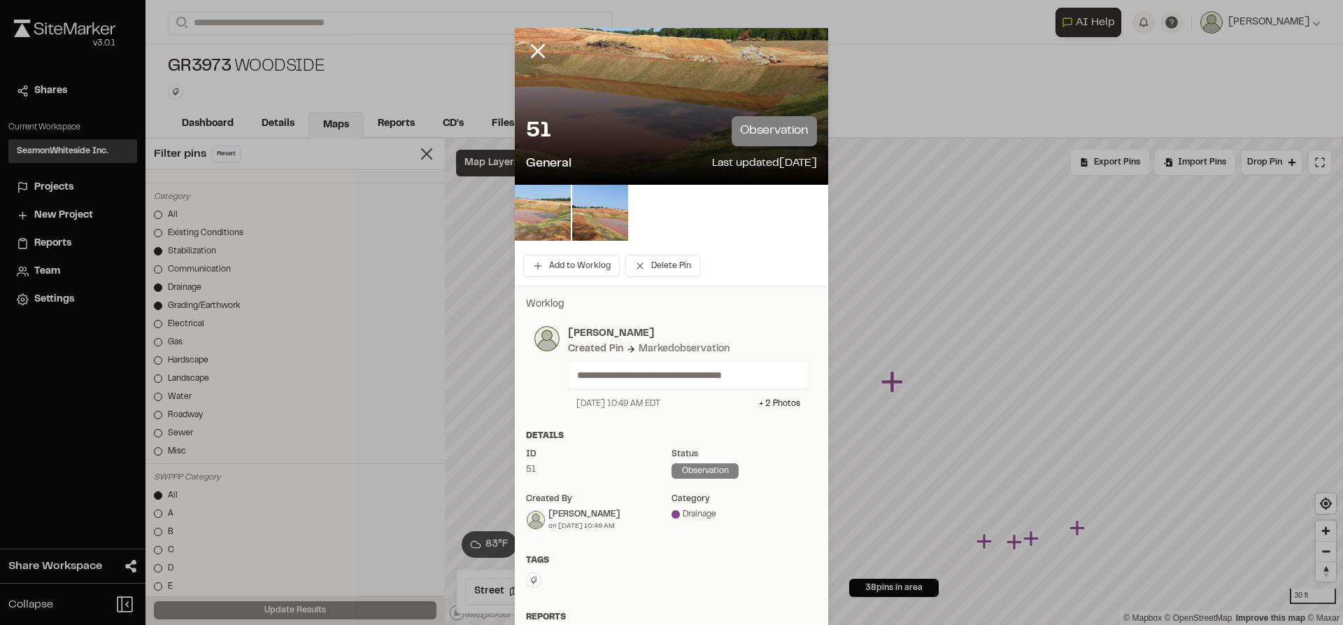
click at [551, 213] on img at bounding box center [543, 213] width 56 height 56
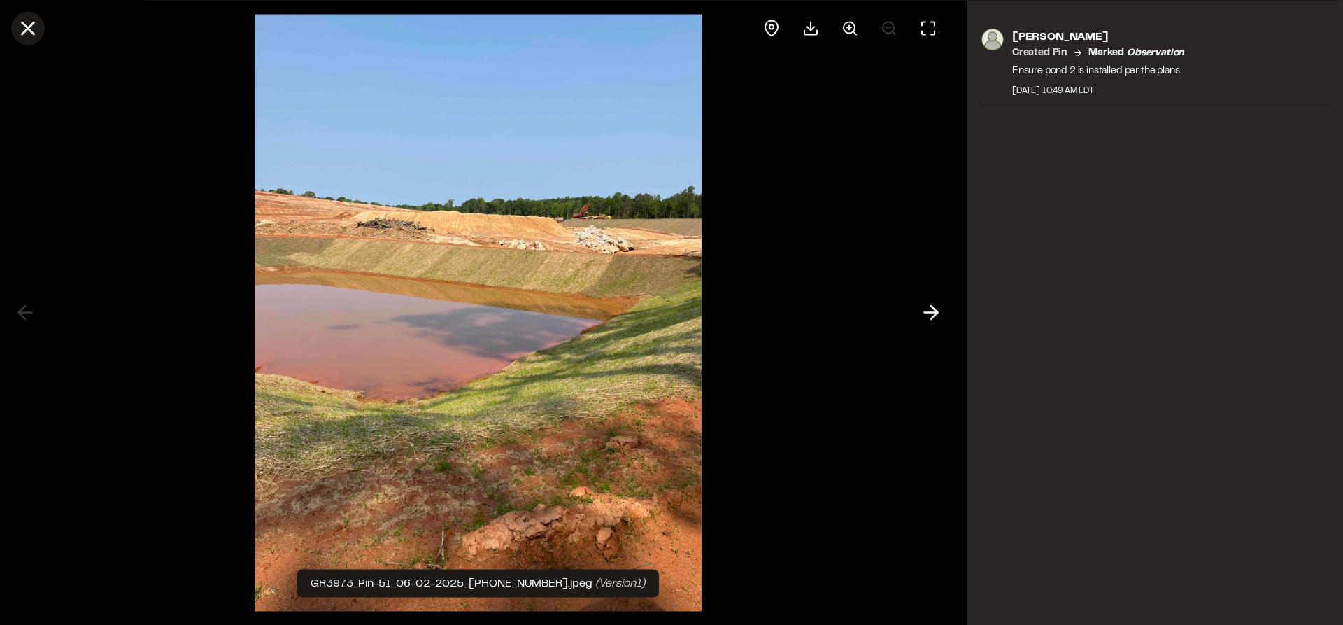
click at [31, 31] on line at bounding box center [28, 28] width 12 height 12
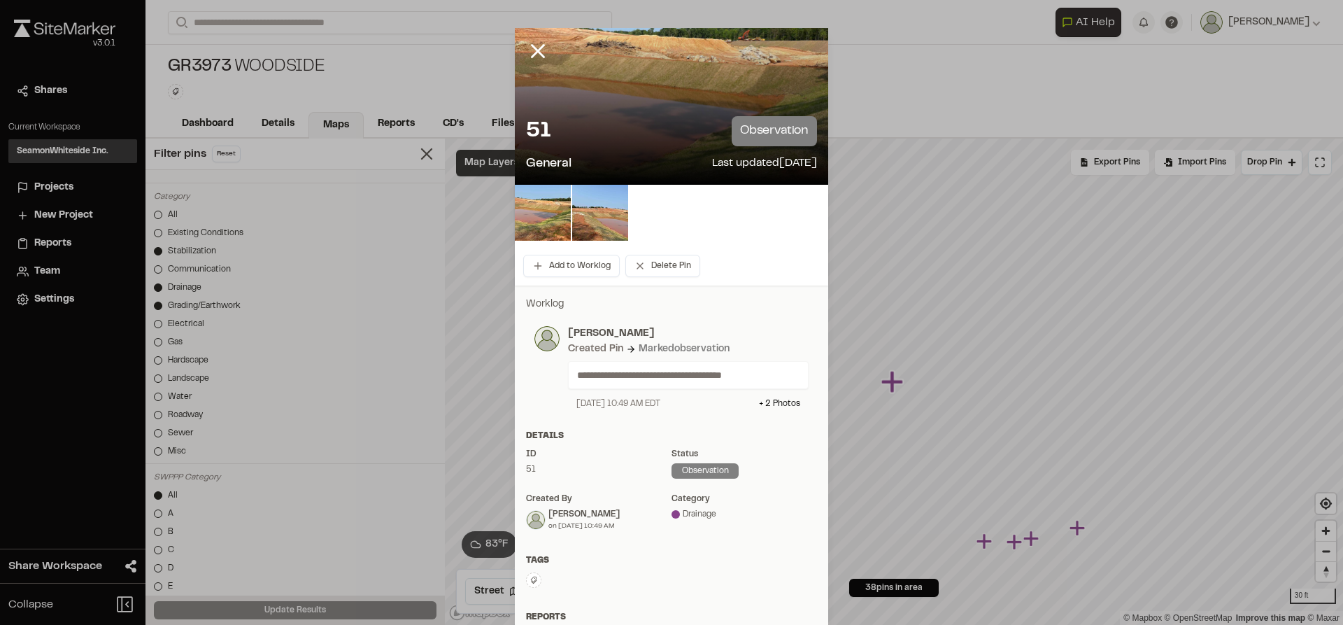
drag, startPoint x: 531, startPoint y: 50, endPoint x: 636, endPoint y: 102, distance: 117.3
click at [532, 50] on line at bounding box center [538, 51] width 12 height 12
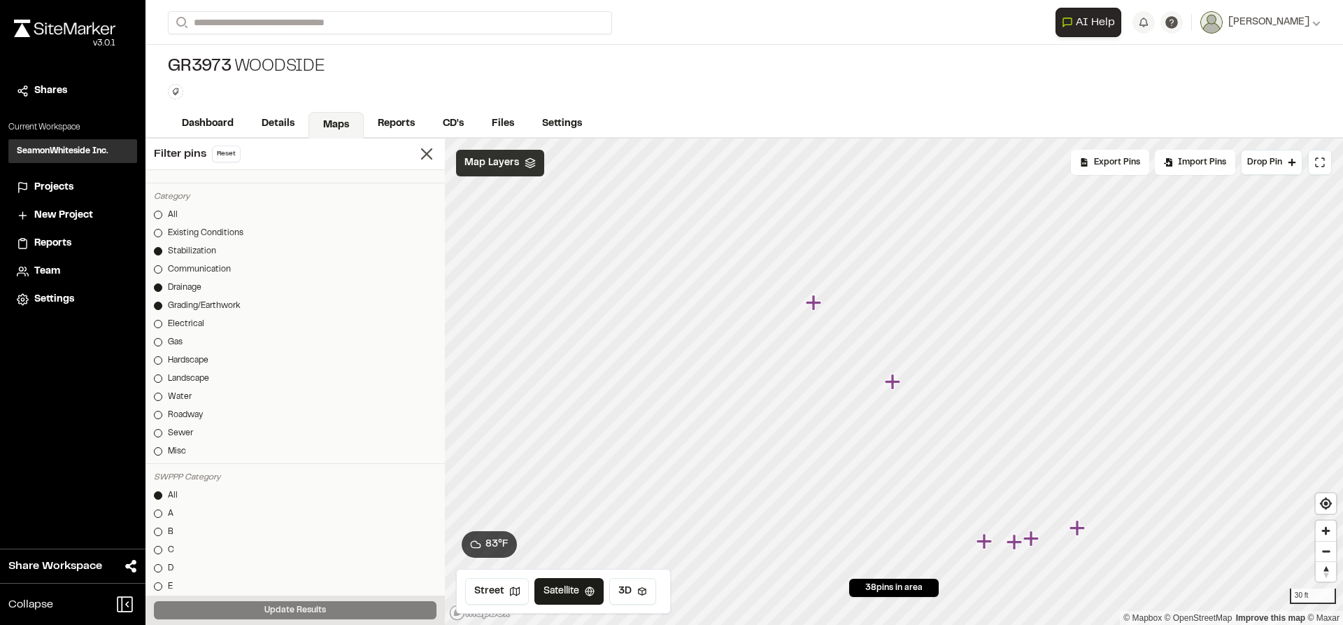
click at [292, 10] on div "**********" at bounding box center [744, 22] width 1153 height 45
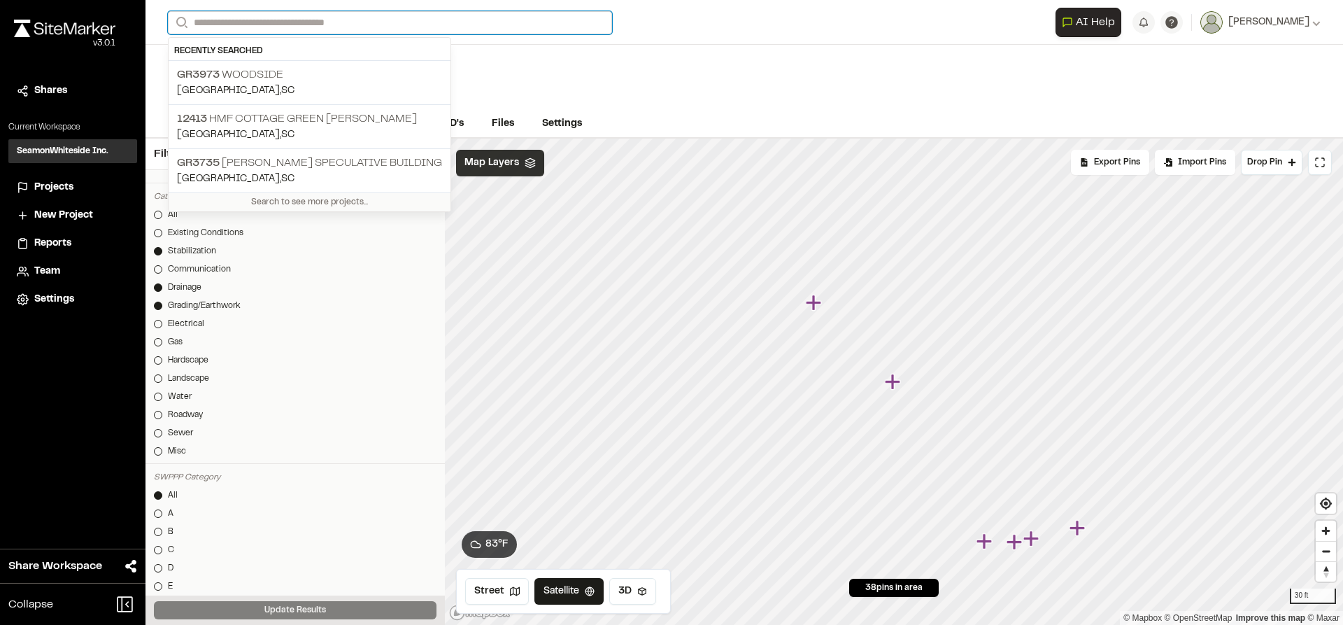
click at [291, 17] on input "Search" at bounding box center [390, 22] width 444 height 23
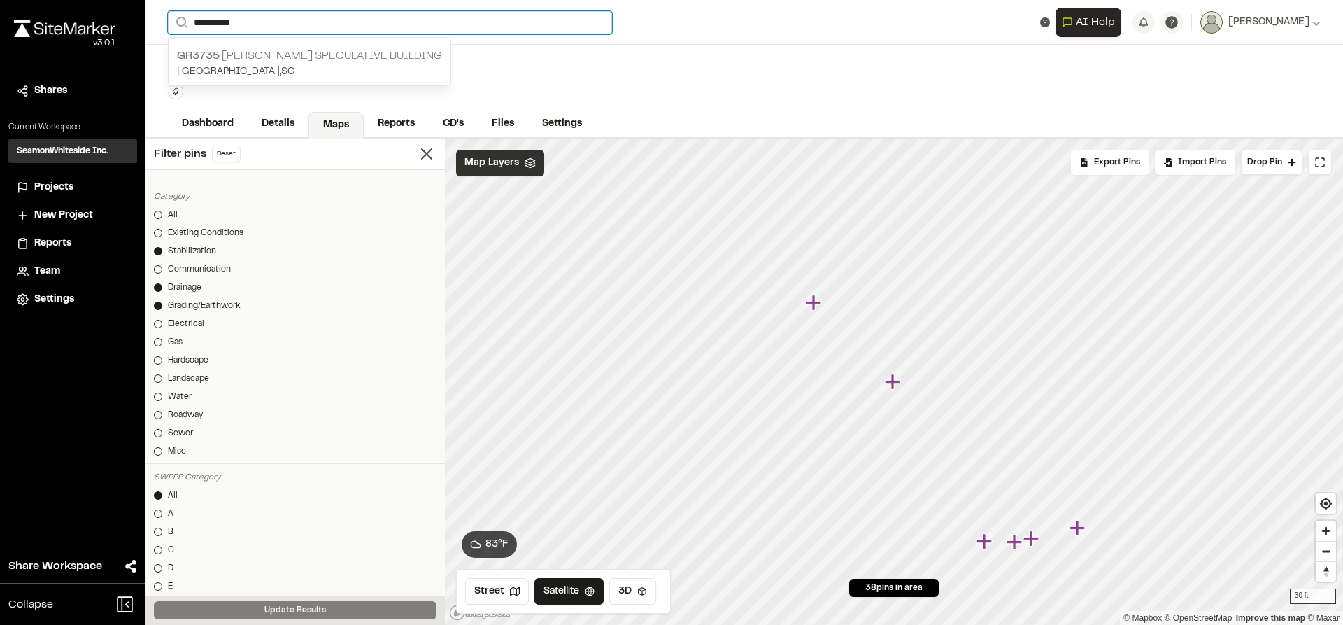
type input "**********"
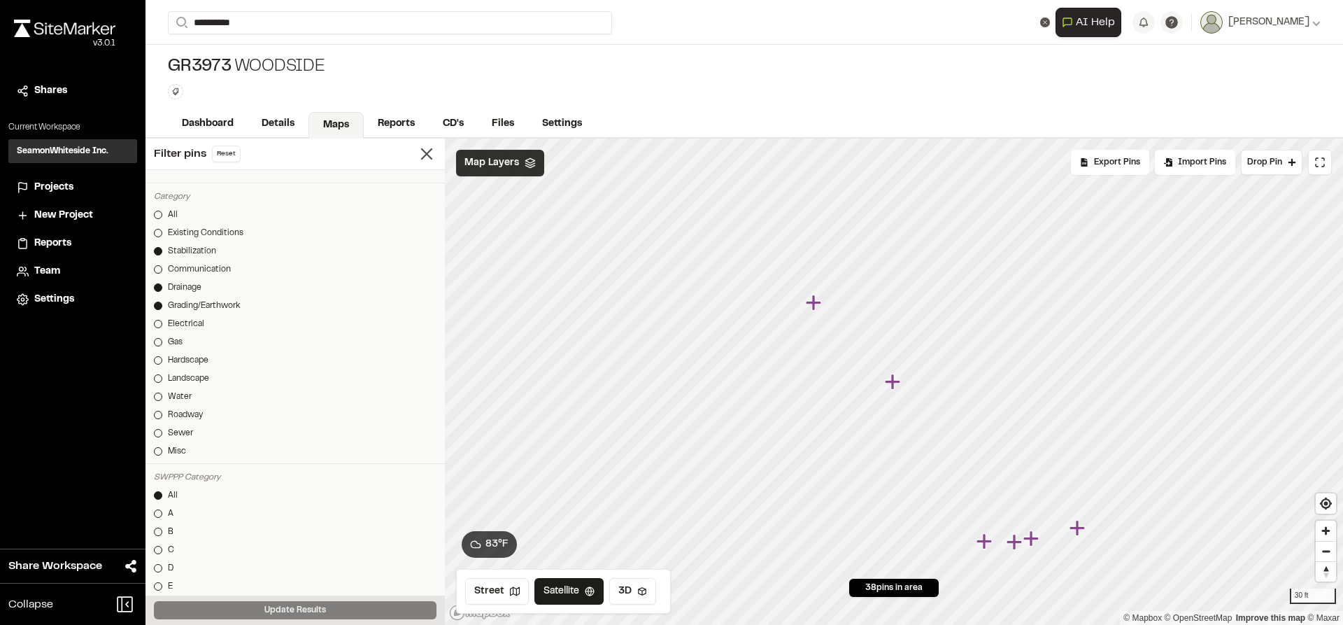
click at [283, 62] on p "GR3735 [PERSON_NAME] Speculative Building" at bounding box center [309, 56] width 265 height 17
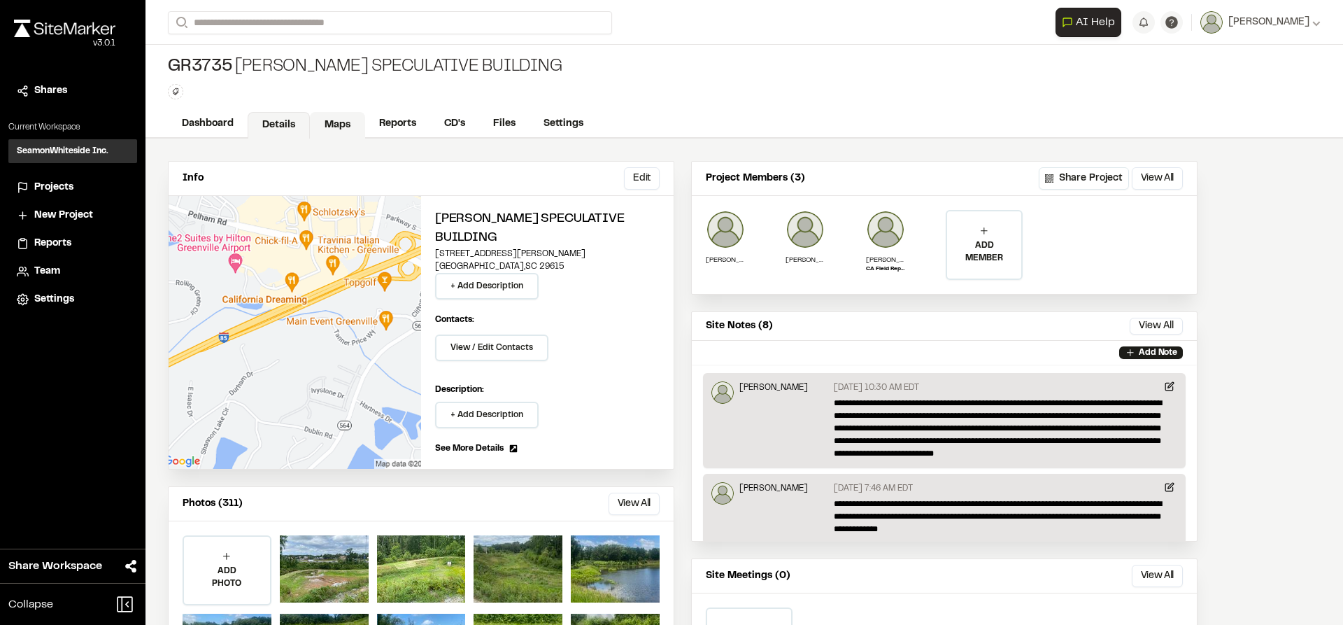
click at [330, 116] on link "Maps" at bounding box center [337, 125] width 55 height 27
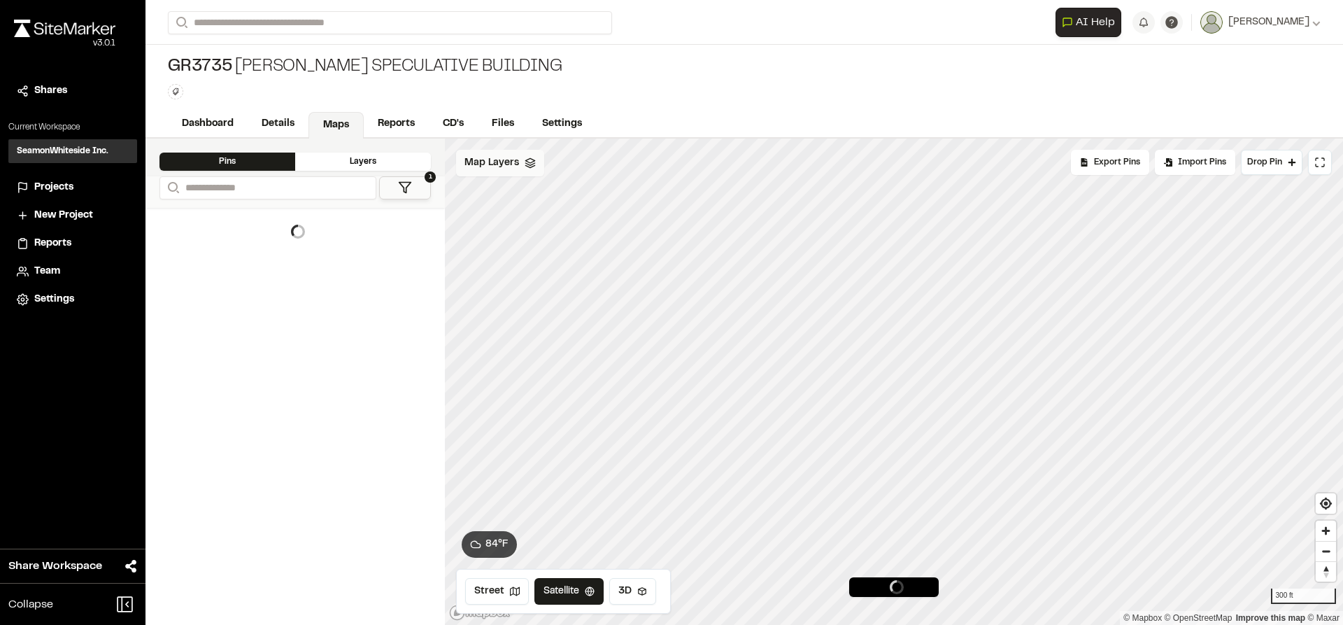
click at [500, 167] on span "Map Layers" at bounding box center [492, 162] width 55 height 15
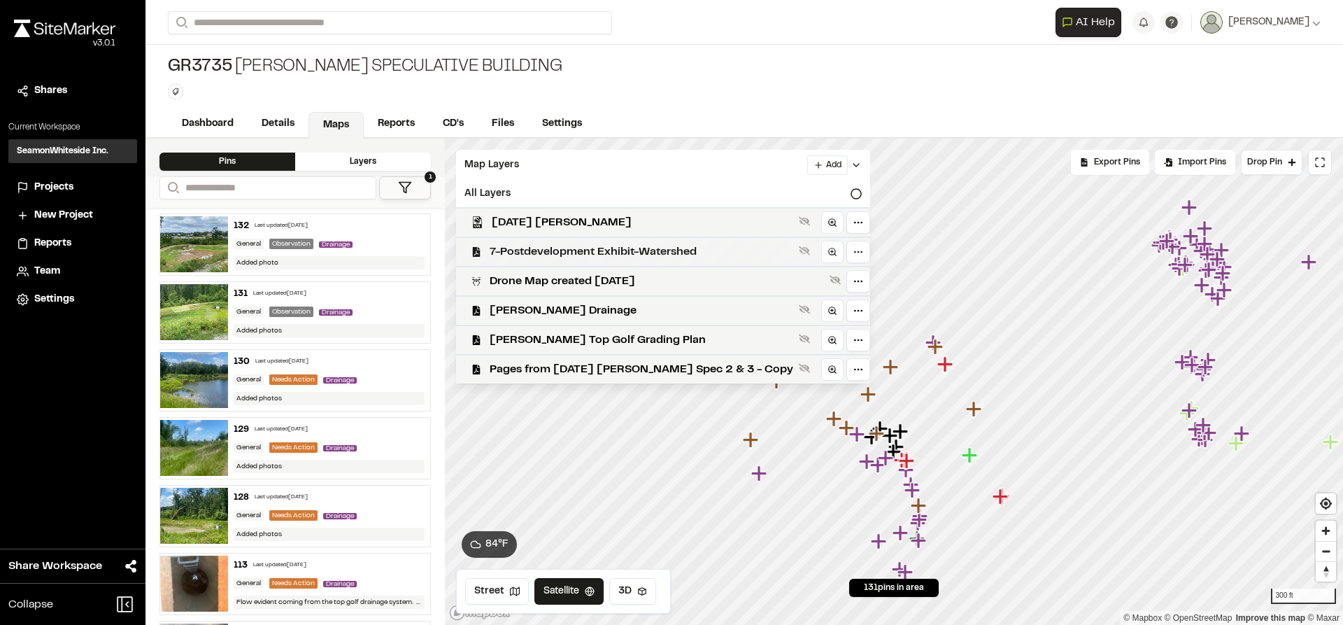
click at [540, 252] on span "7-Postdevelopment Exhibit-Watershed" at bounding box center [642, 251] width 304 height 17
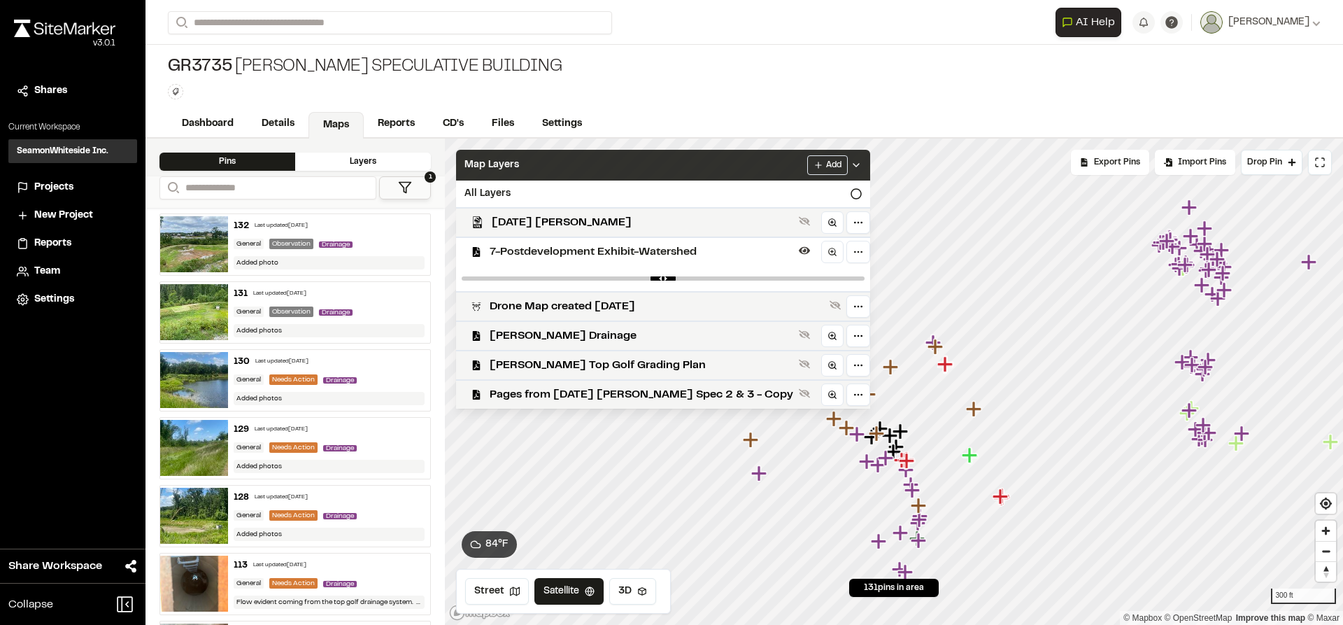
click at [851, 169] on icon at bounding box center [856, 165] width 11 height 11
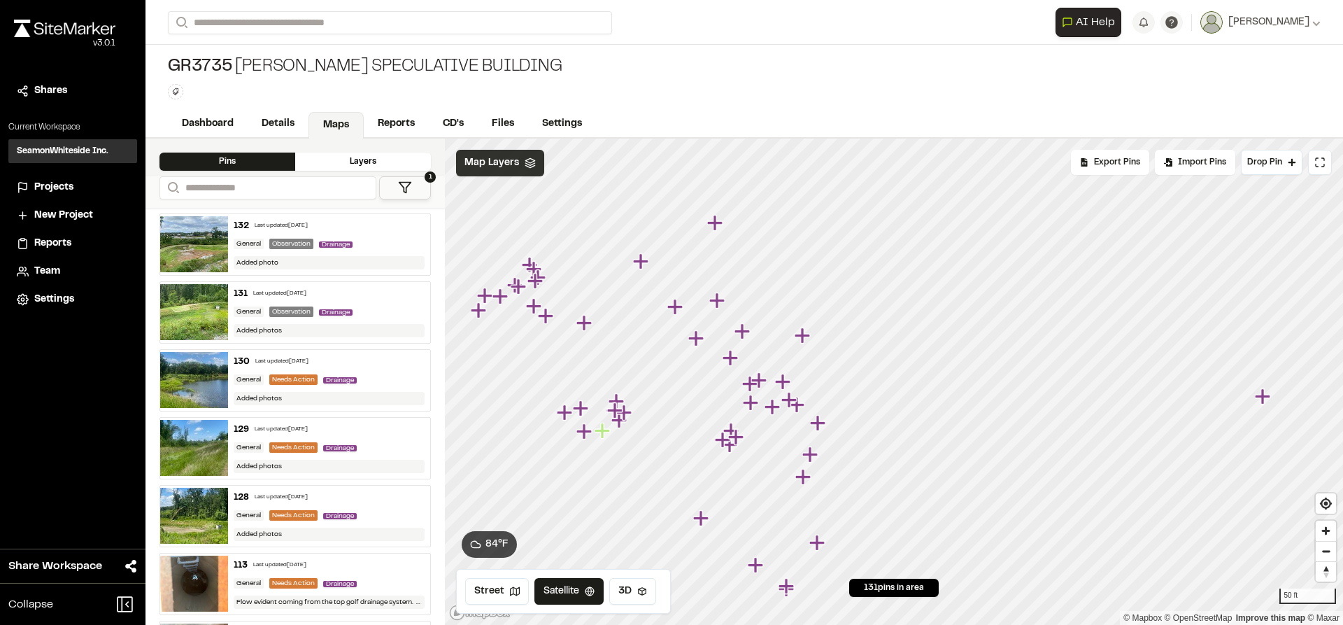
click at [702, 522] on icon "Map marker" at bounding box center [700, 517] width 15 height 15
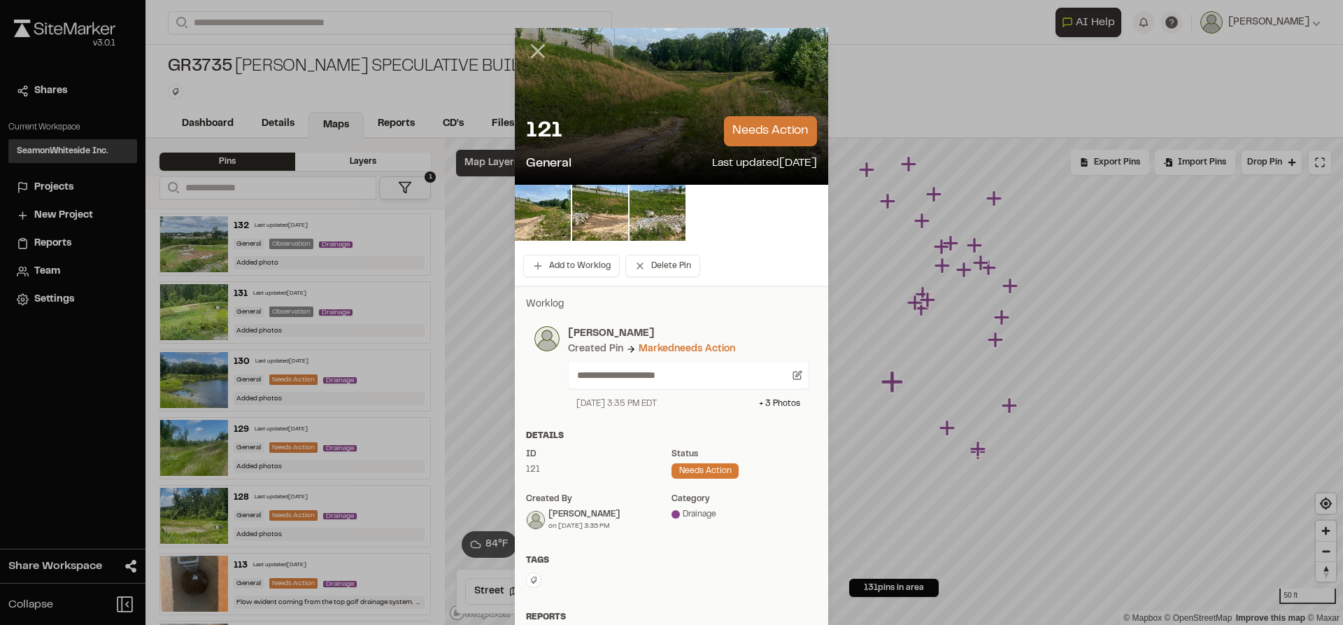
click at [530, 50] on icon at bounding box center [538, 51] width 24 height 24
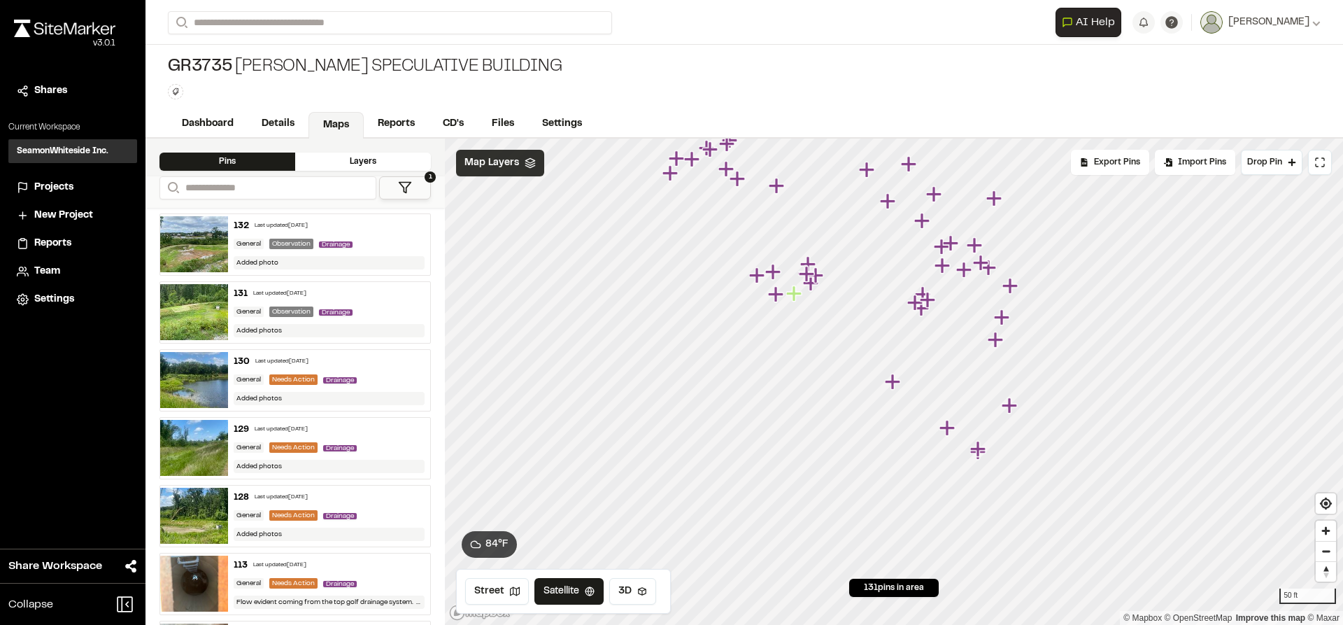
click at [815, 288] on icon "Map marker" at bounding box center [812, 283] width 18 height 18
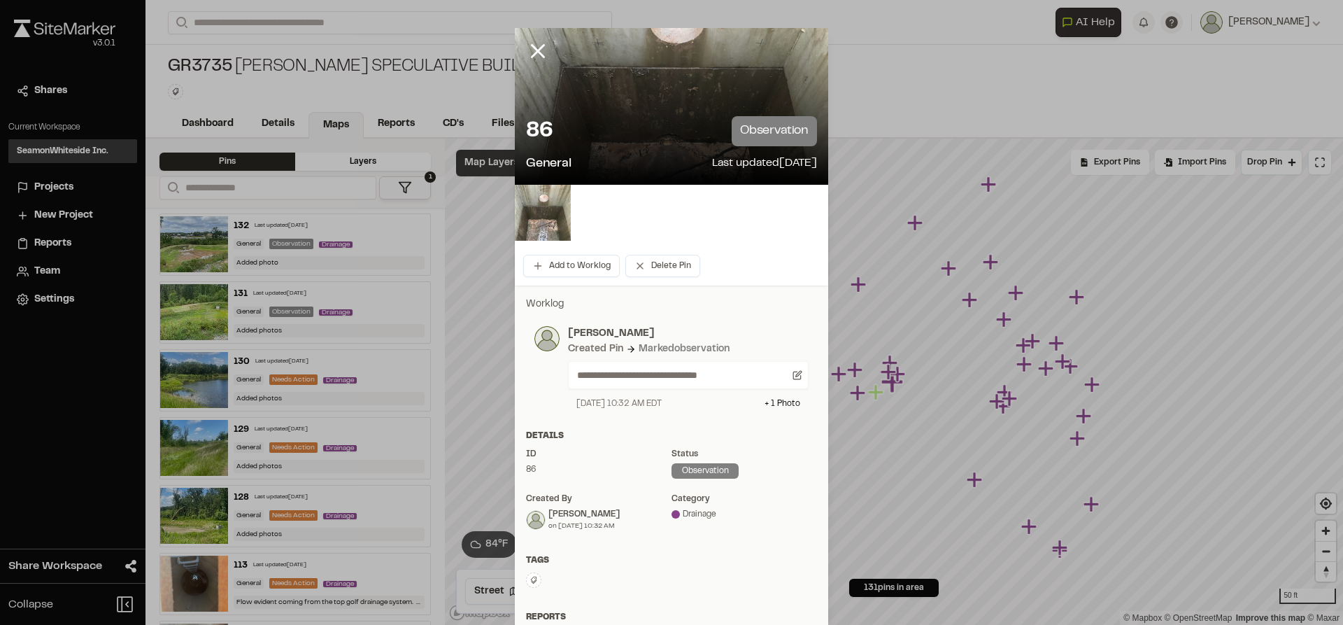
click at [545, 44] on div at bounding box center [548, 61] width 67 height 67
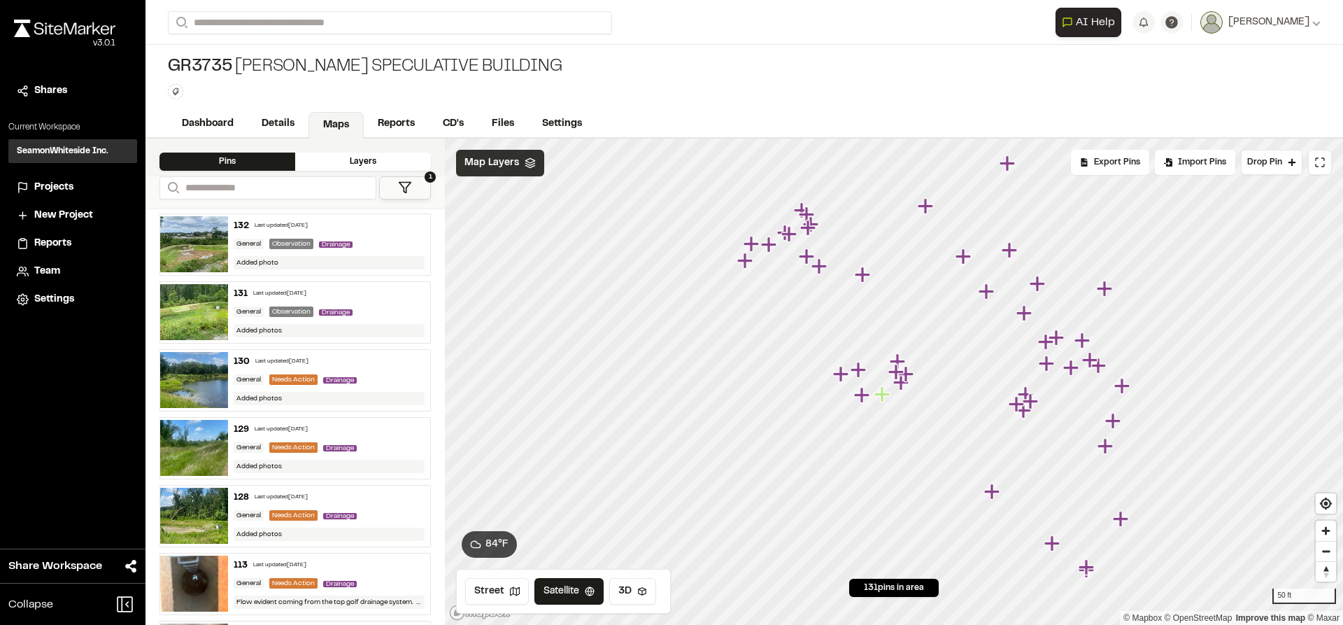
click at [864, 373] on icon "Map marker" at bounding box center [860, 370] width 18 height 18
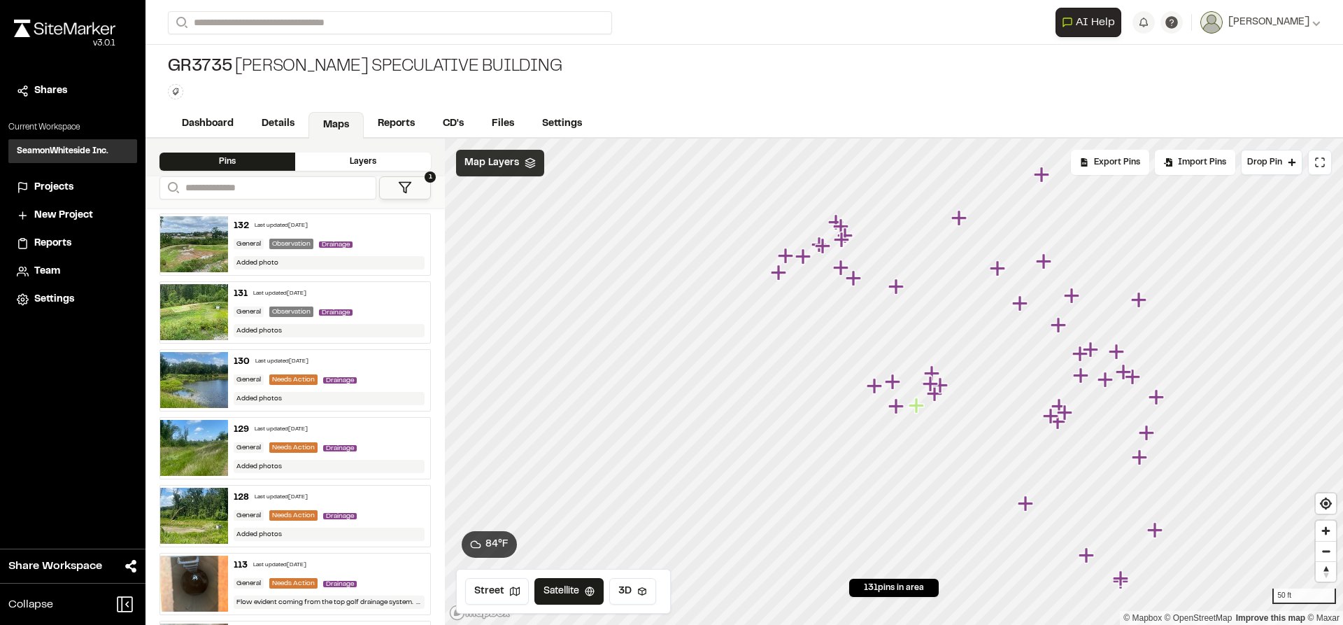
click at [896, 406] on icon "Map marker" at bounding box center [896, 405] width 15 height 15
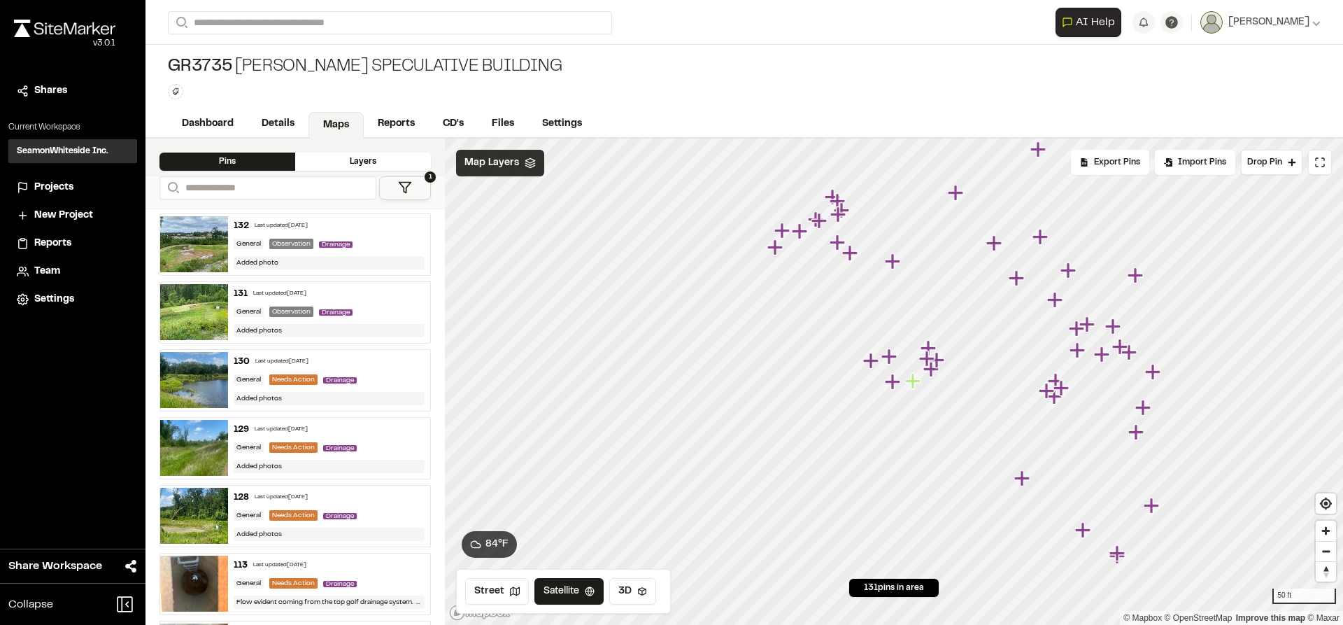
click at [870, 361] on icon "Map marker" at bounding box center [870, 360] width 15 height 15
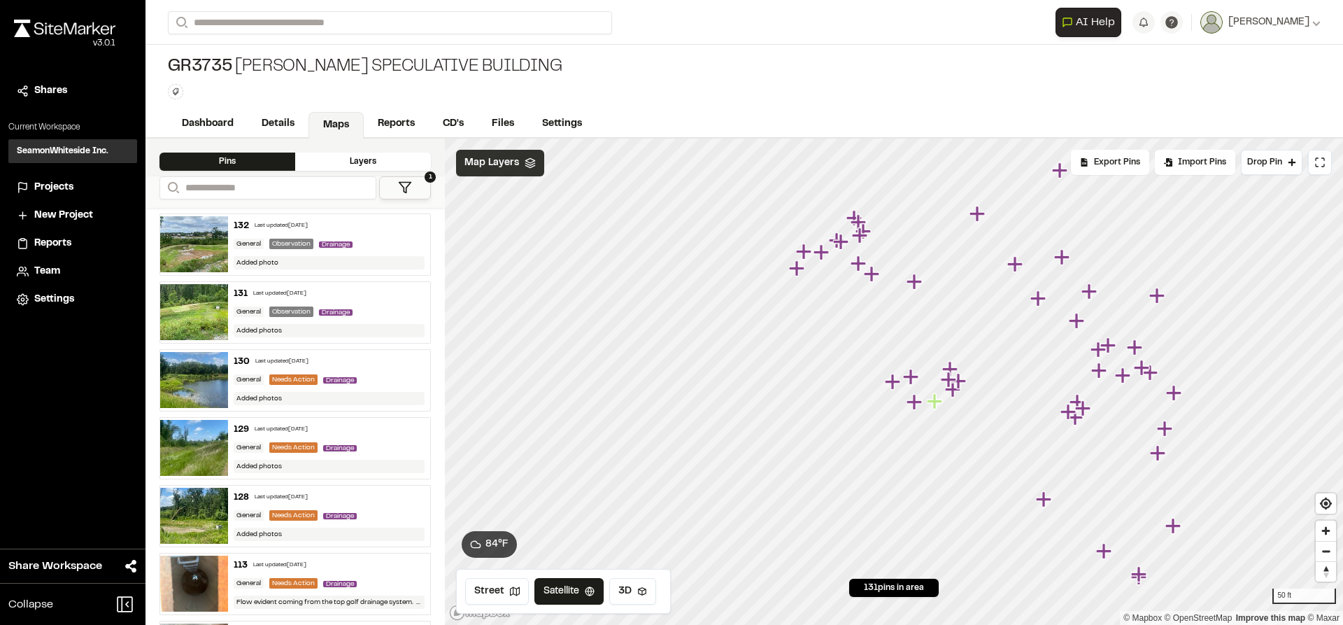
click at [1077, 324] on icon "Map marker" at bounding box center [1076, 320] width 15 height 15
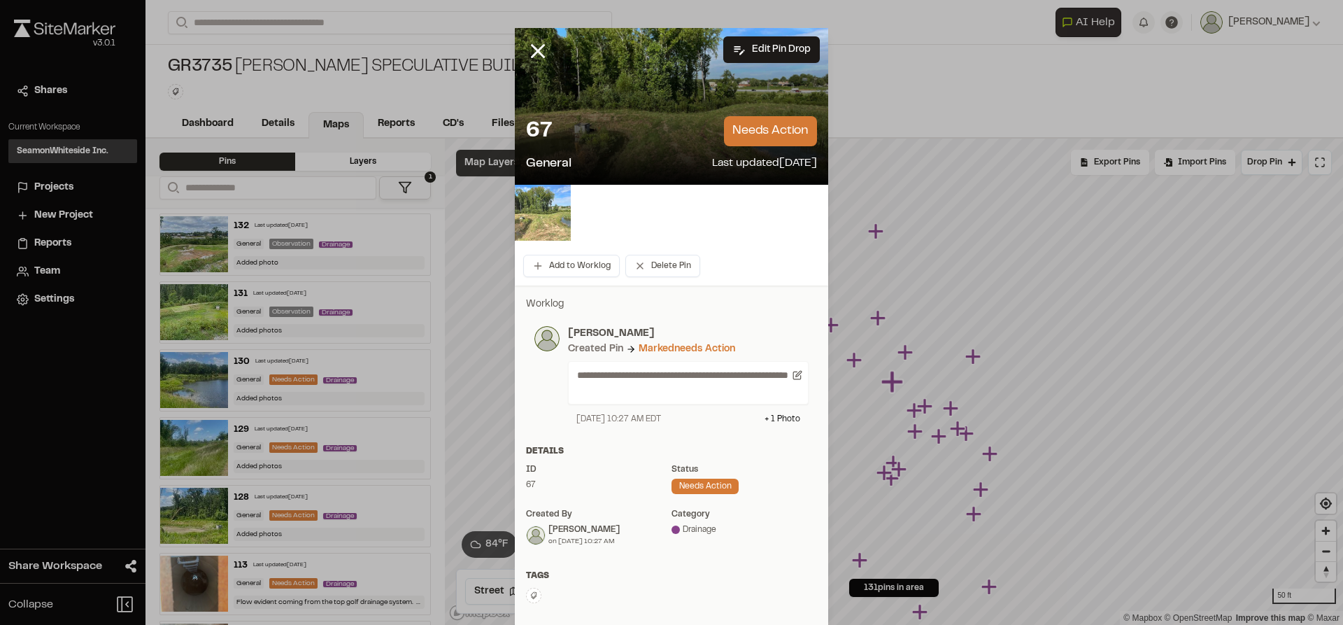
click at [548, 220] on img at bounding box center [543, 213] width 56 height 56
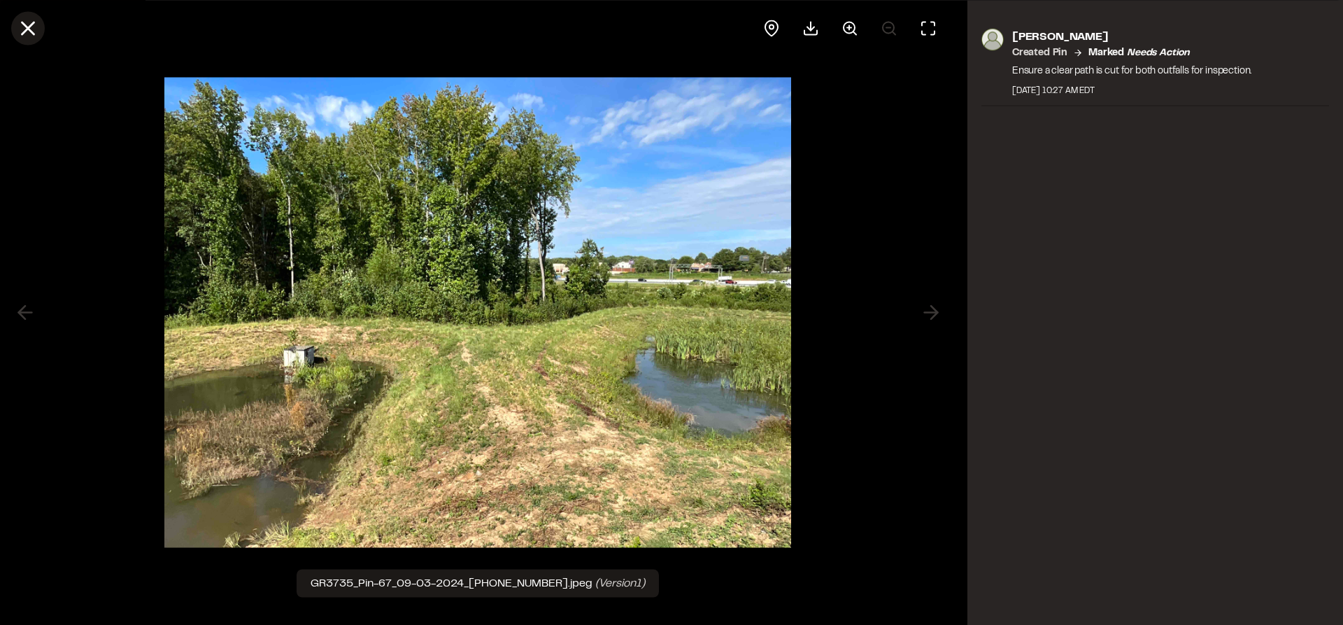
click at [27, 31] on icon at bounding box center [28, 28] width 24 height 24
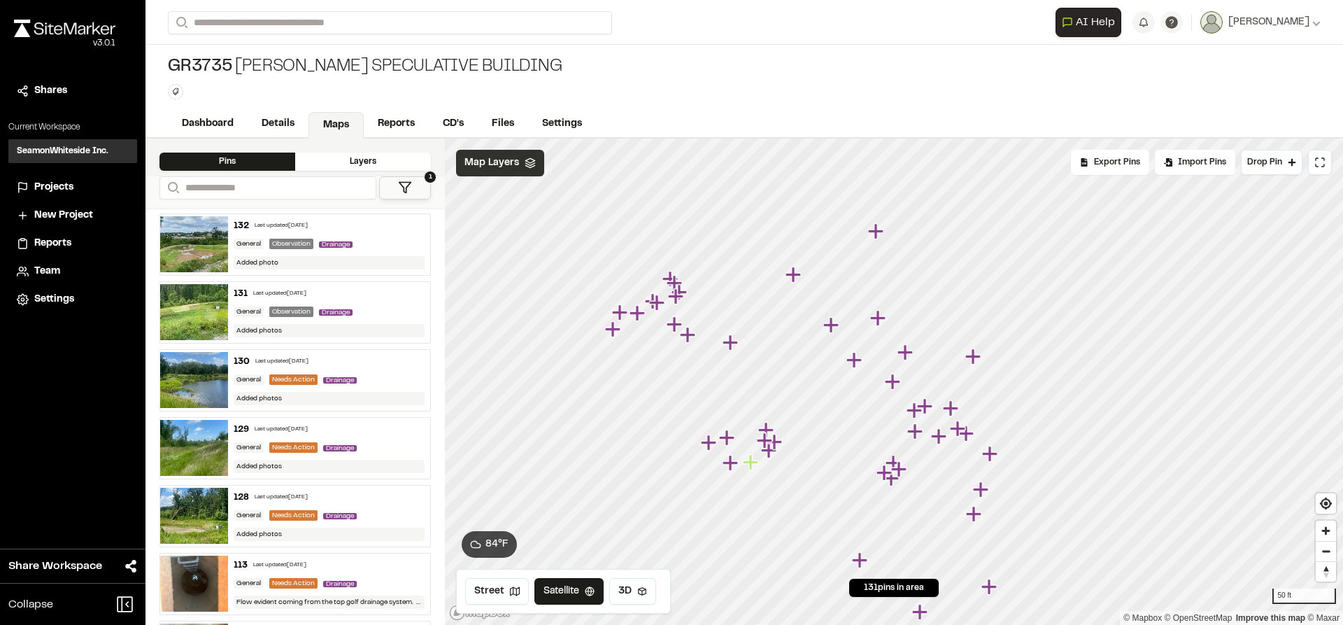
click at [929, 406] on icon "Map marker" at bounding box center [924, 405] width 15 height 15
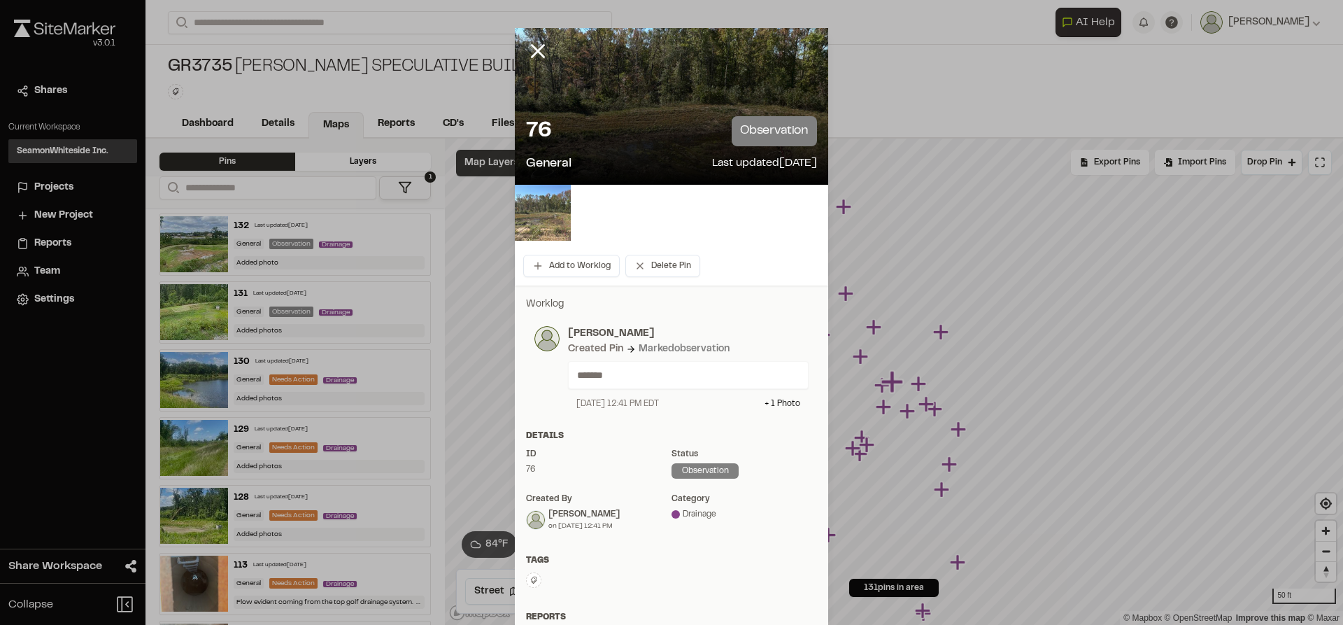
click at [565, 225] on img at bounding box center [543, 213] width 56 height 56
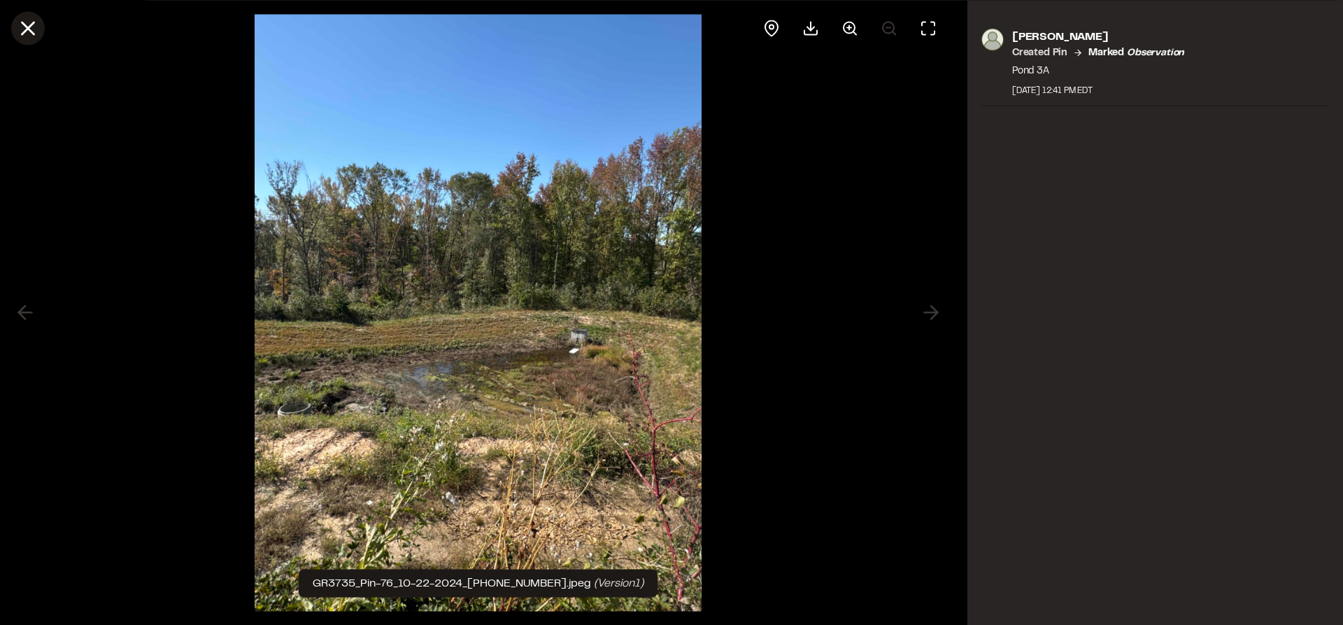
click at [19, 30] on icon at bounding box center [28, 28] width 24 height 24
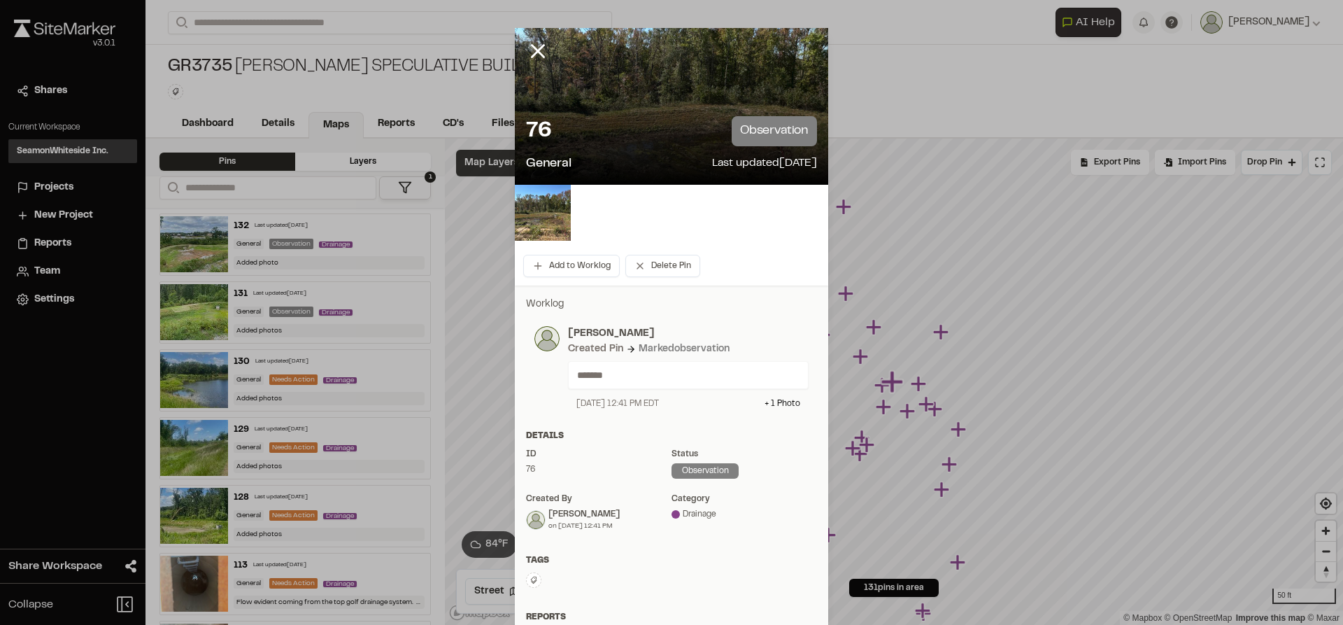
click at [527, 52] on icon at bounding box center [538, 51] width 24 height 24
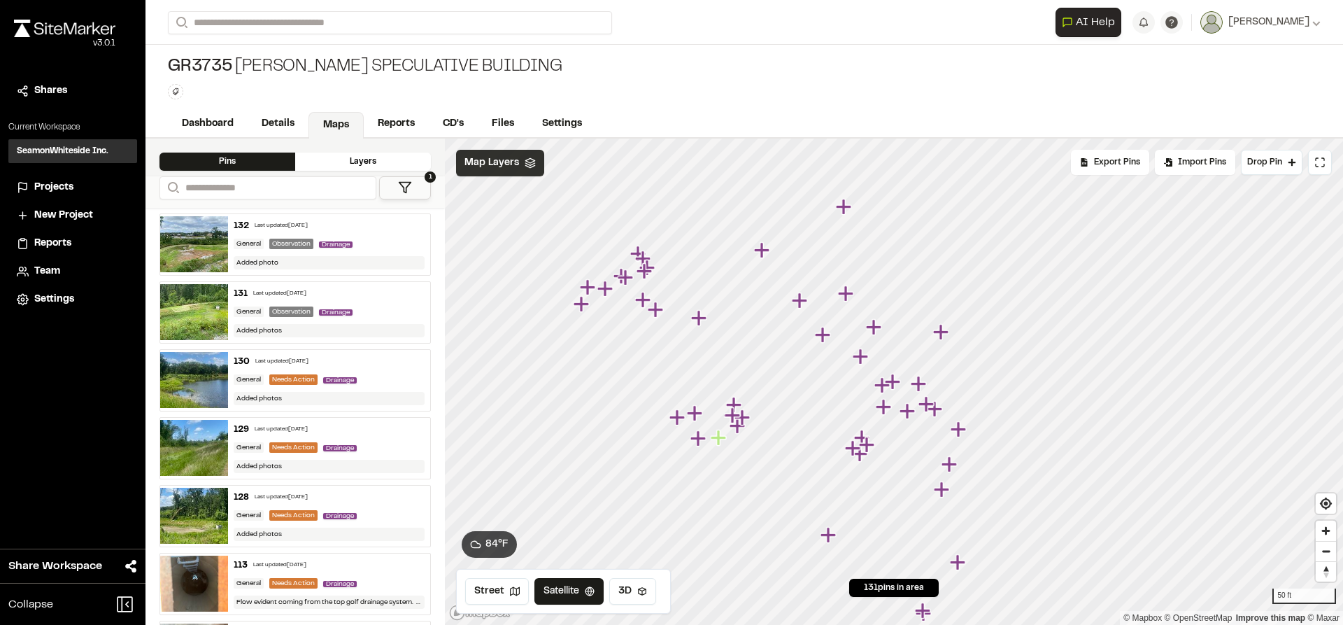
click at [404, 188] on polygon at bounding box center [405, 188] width 12 height 10
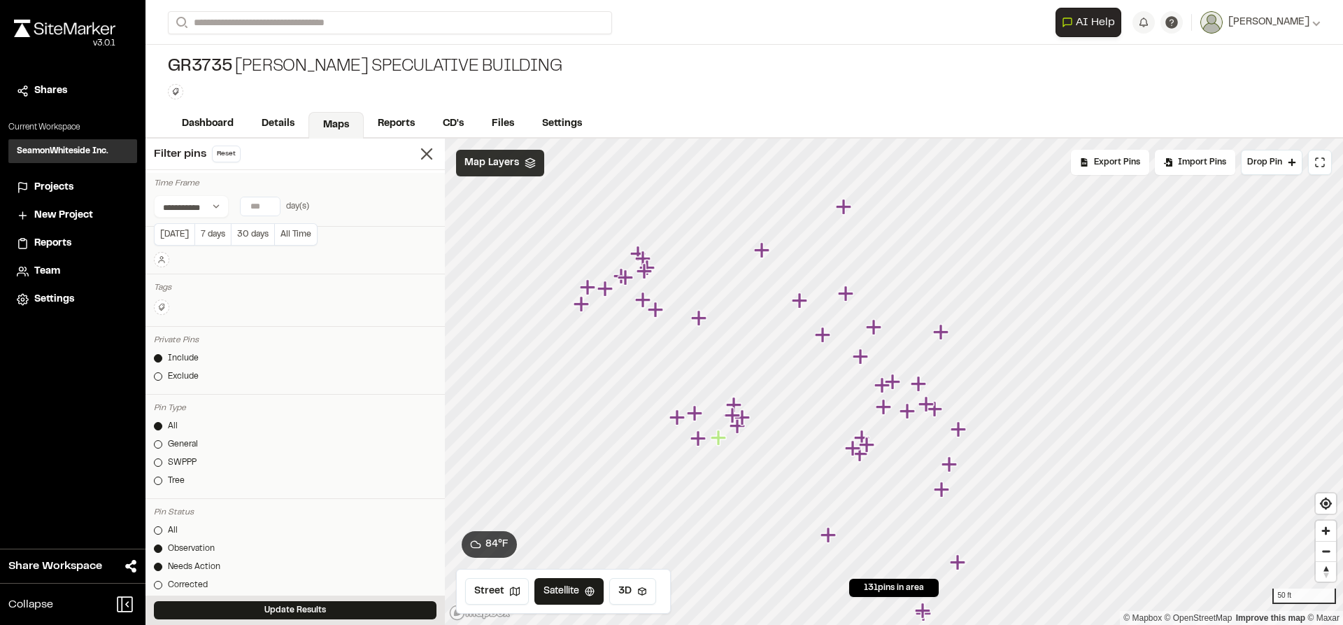
click at [262, 206] on input "number" at bounding box center [260, 206] width 39 height 18
click at [206, 243] on button "7 days" at bounding box center [212, 234] width 36 height 22
type input "*"
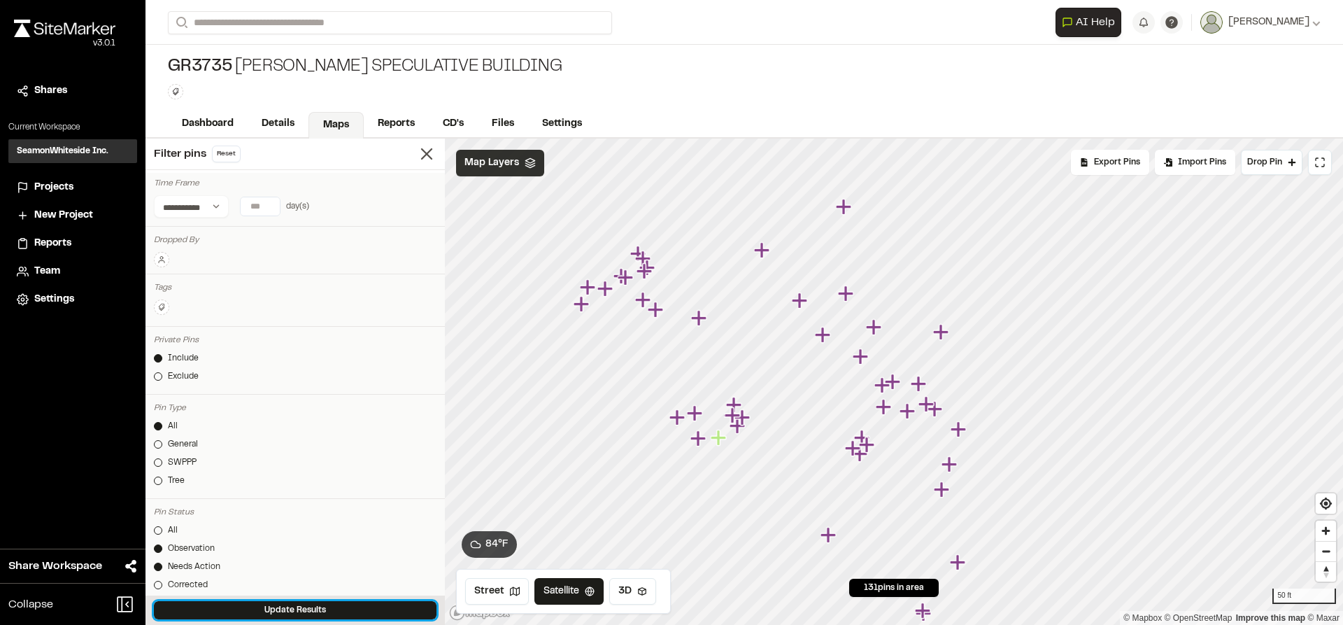
click at [331, 601] on button "Update Results" at bounding box center [295, 610] width 283 height 18
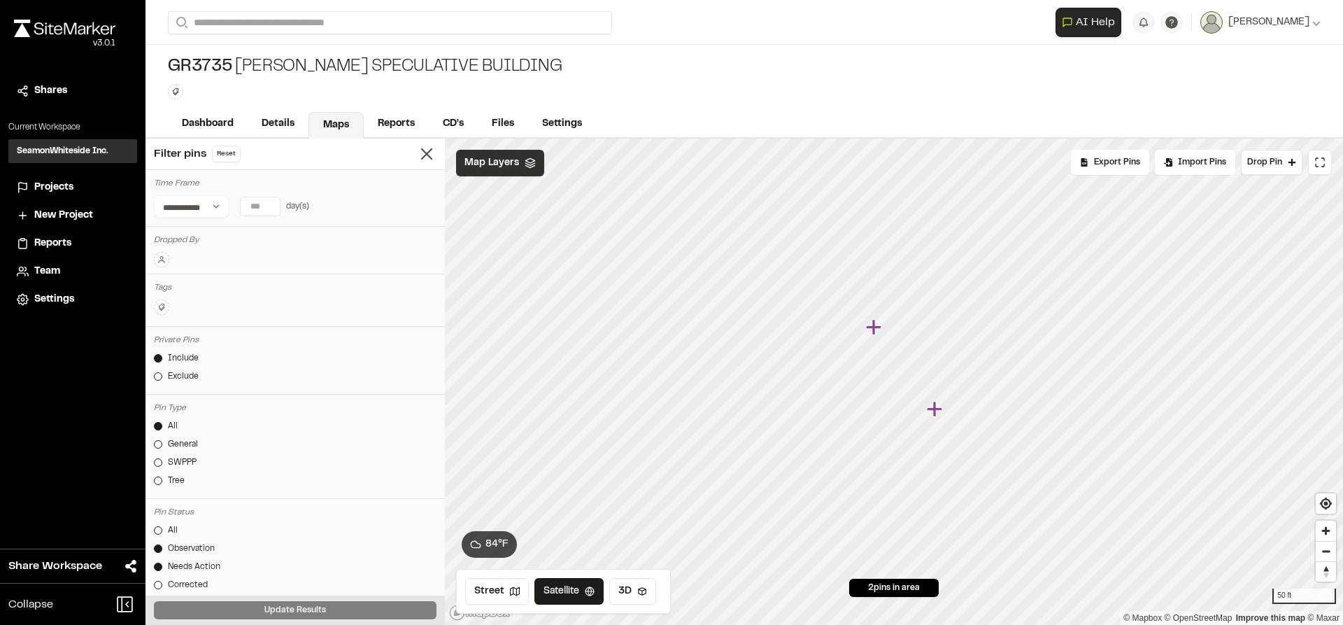
click at [878, 332] on icon "Map marker" at bounding box center [875, 327] width 18 height 18
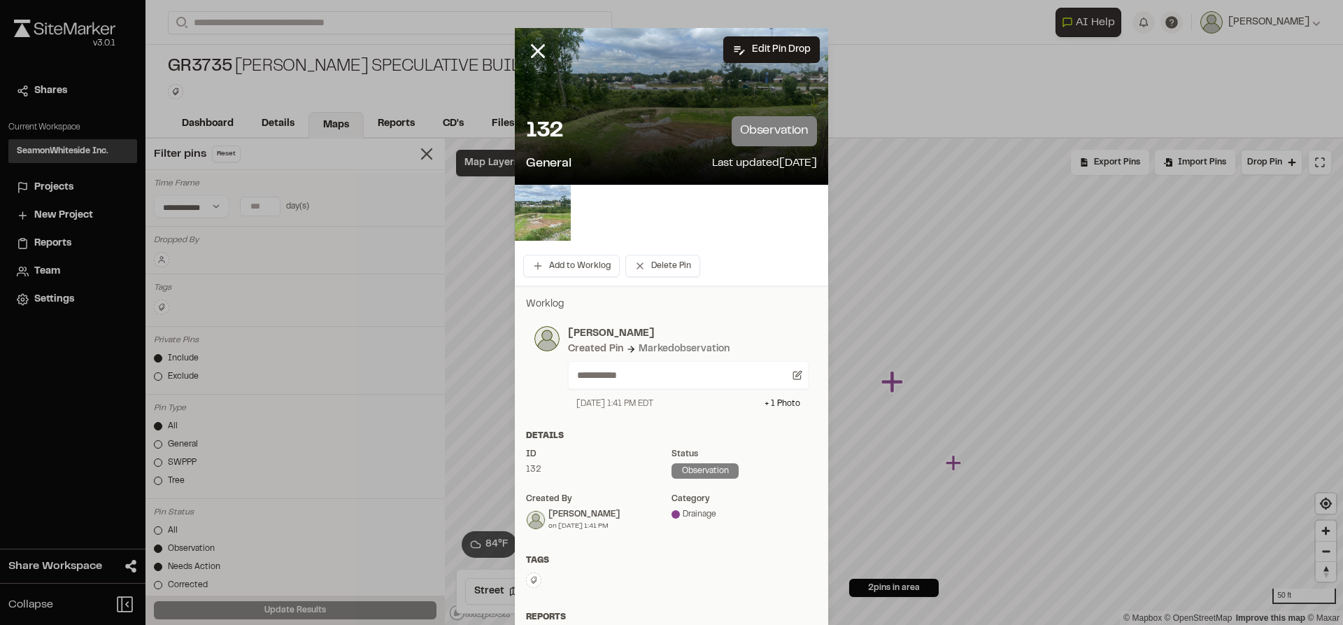
click at [542, 218] on img at bounding box center [543, 213] width 56 height 56
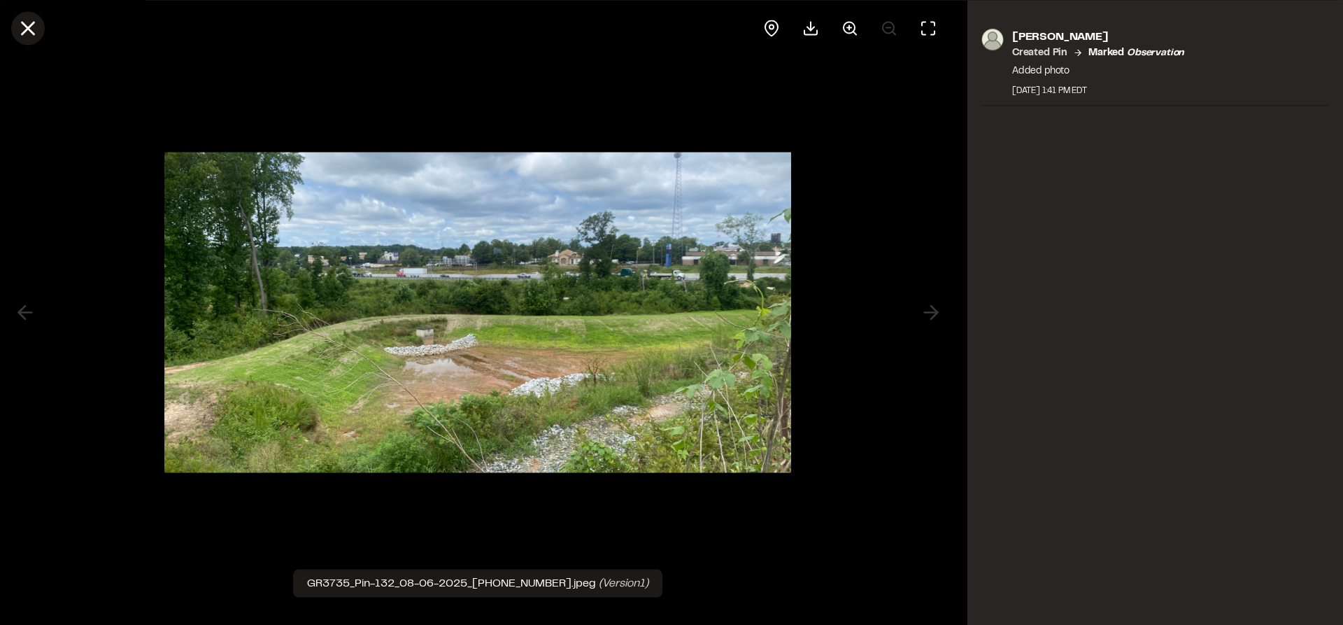
click at [22, 30] on icon at bounding box center [28, 28] width 24 height 24
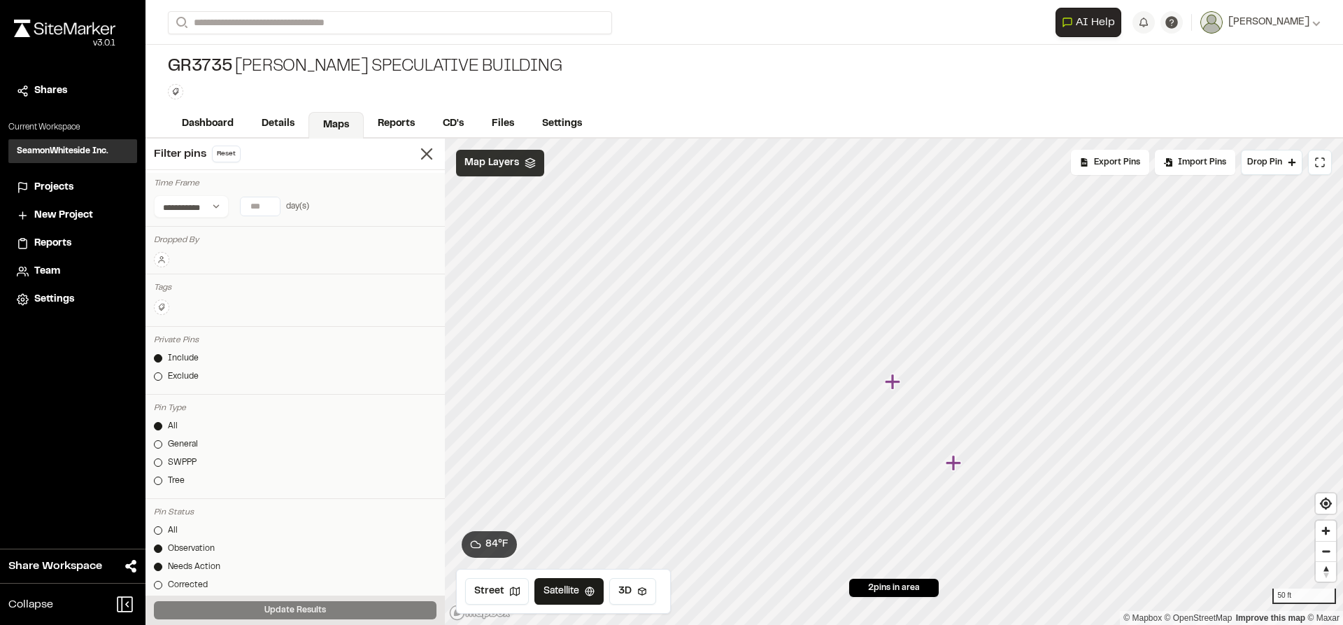
click at [954, 460] on icon "Map marker" at bounding box center [953, 462] width 15 height 15
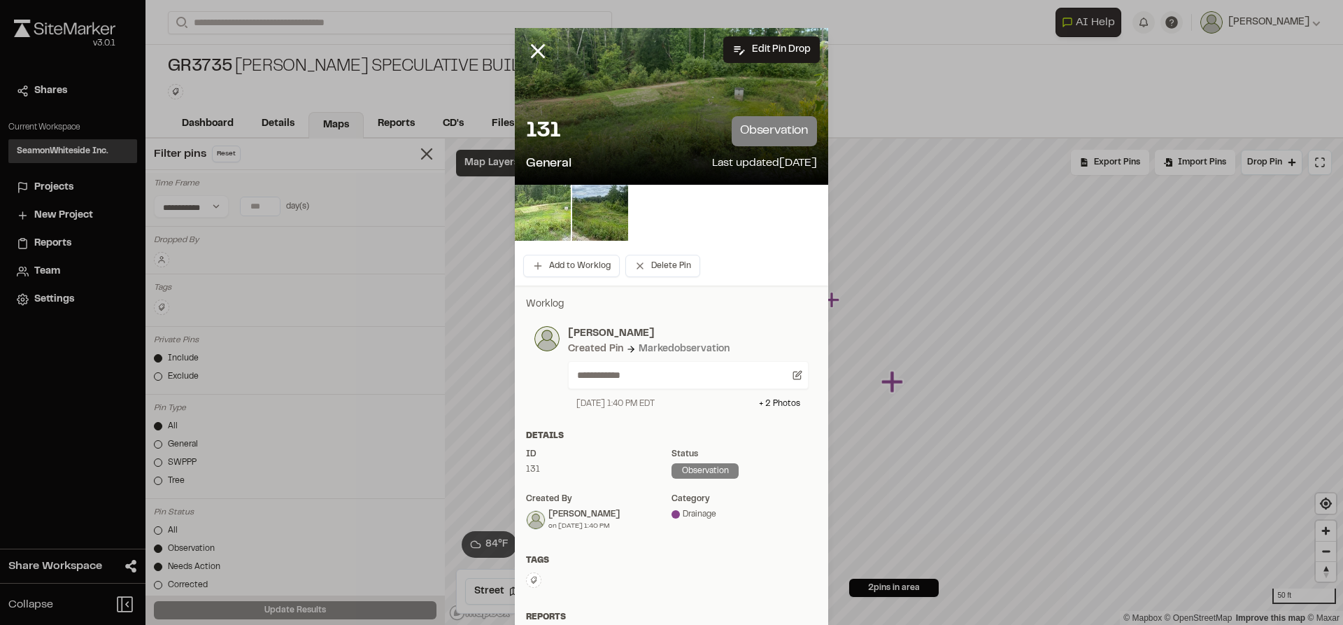
click at [556, 234] on img at bounding box center [543, 213] width 56 height 56
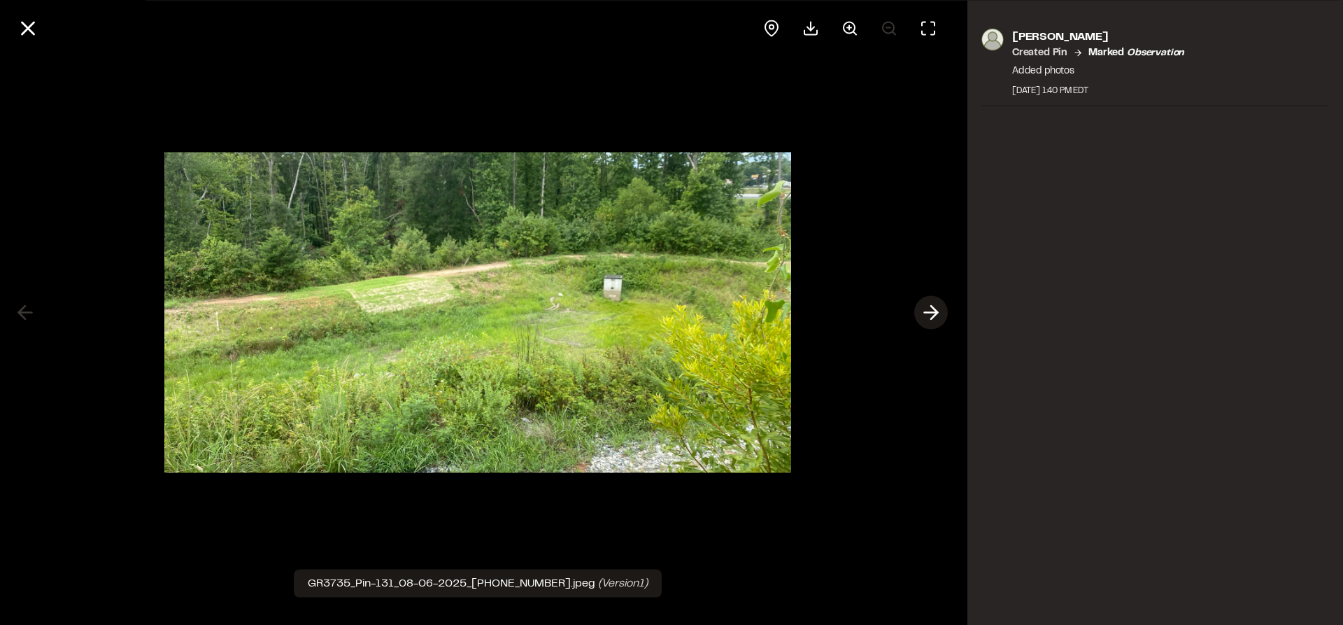
click at [939, 309] on icon at bounding box center [931, 313] width 22 height 24
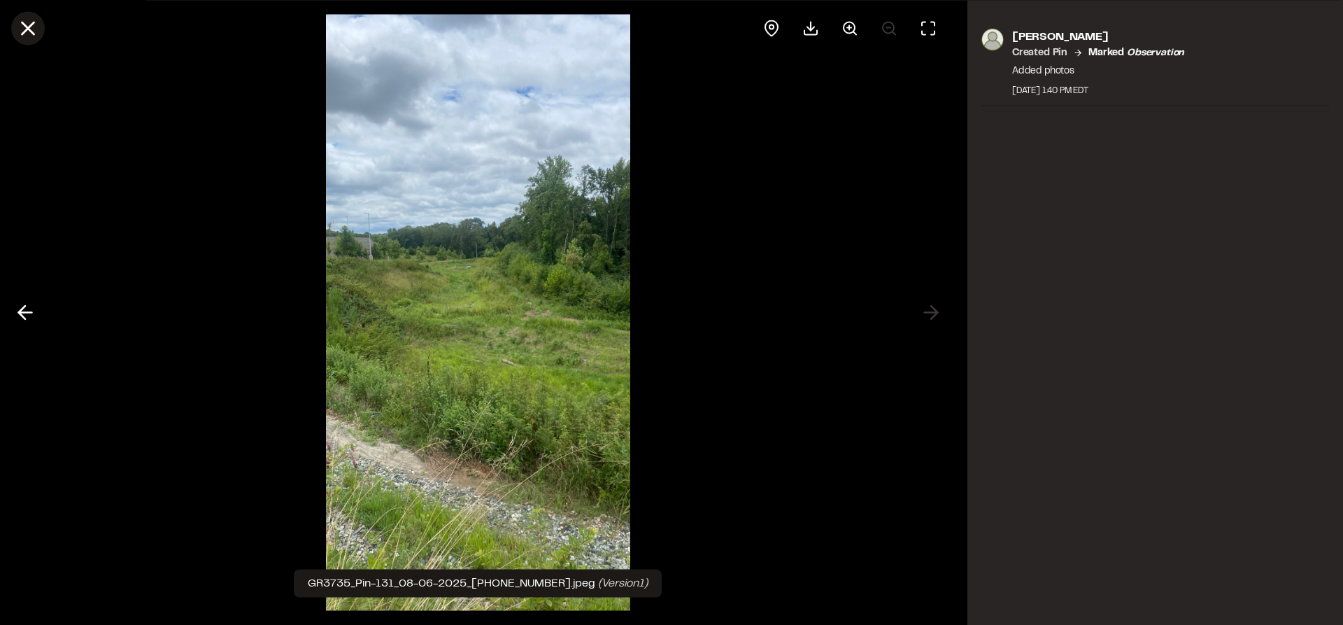
click at [24, 29] on icon at bounding box center [28, 28] width 24 height 24
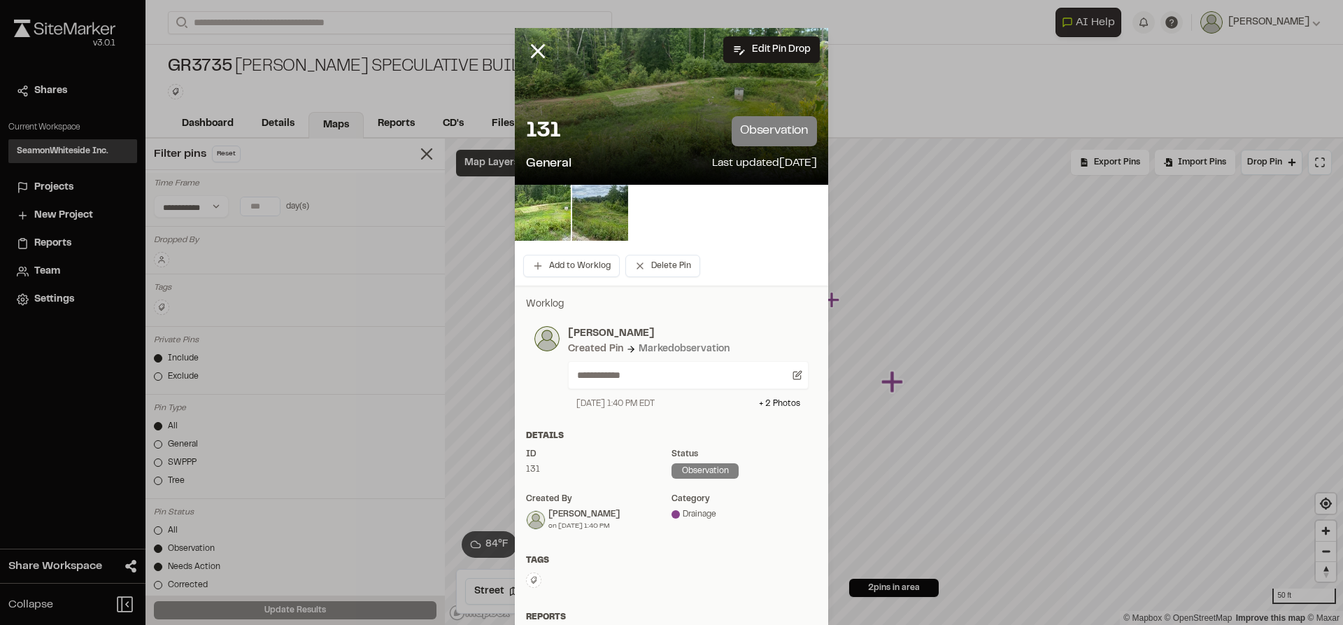
click at [532, 57] on icon at bounding box center [538, 51] width 24 height 24
